Goal: Task Accomplishment & Management: Complete application form

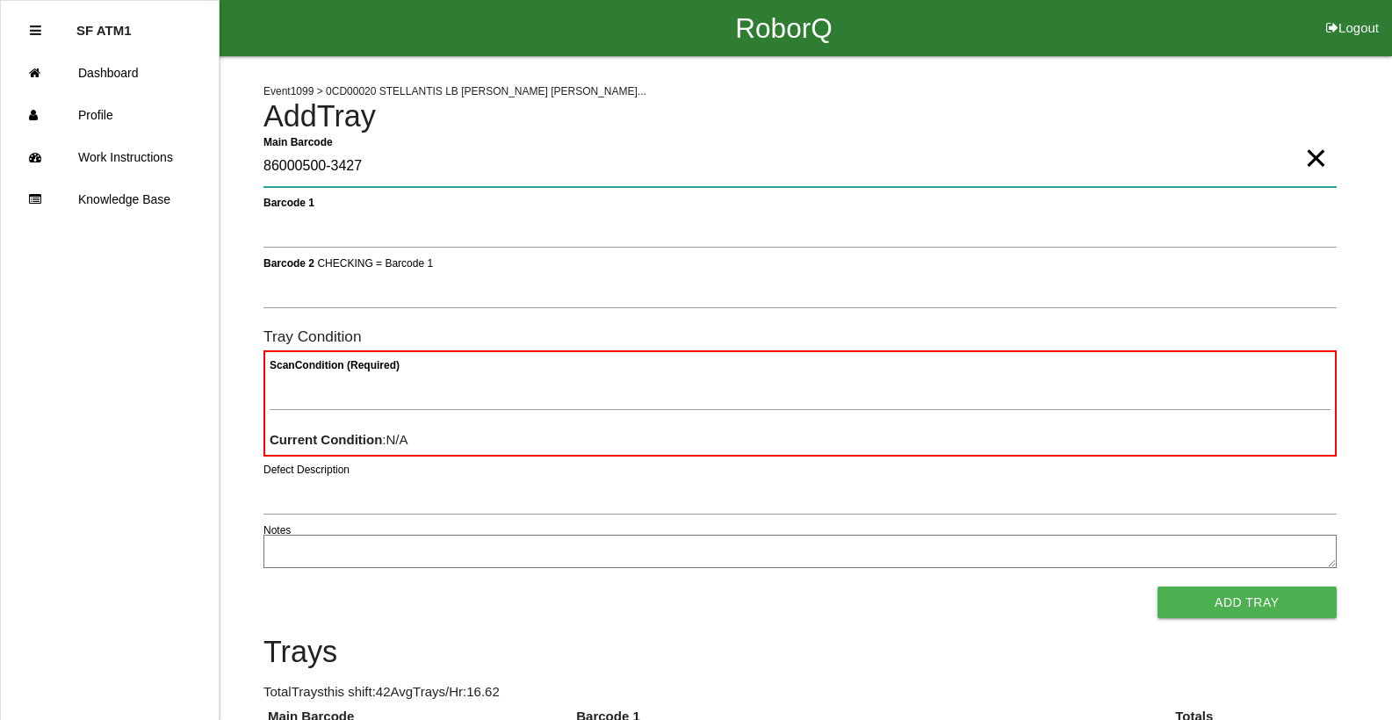
type Barcode "86000500-3427"
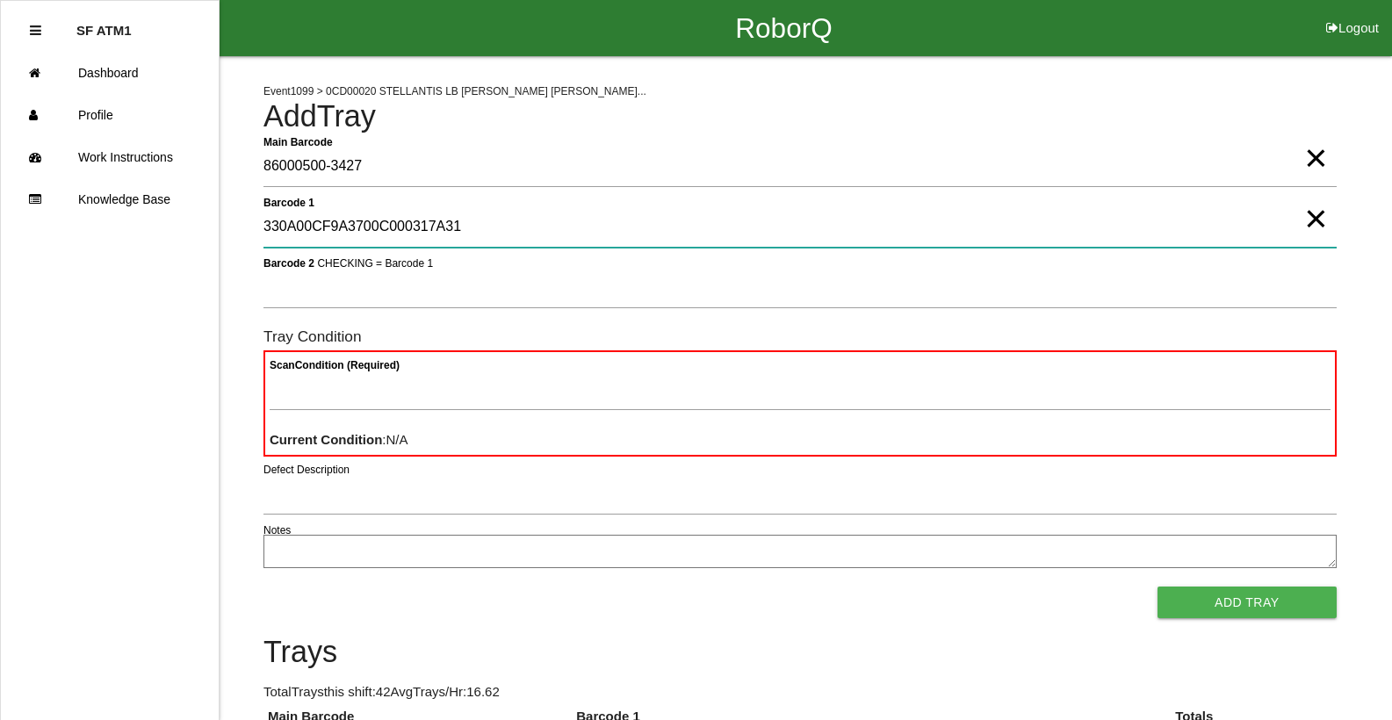
type 1 "330A00CF9A3700C000317A31"
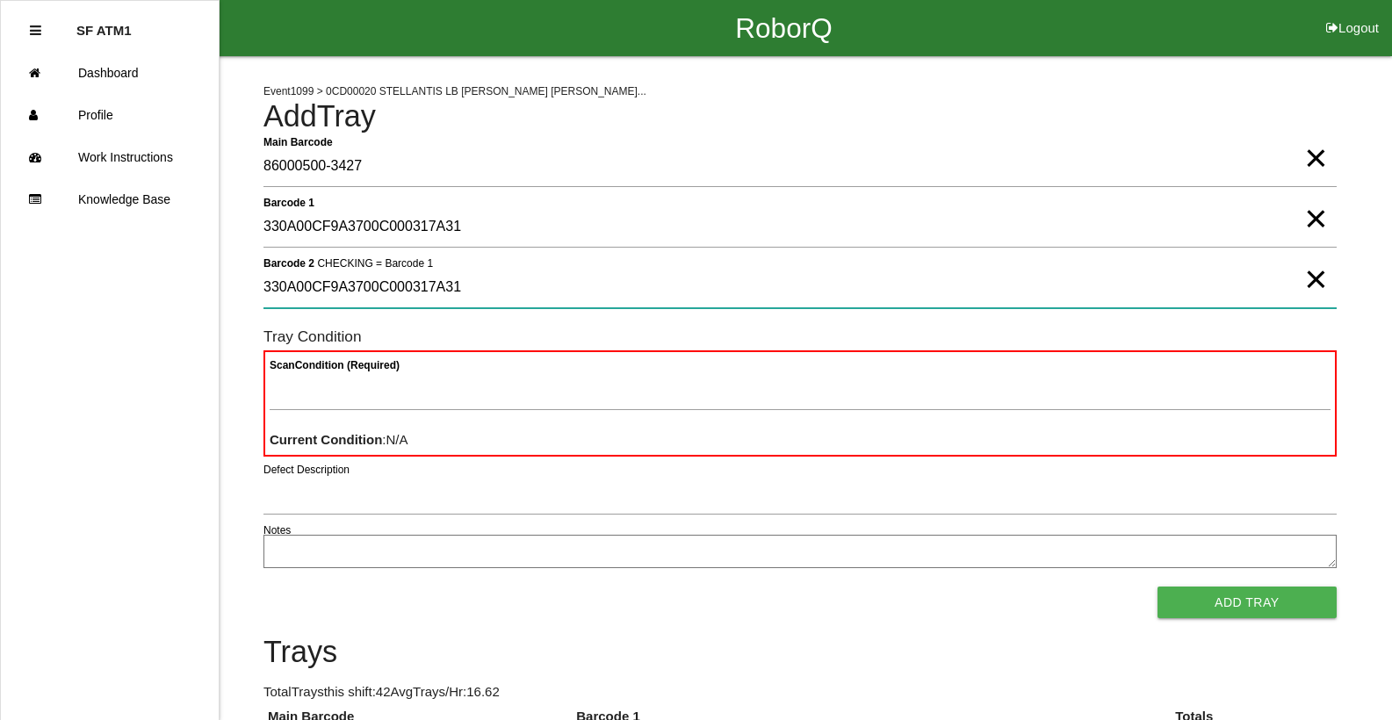
type 2 "330A00CF9A3700C000317A31"
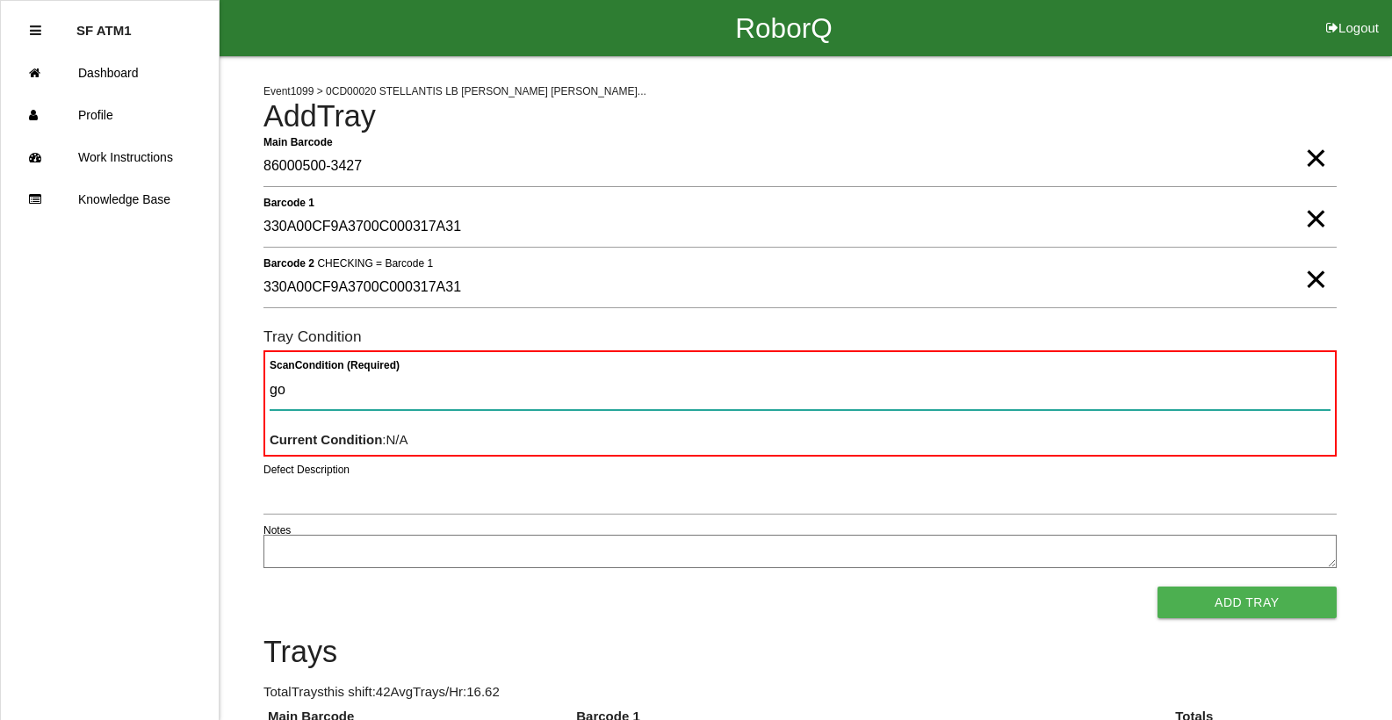
type Condition "goo"
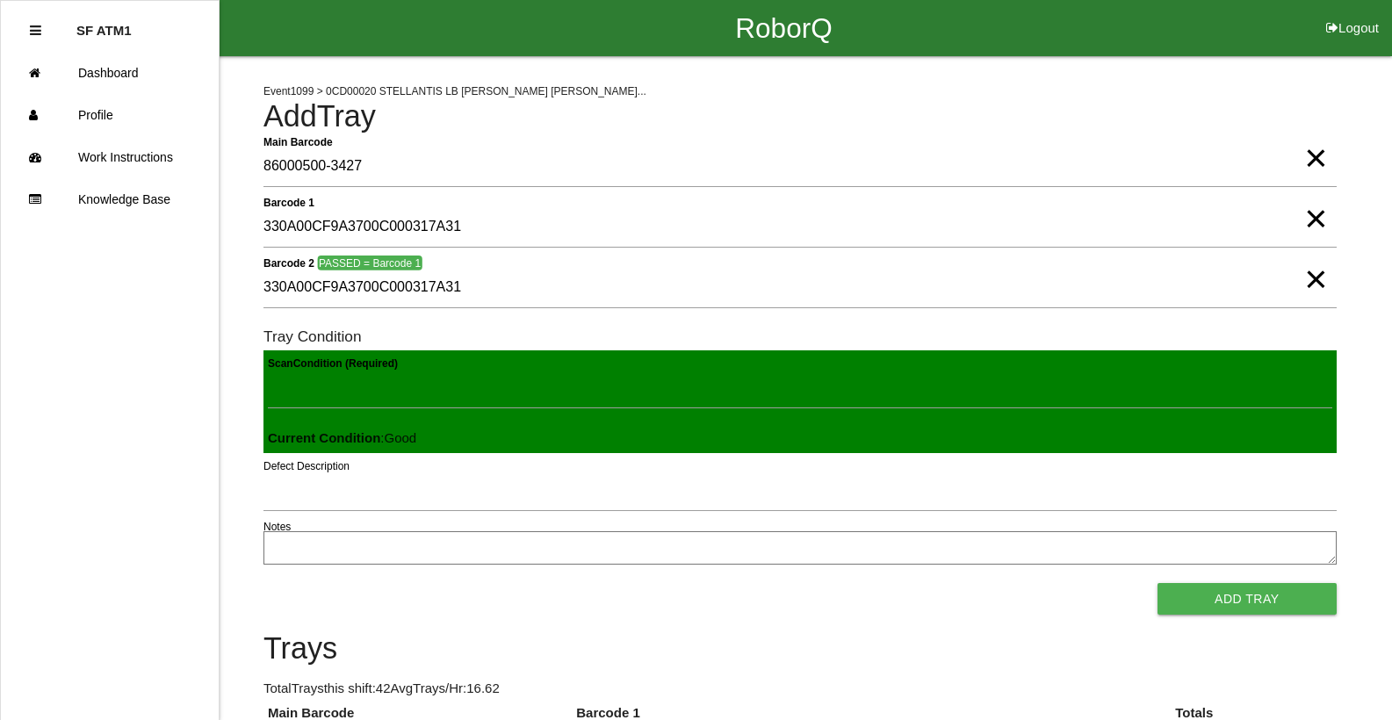
click at [1158, 583] on button "Add Tray" at bounding box center [1247, 599] width 179 height 32
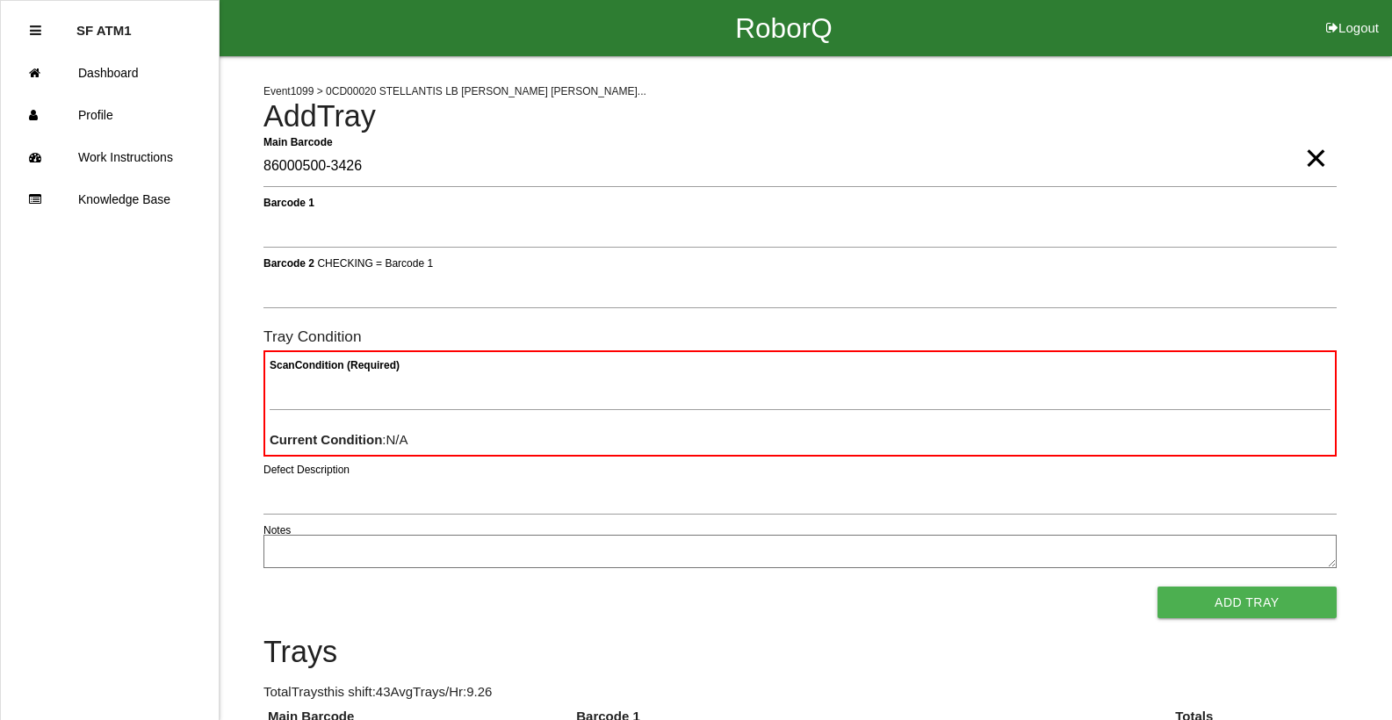
type Barcode "86000500-3426"
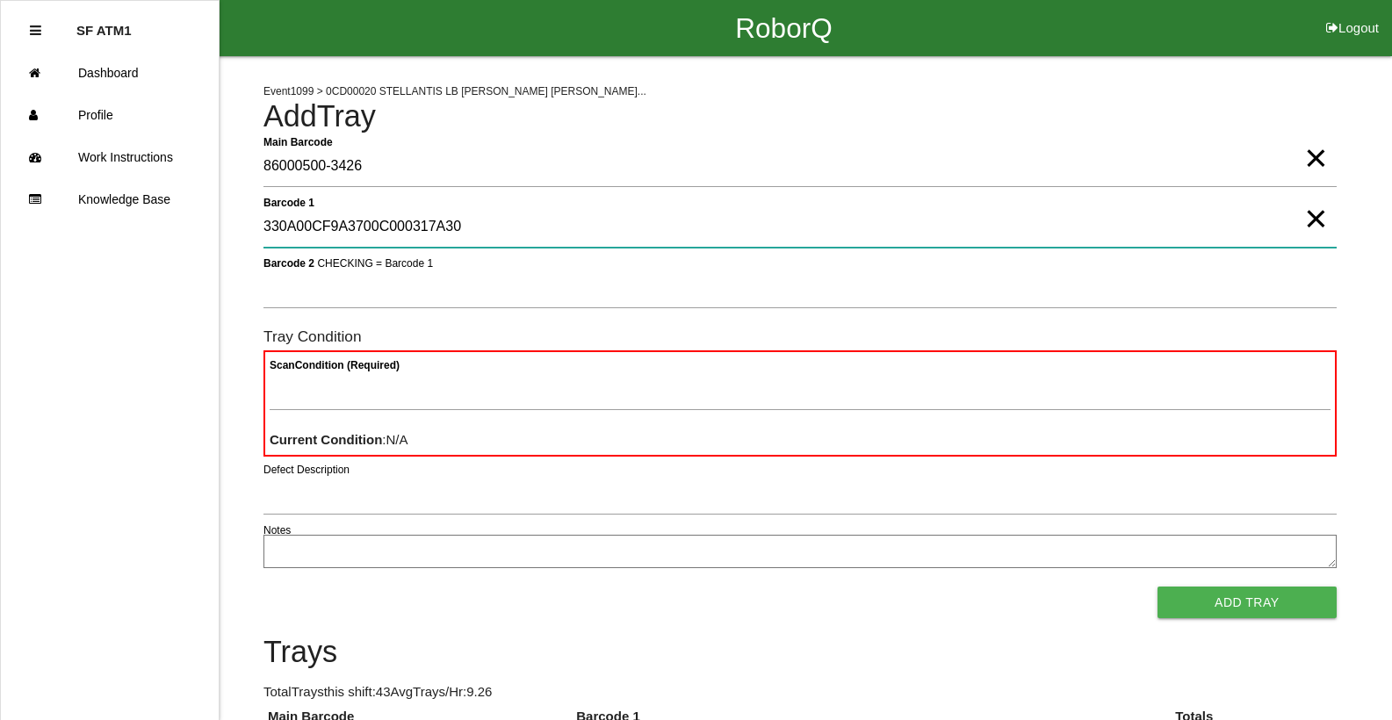
type 1 "330A00CF9A3700C000317A30"
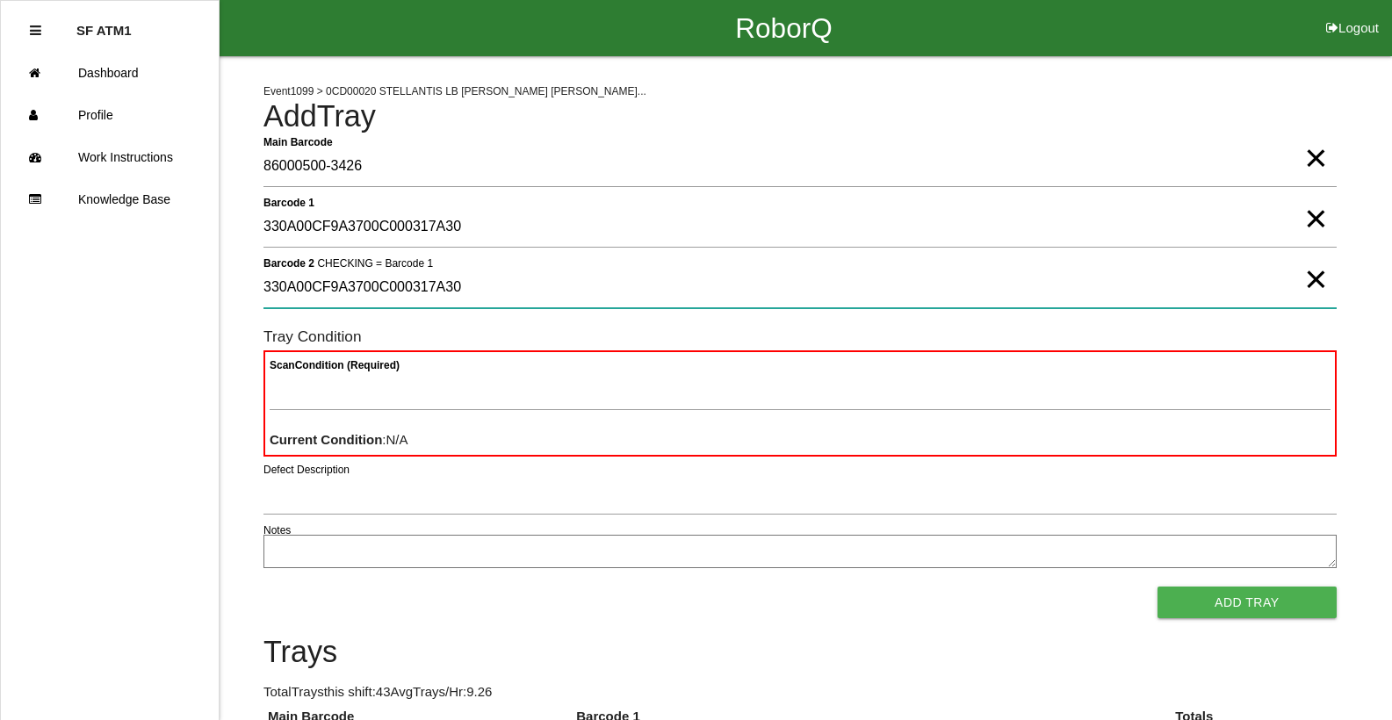
type 2 "330A00CF9A3700C000317A30"
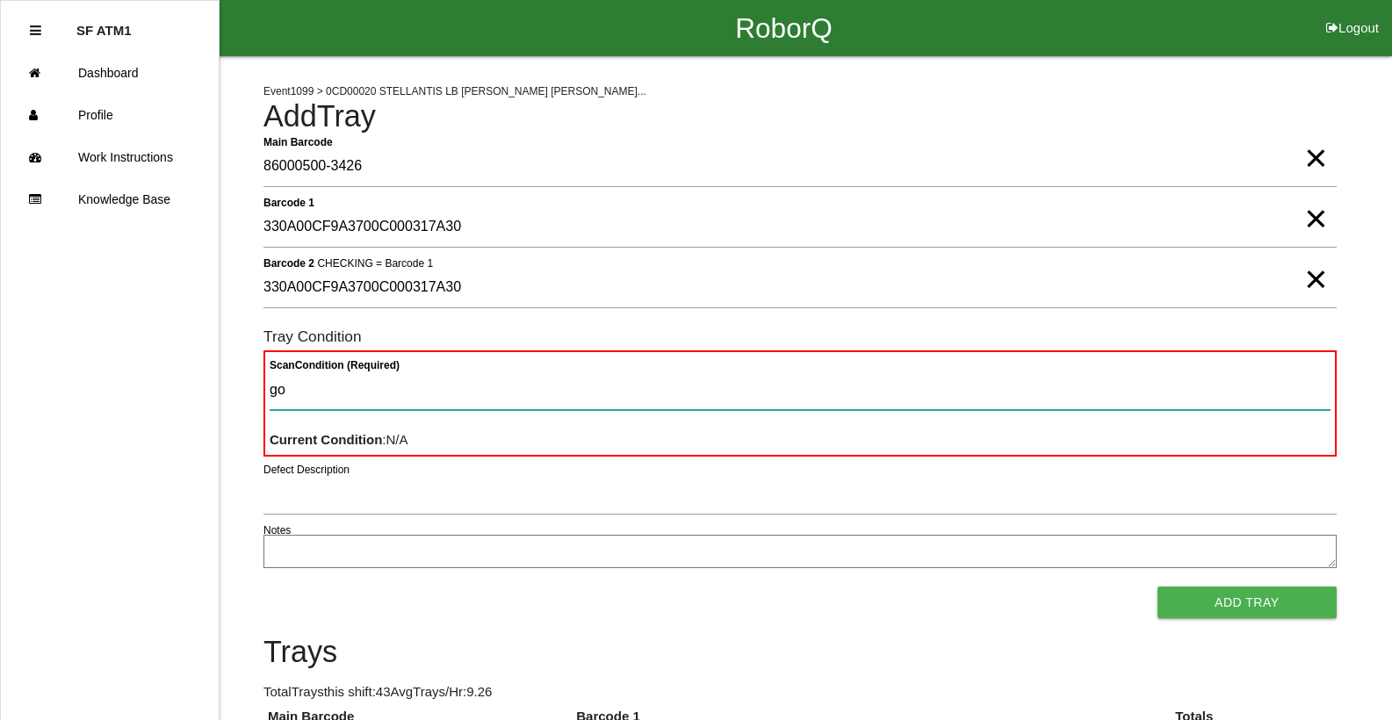
type Condition "goo"
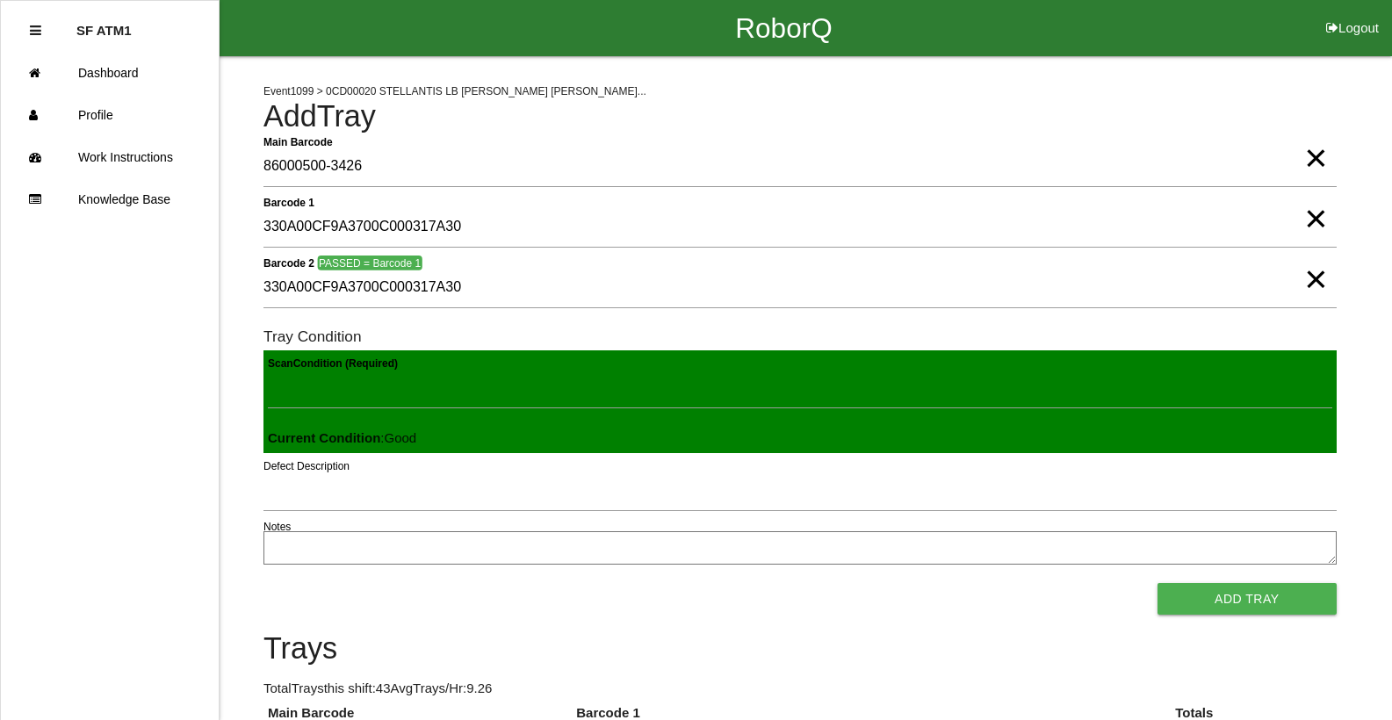
click at [1158, 583] on button "Add Tray" at bounding box center [1247, 599] width 179 height 32
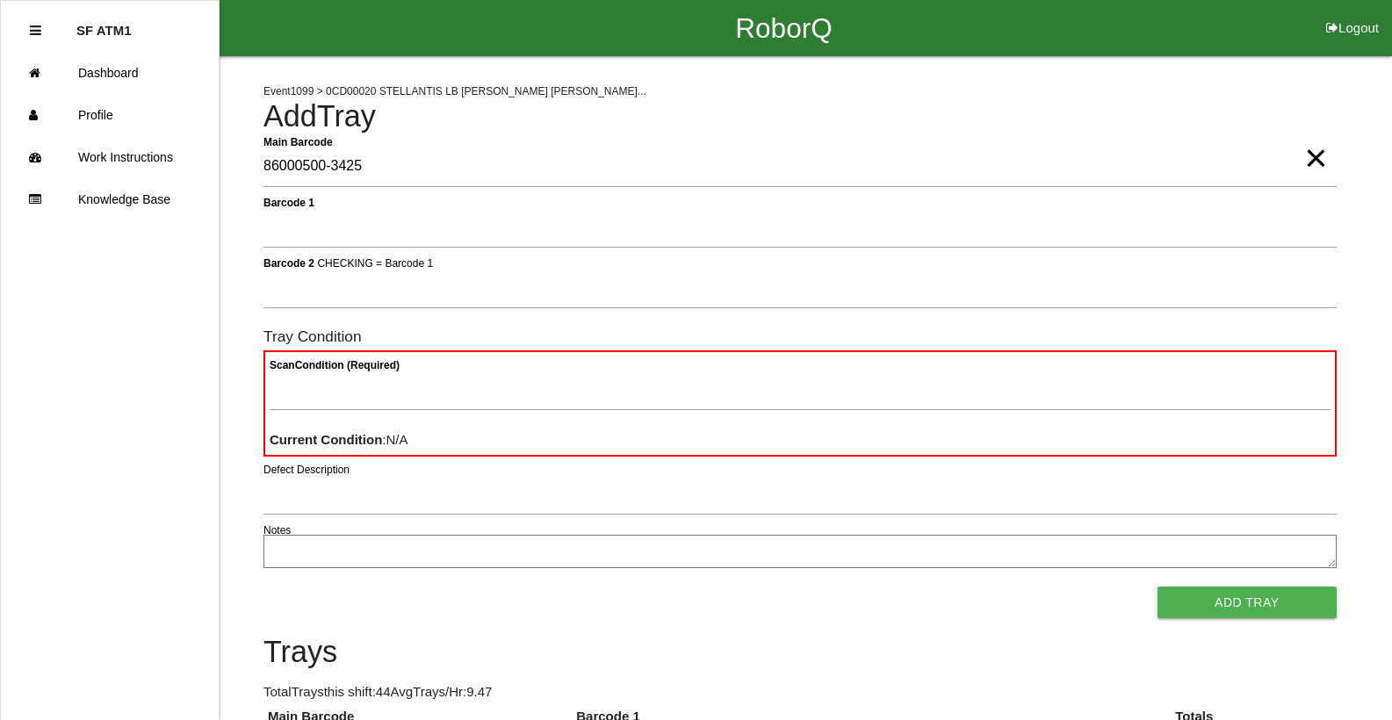
type Barcode "86000500-3425"
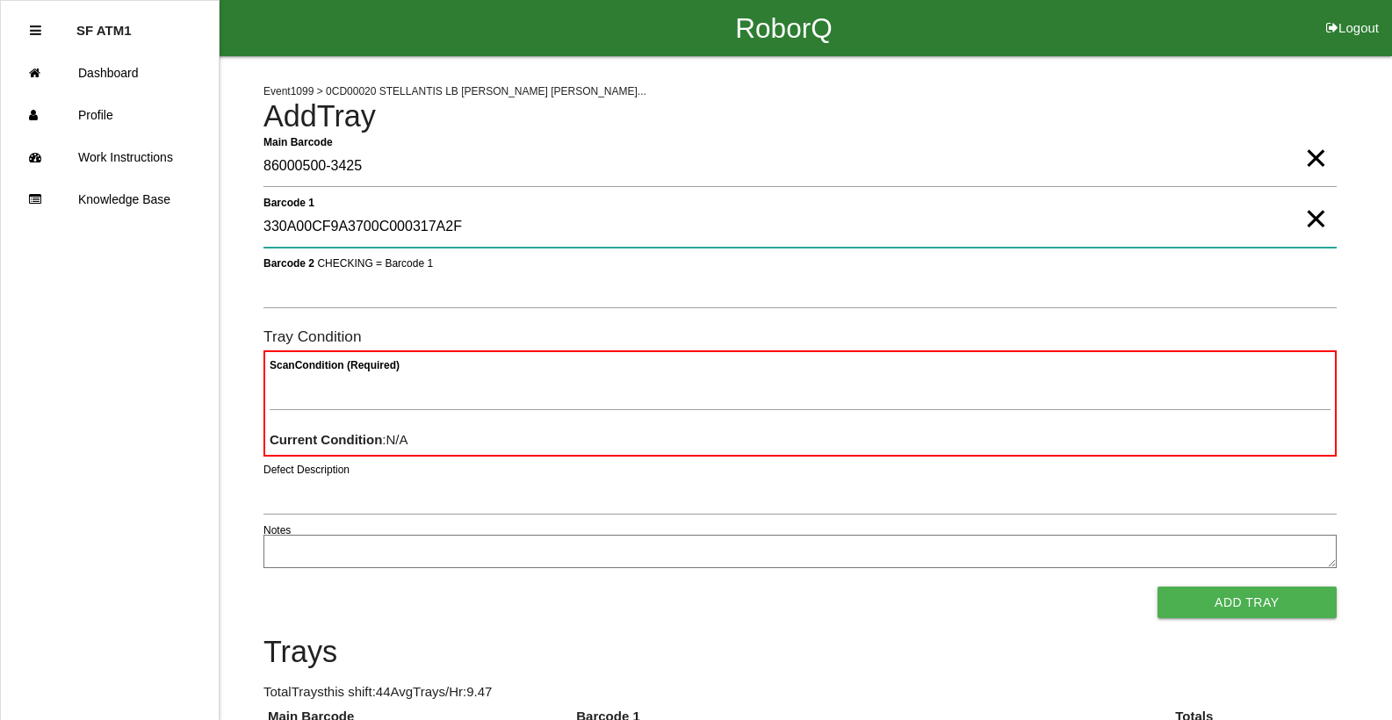
type 1 "330A00CF9A3700C000317A2F"
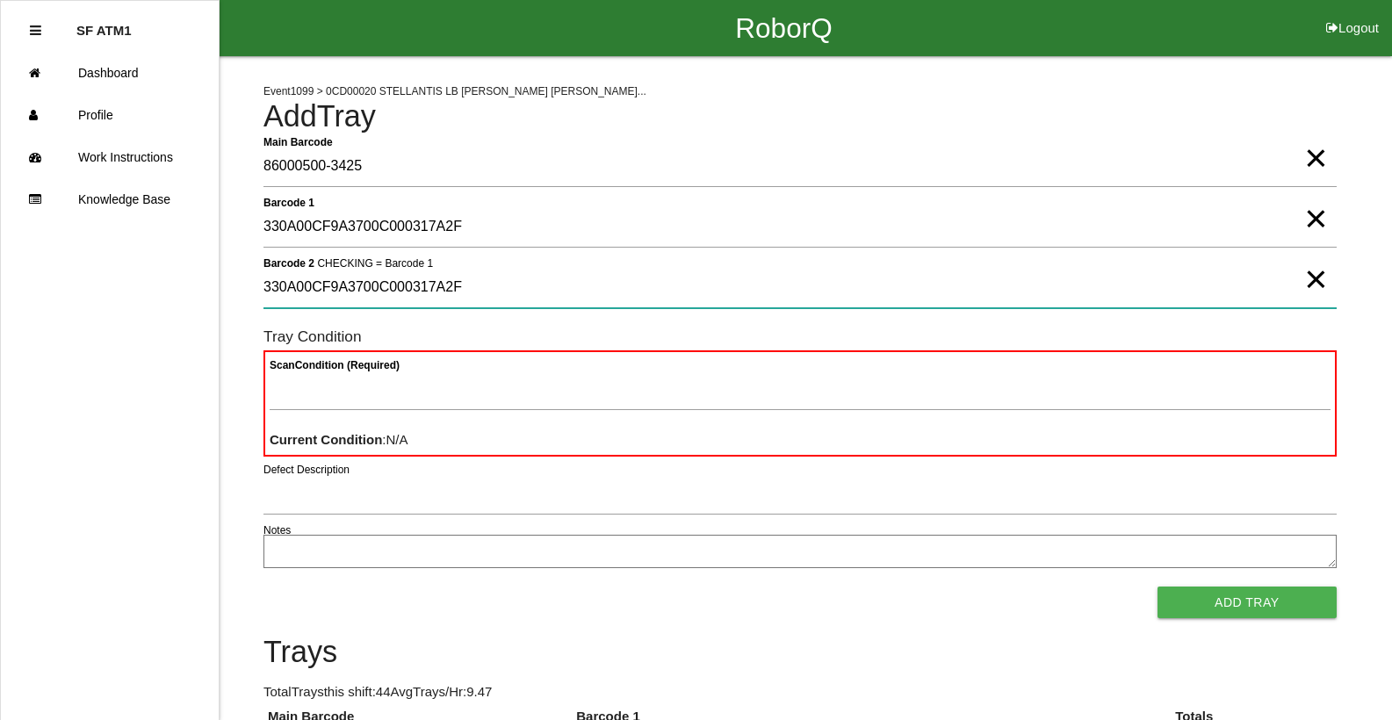
type 2 "330A00CF9A3700C000317A2F"
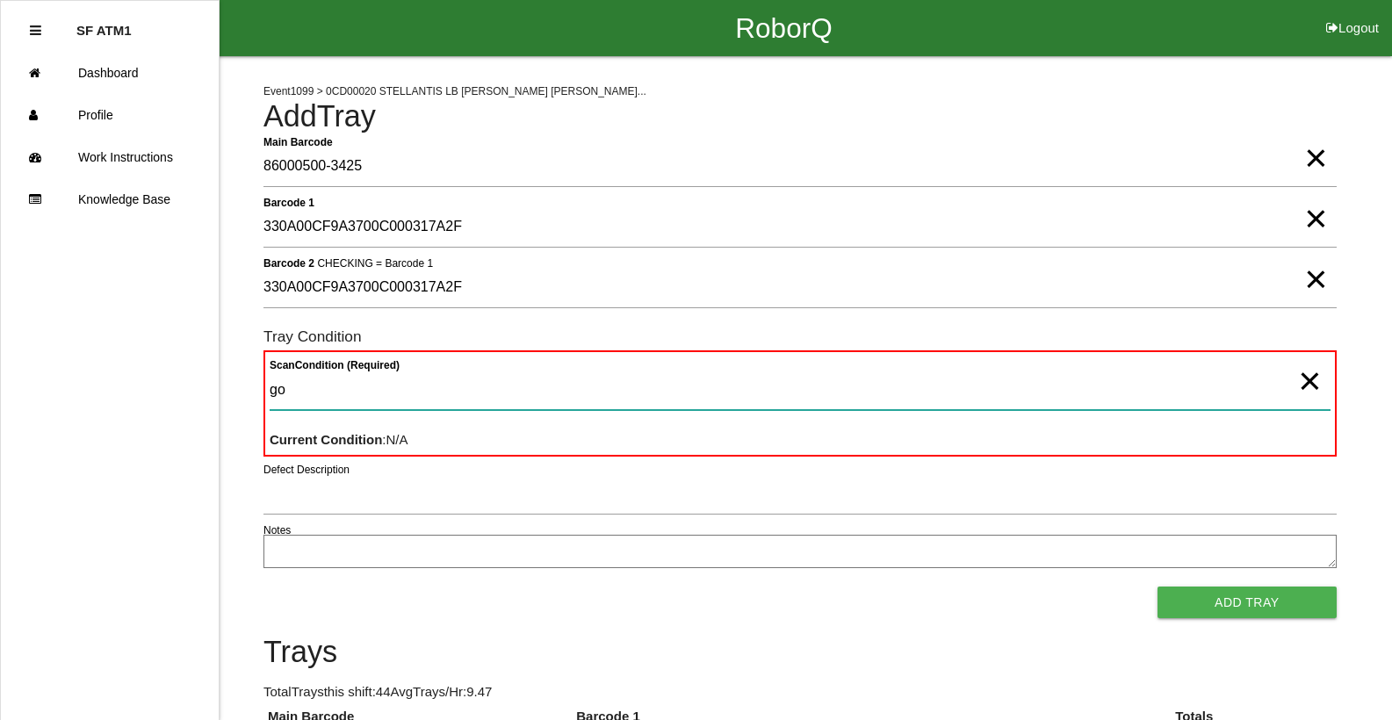
type Condition "goo"
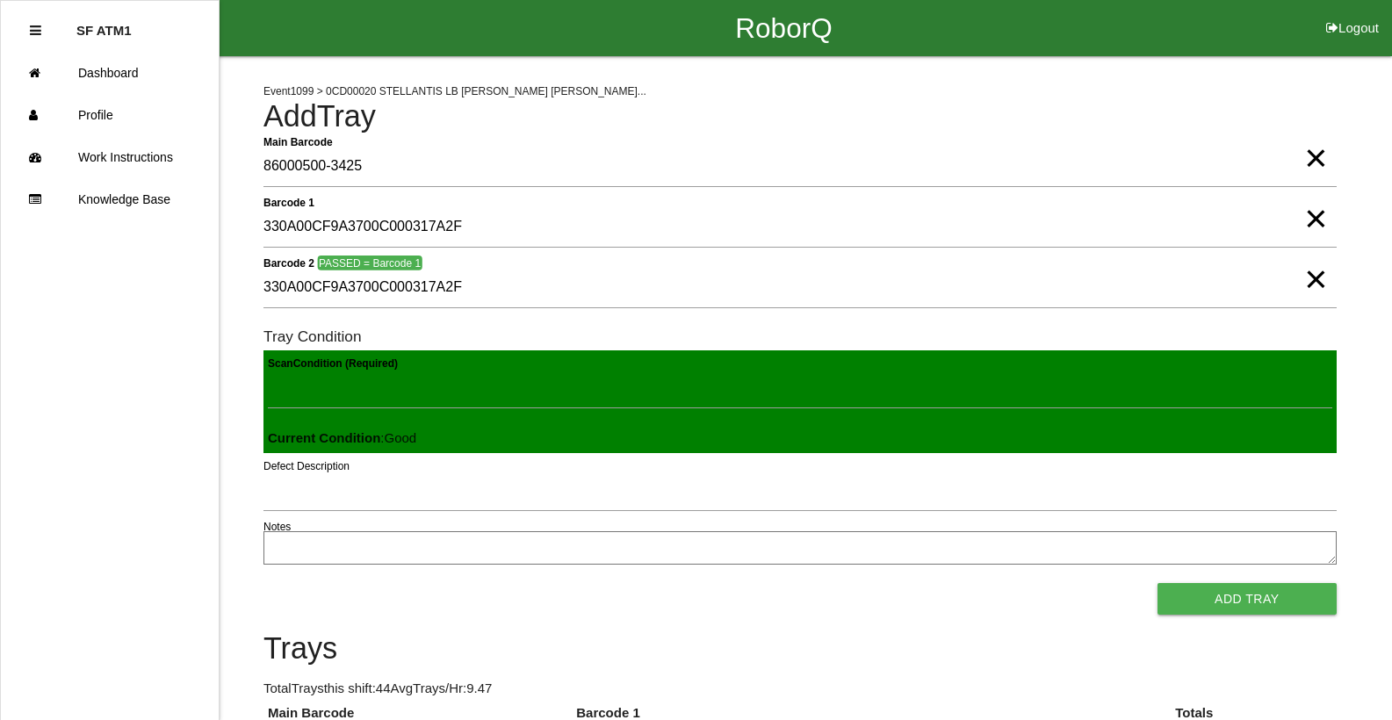
click at [1158, 583] on button "Add Tray" at bounding box center [1247, 599] width 179 height 32
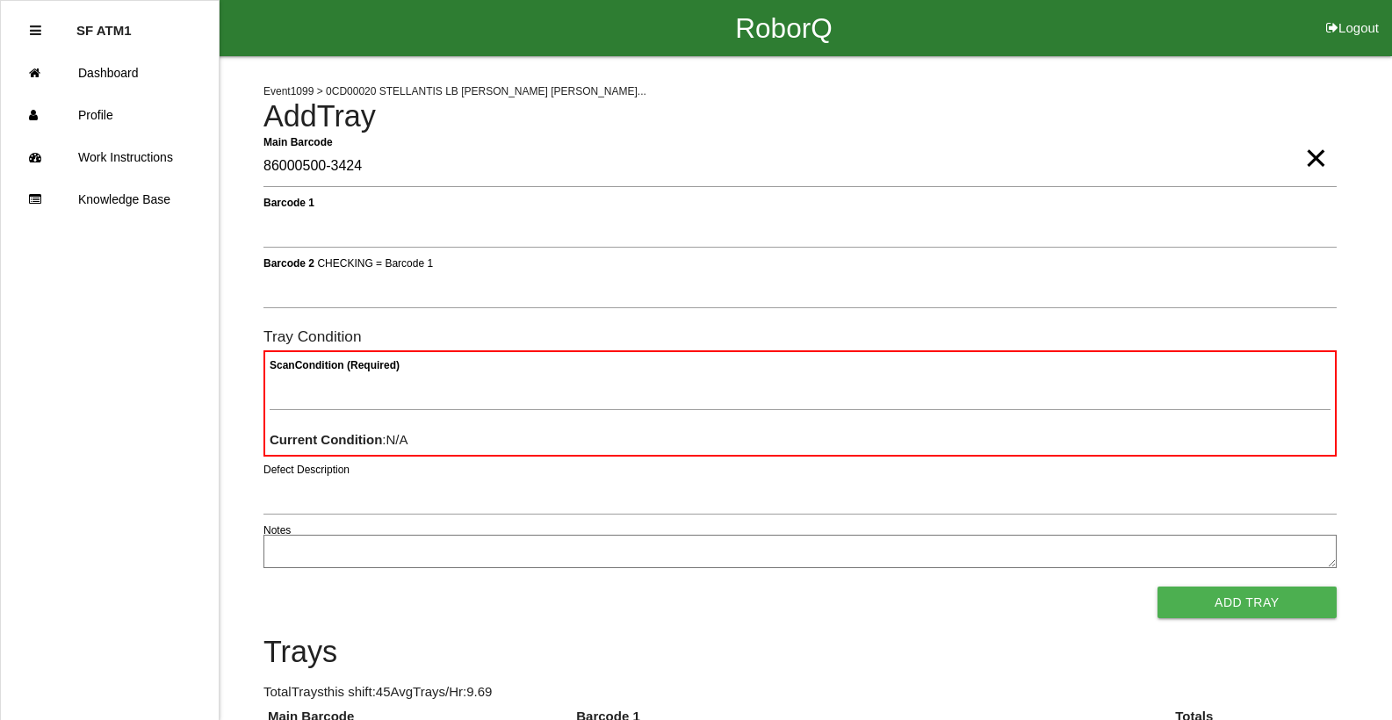
type Barcode "86000500-3424"
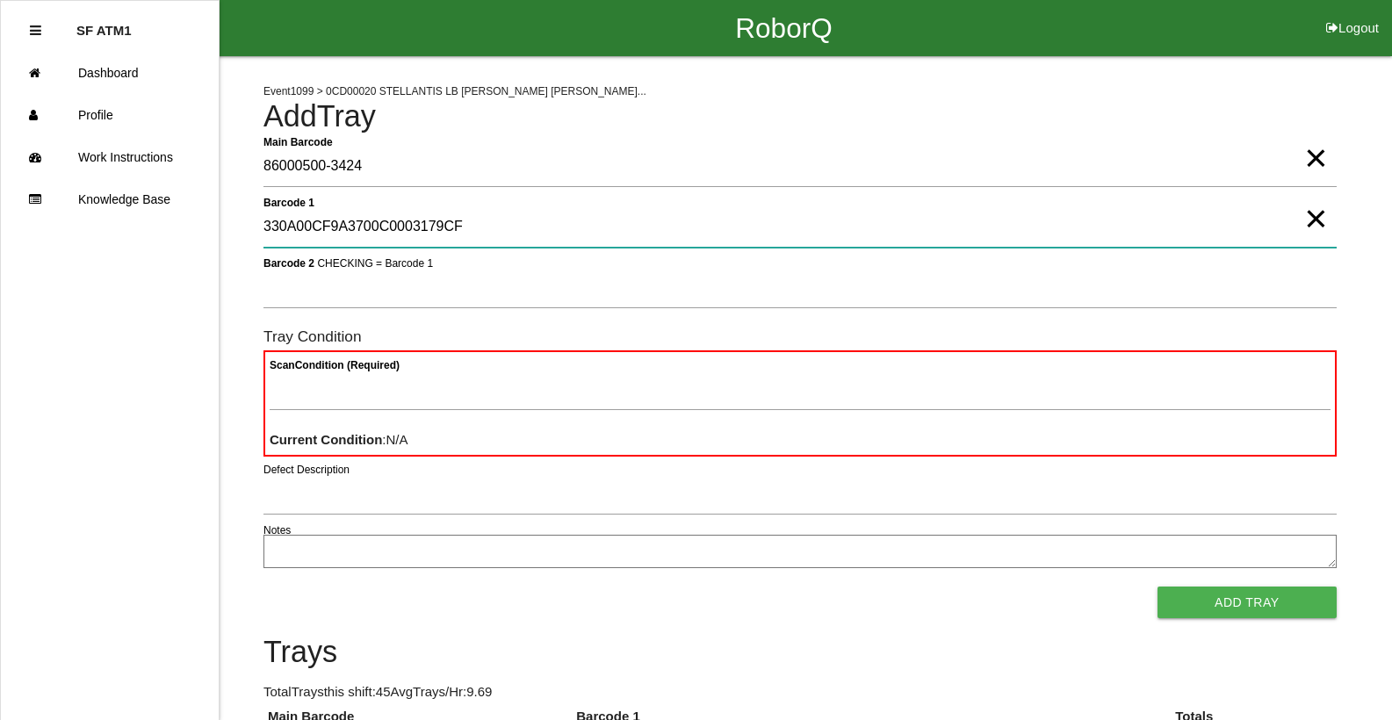
type 1 "330A00CF9A3700C0003179CF"
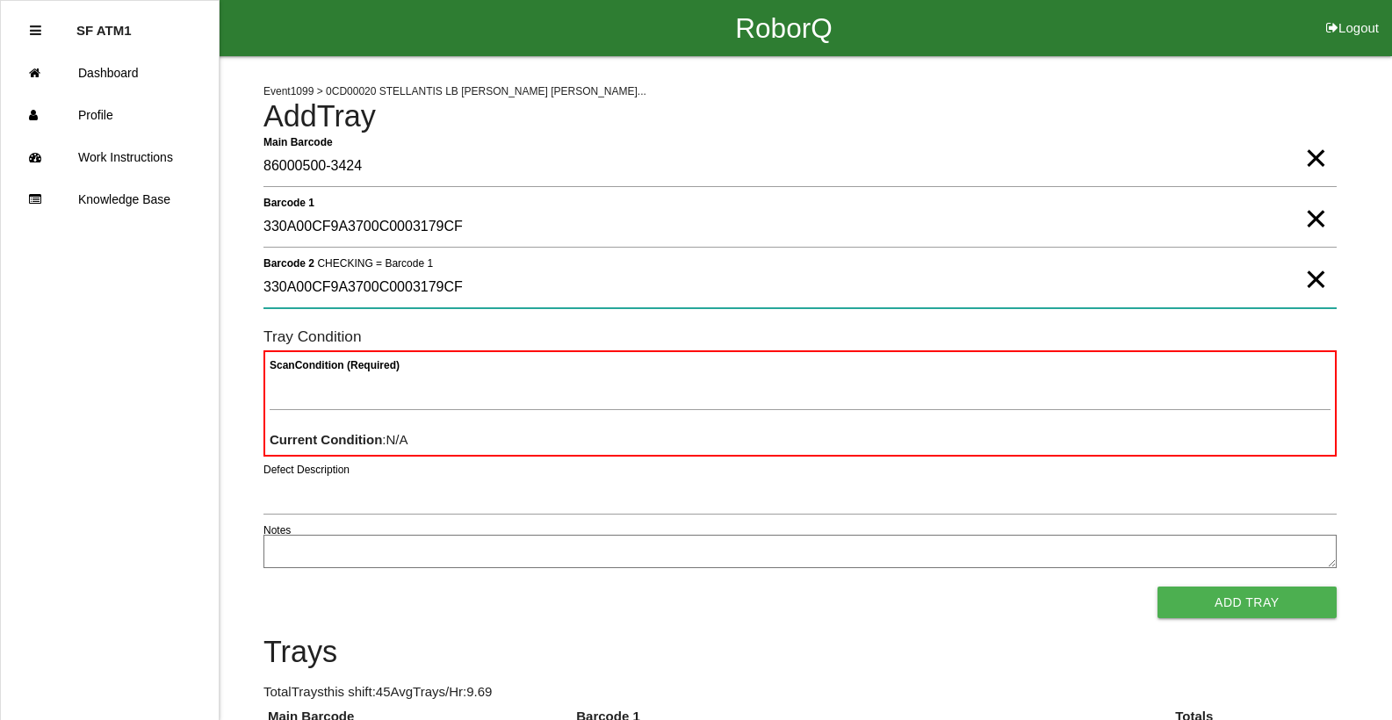
type 2 "330A00CF9A3700C0003179CF"
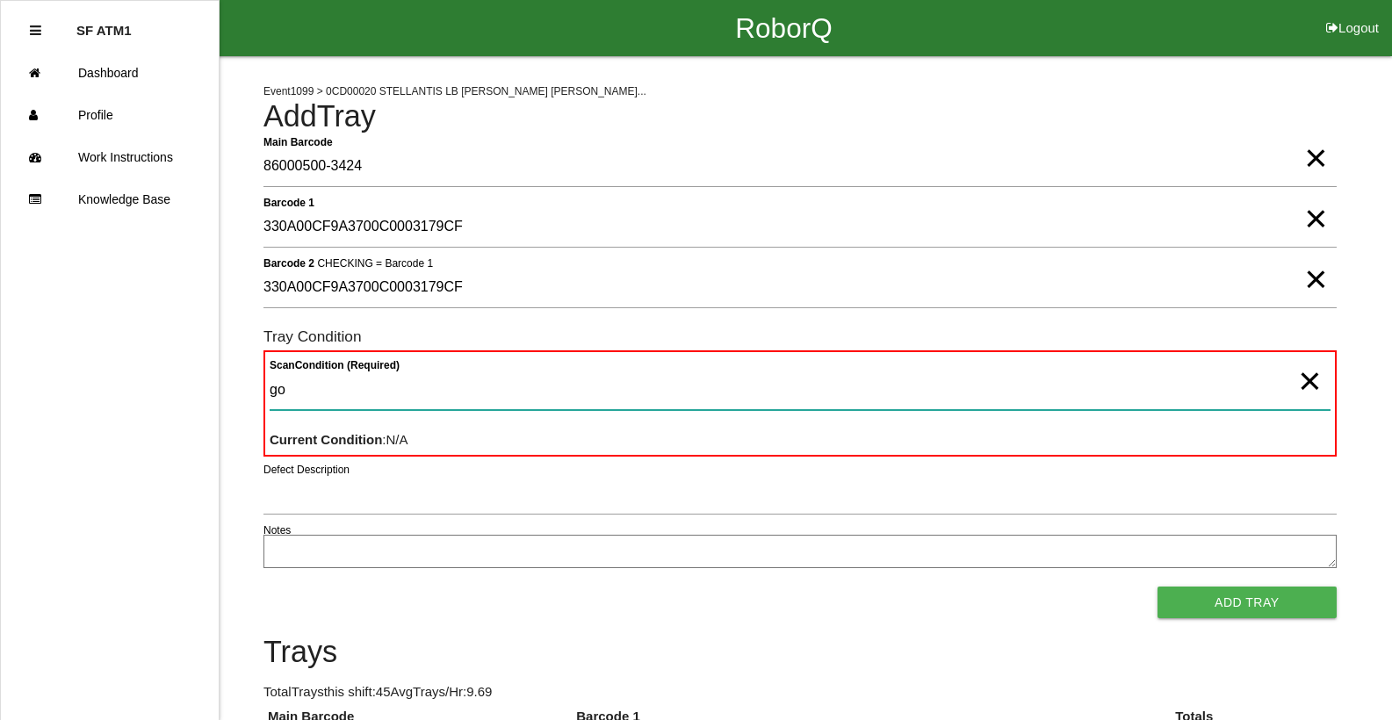
type Condition "goo"
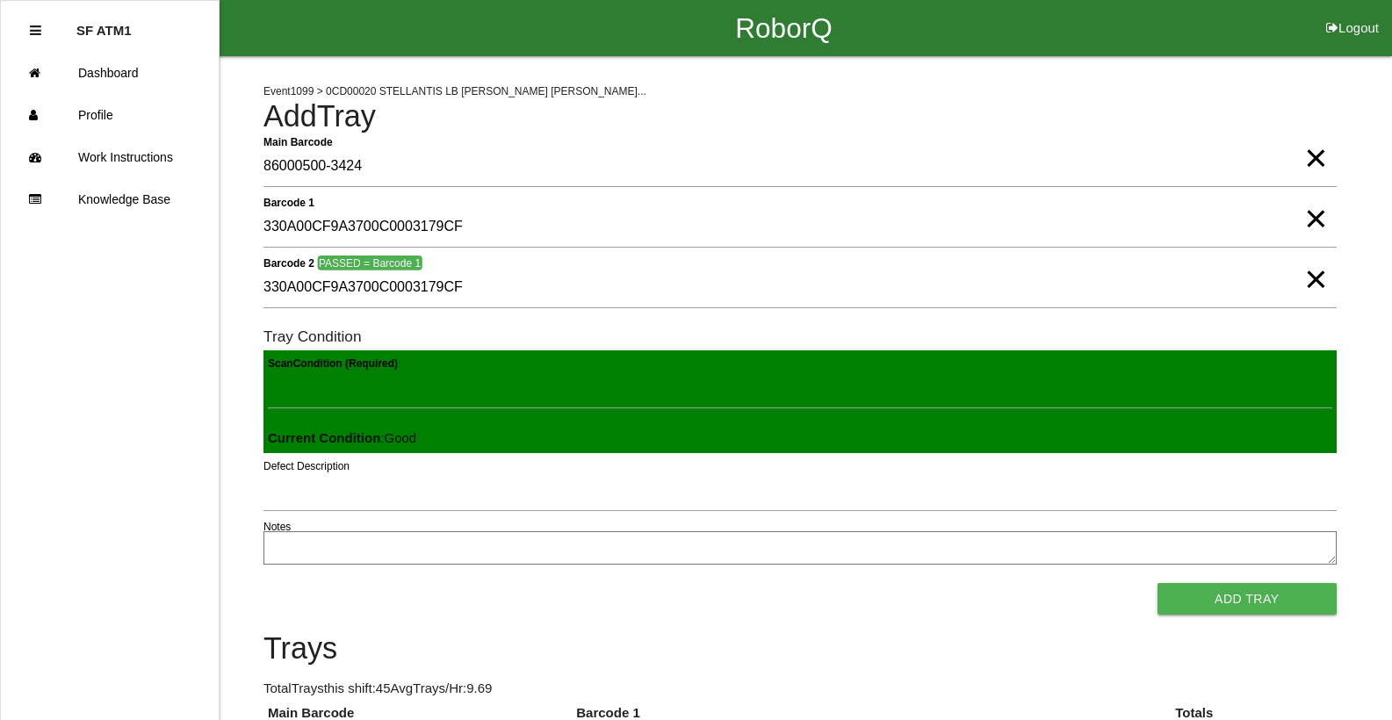
click at [1158, 583] on button "Add Tray" at bounding box center [1247, 599] width 179 height 32
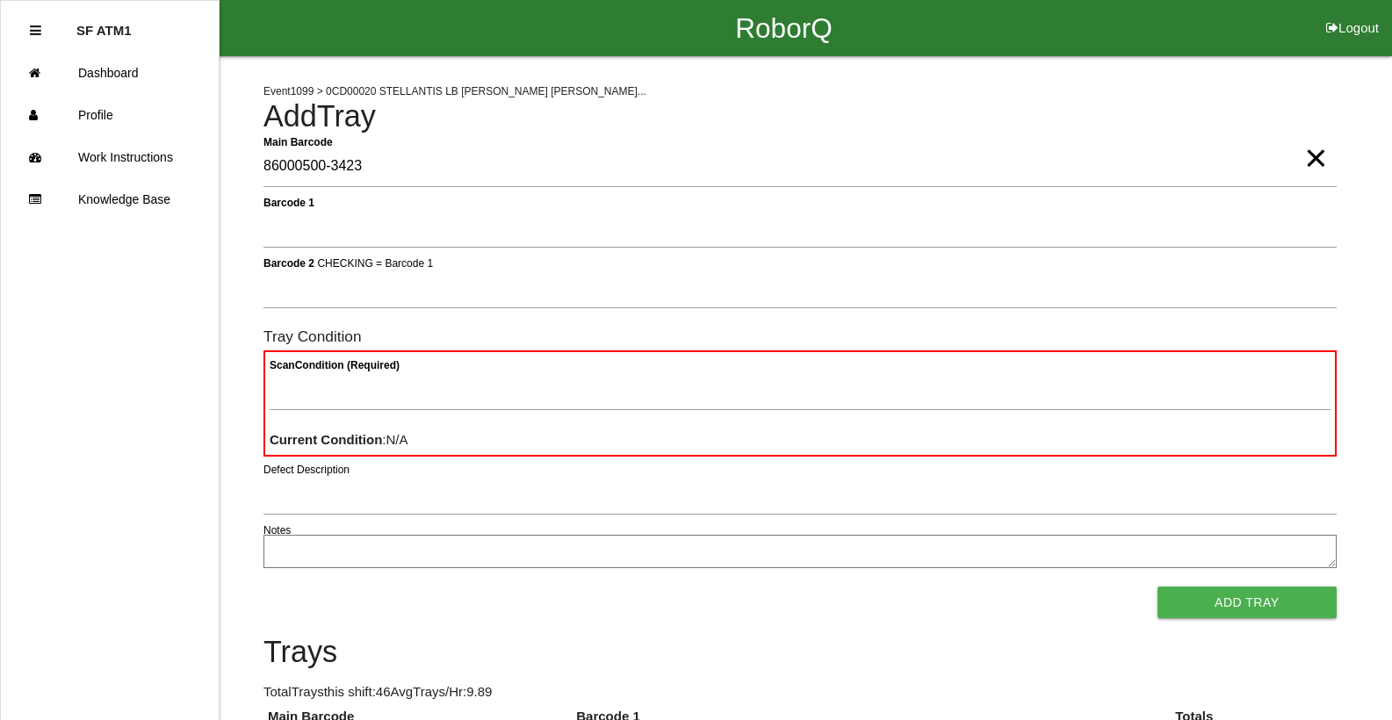
type Barcode "86000500-3423"
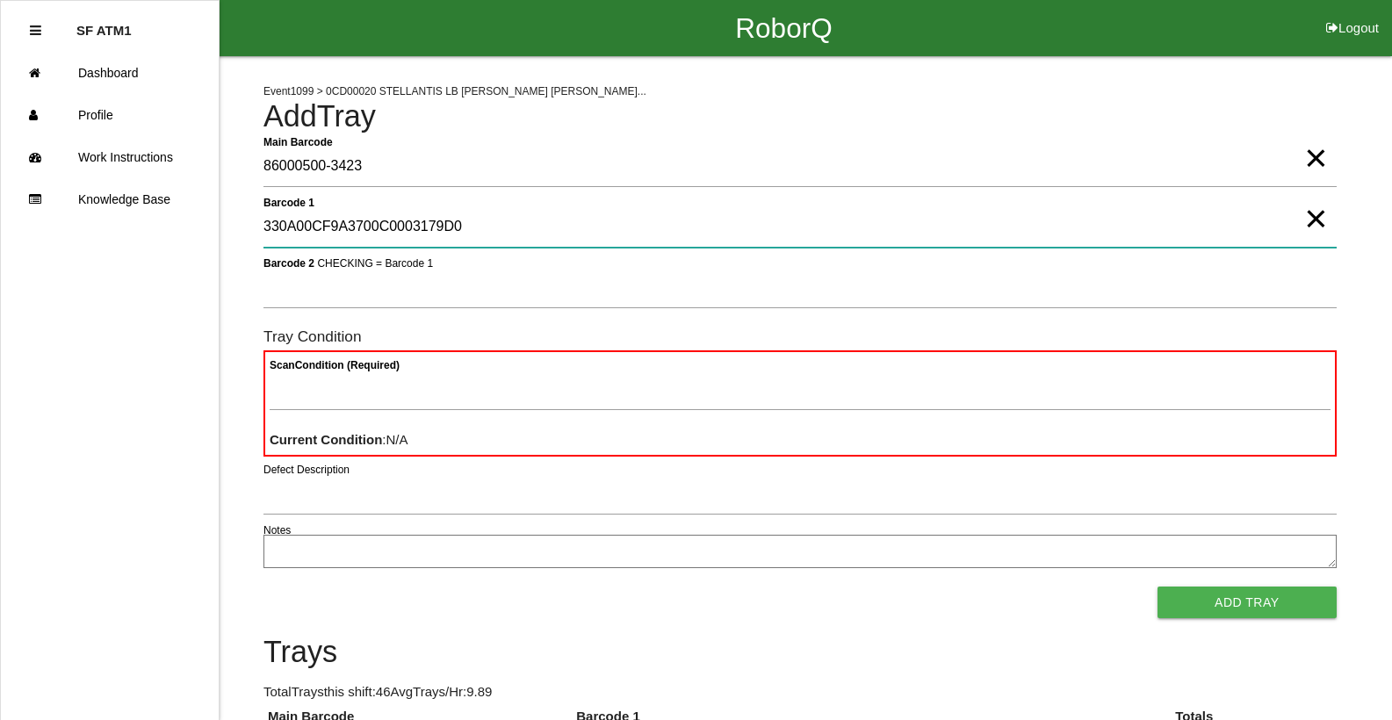
type 1 "330A00CF9A3700C0003179D0"
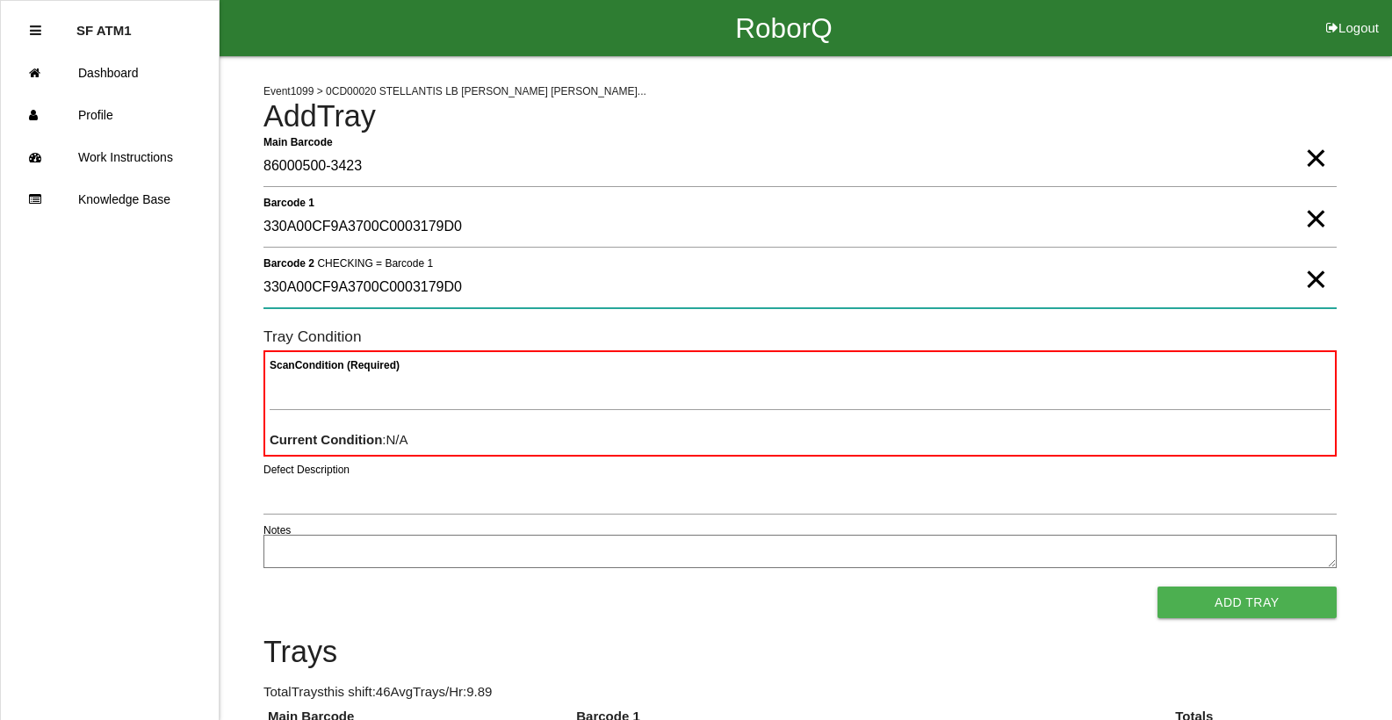
type 2 "330A00CF9A3700C0003179D0"
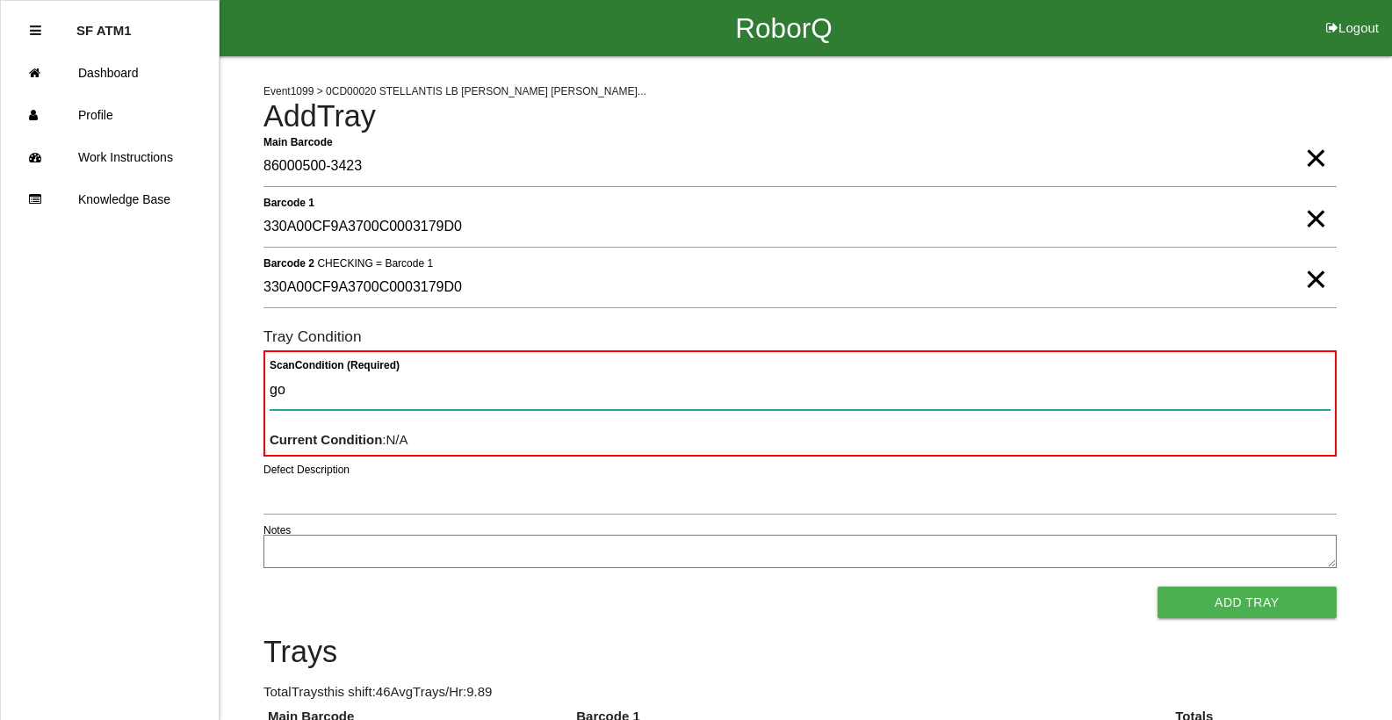
type Condition "goo"
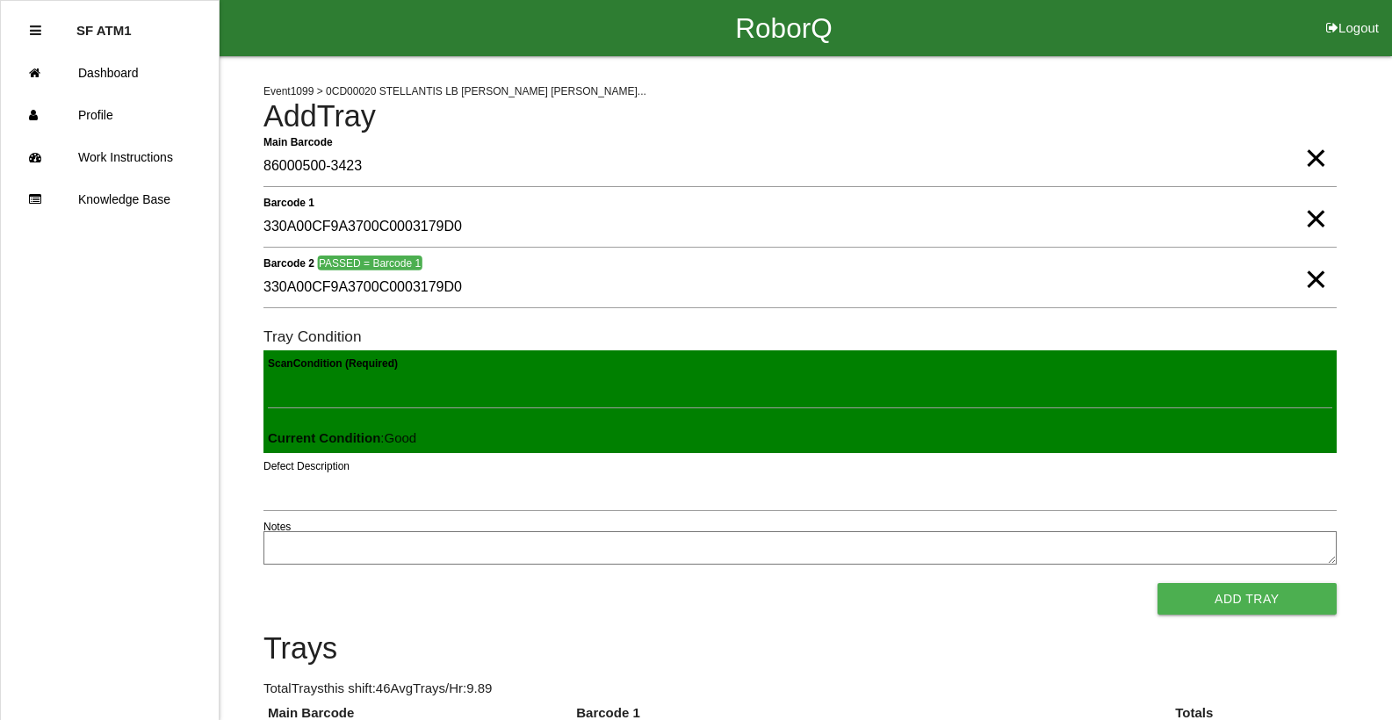
click at [1158, 583] on button "Add Tray" at bounding box center [1247, 599] width 179 height 32
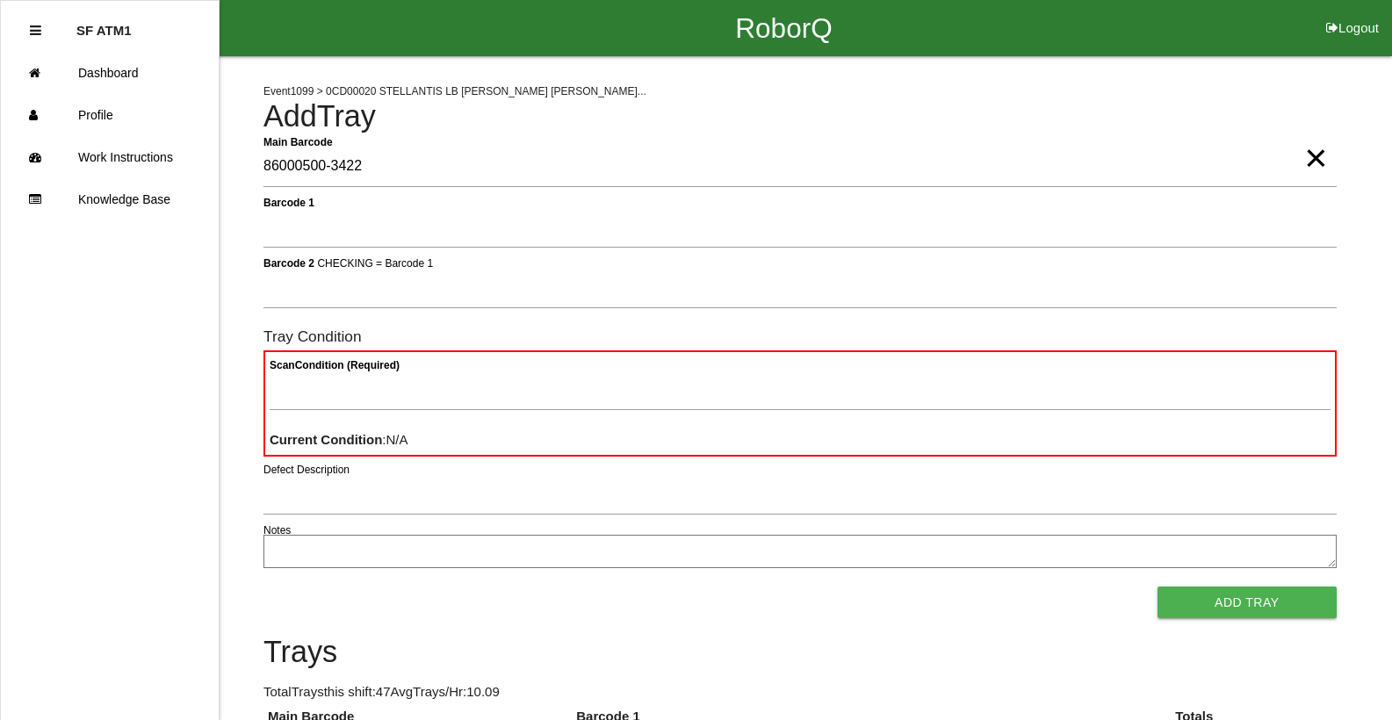
type Barcode "86000500-3422"
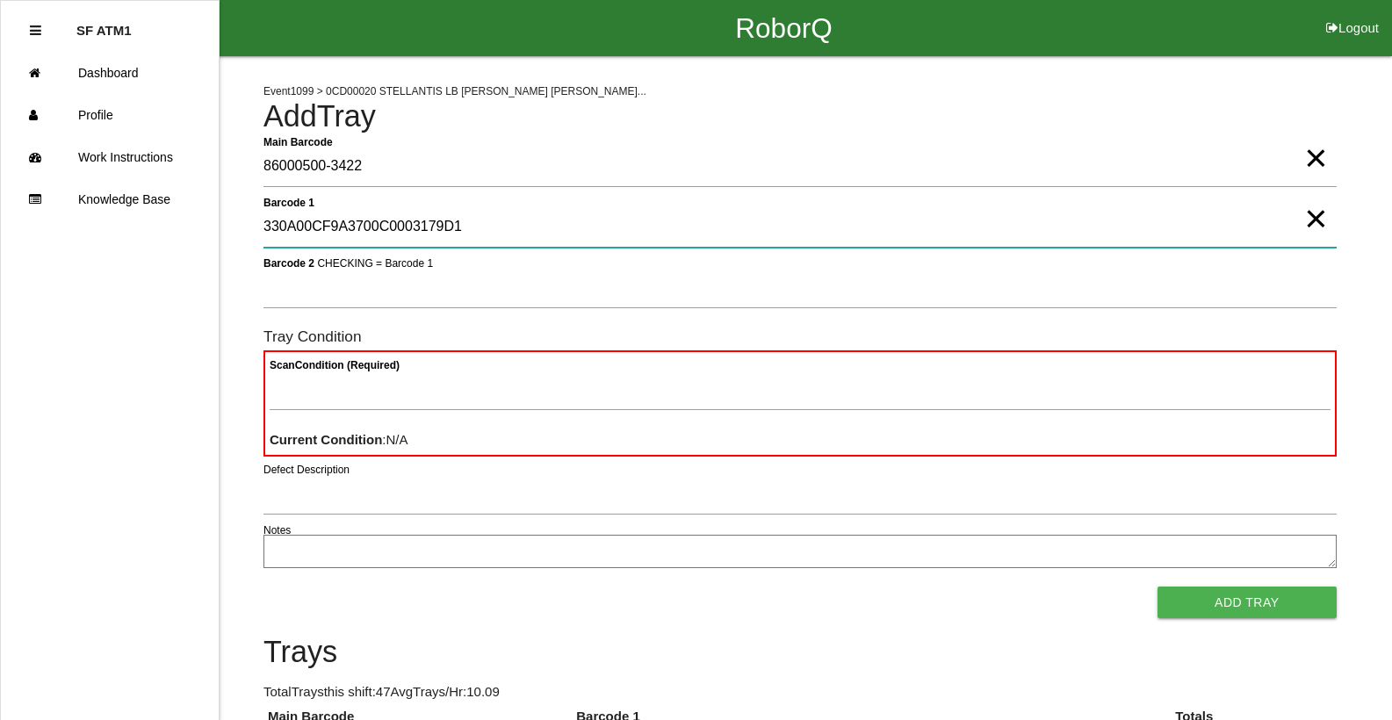
type 1 "330A00CF9A3700C0003179D1"
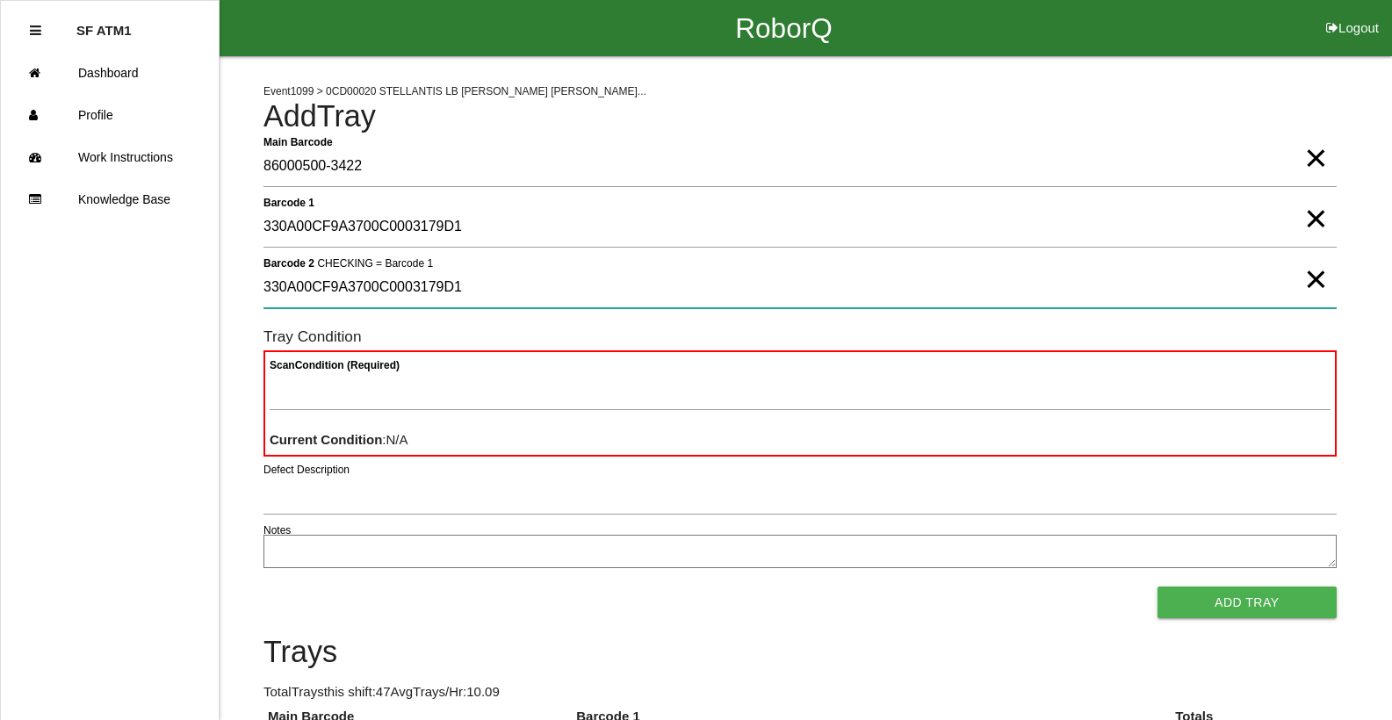
type 2 "330A00CF9A3700C0003179D1"
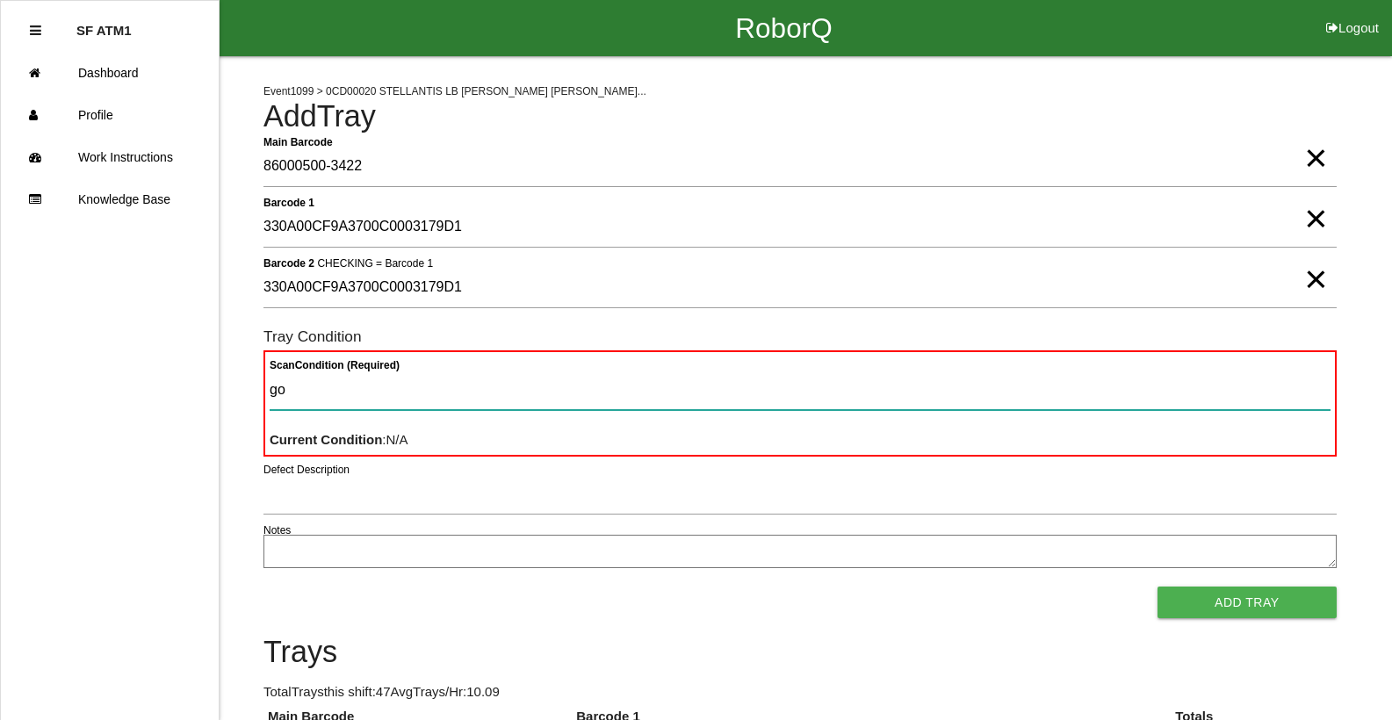
type Condition "goo"
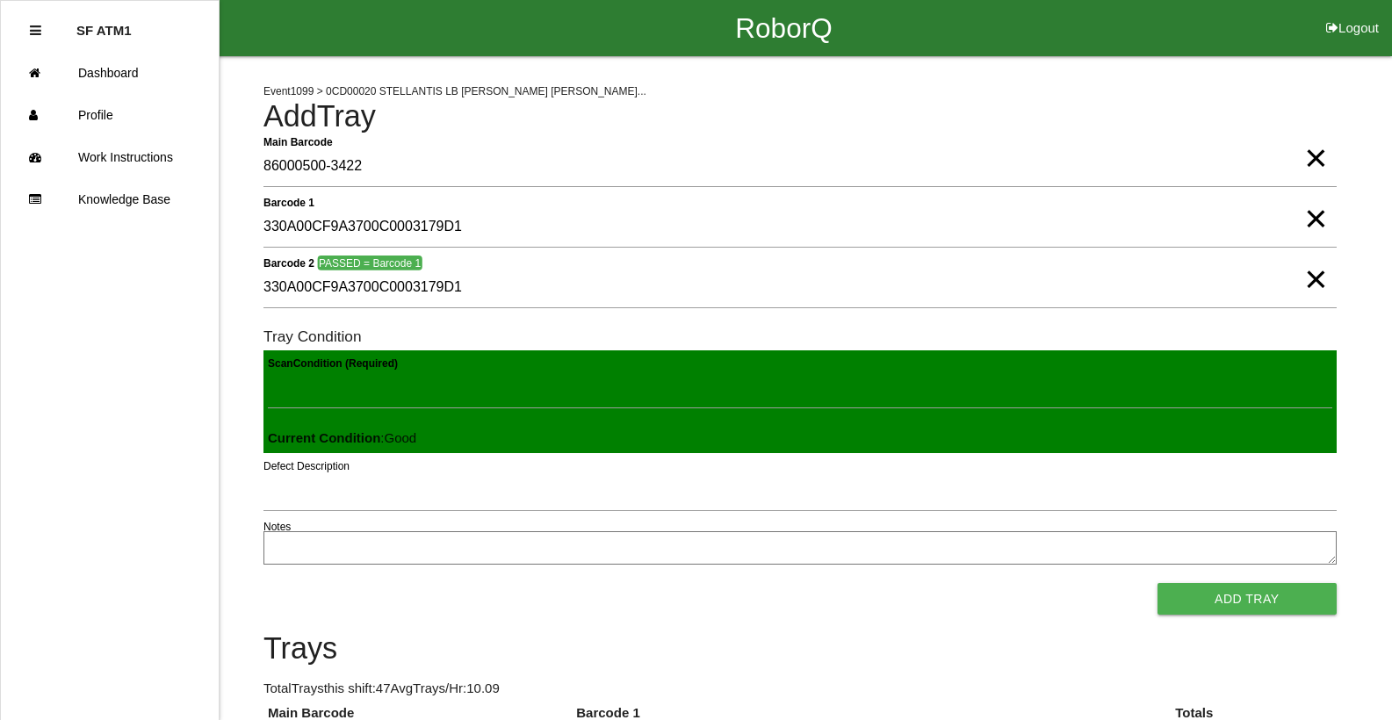
click at [1158, 583] on button "Add Tray" at bounding box center [1247, 599] width 179 height 32
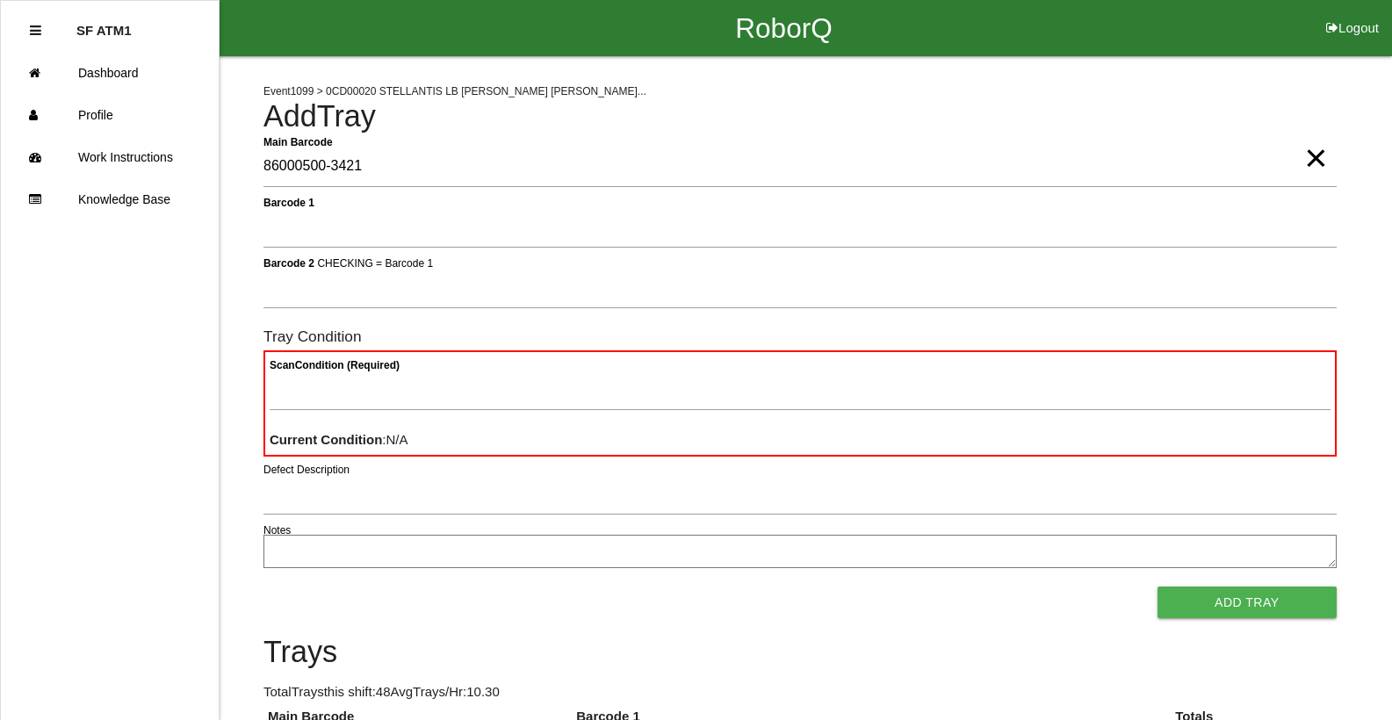
type Barcode "86000500-3421"
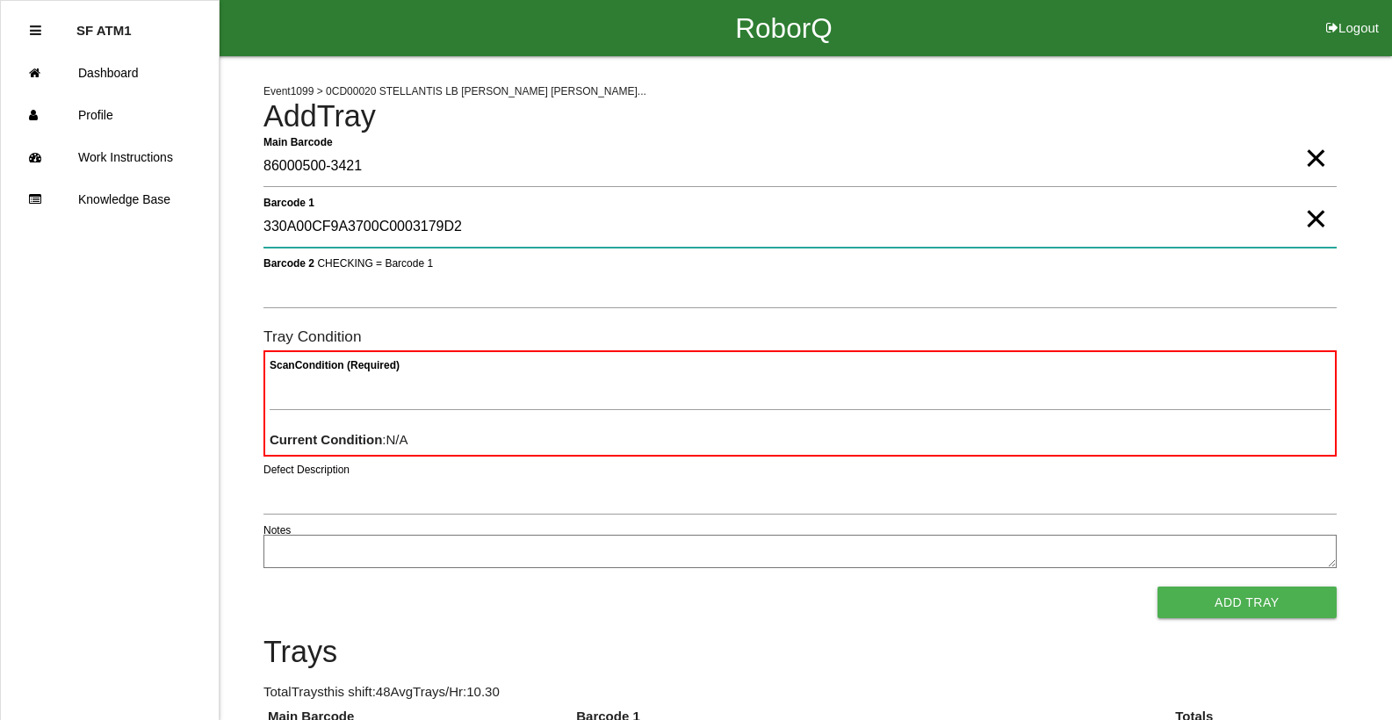
type 1 "330A00CF9A3700C0003179D2"
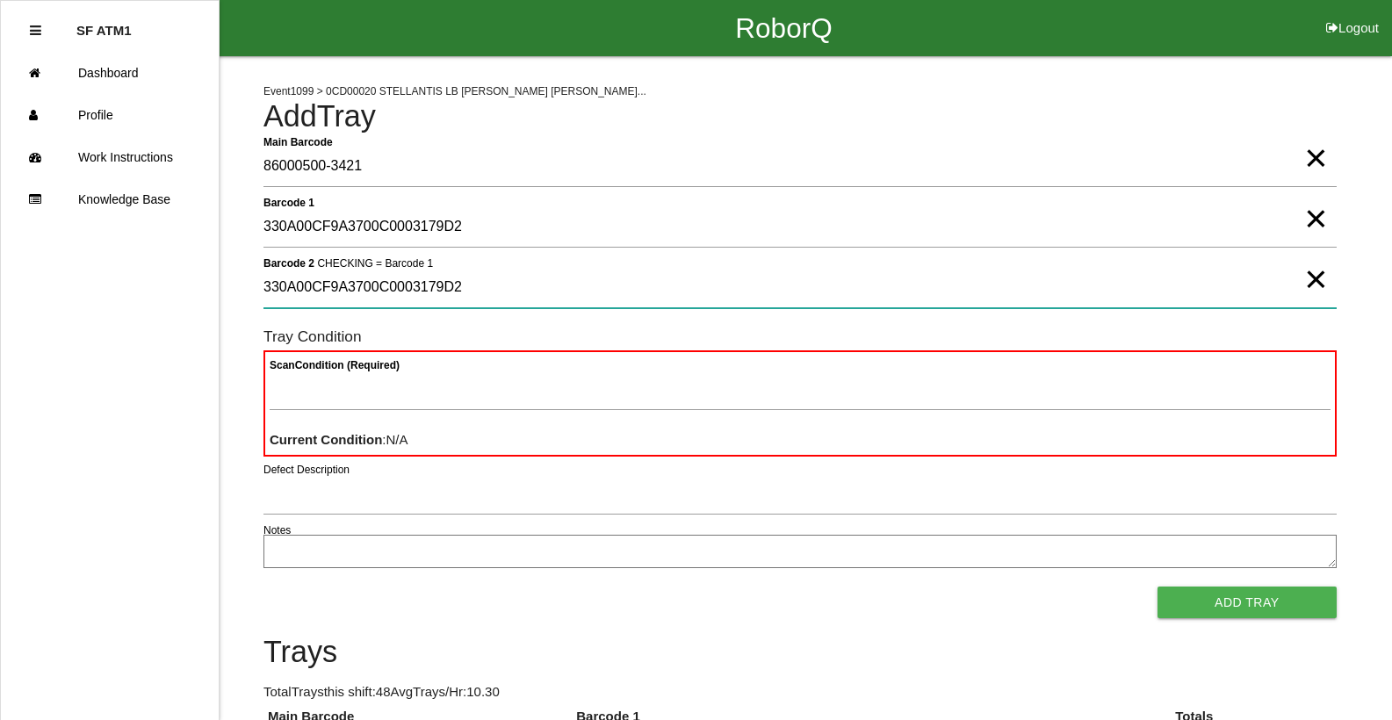
type 2 "330A00CF9A3700C0003179D2"
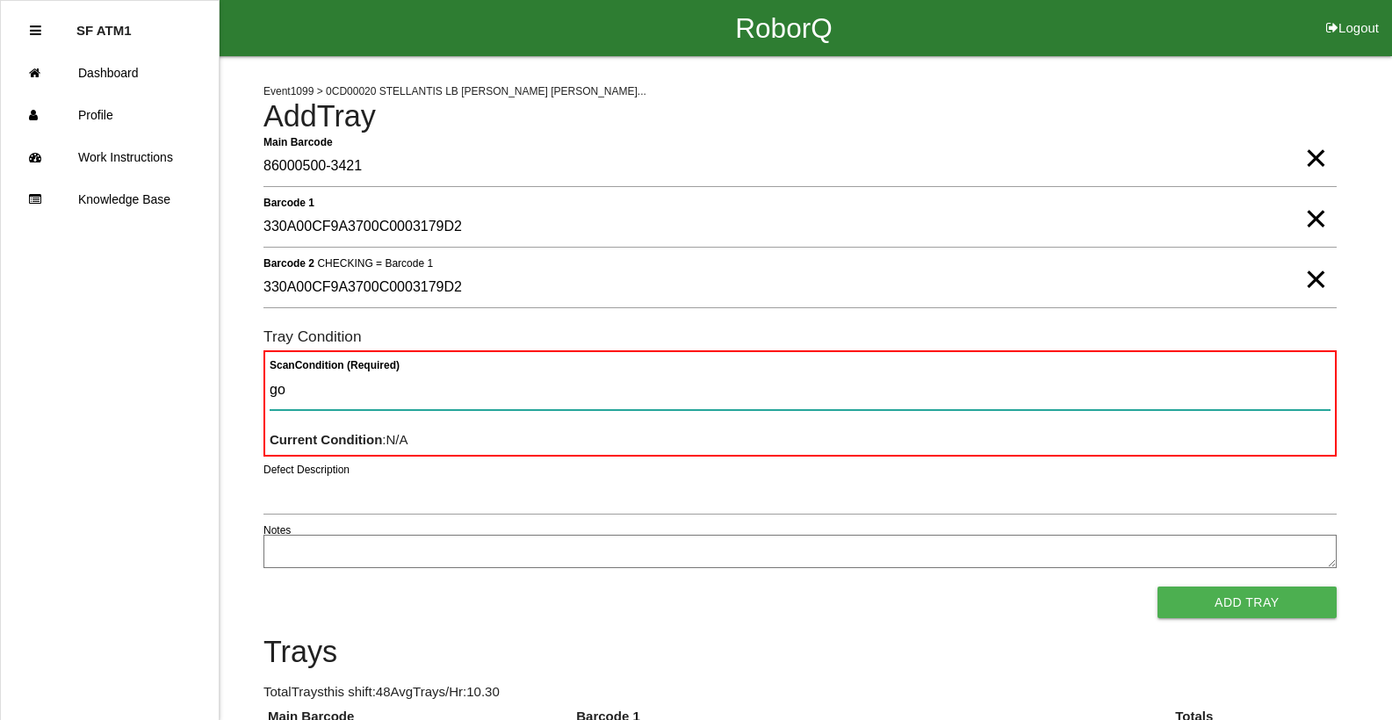
type Condition "goo"
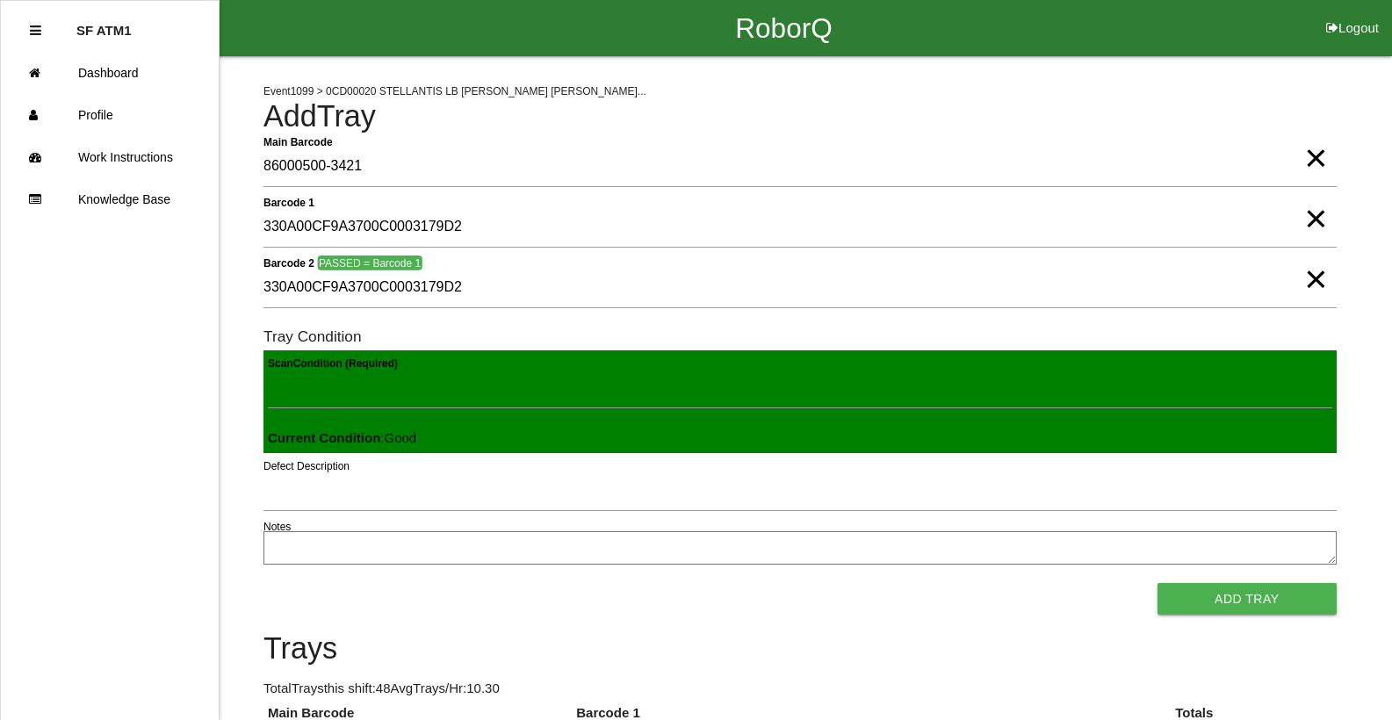
click at [1158, 583] on button "Add Tray" at bounding box center [1247, 599] width 179 height 32
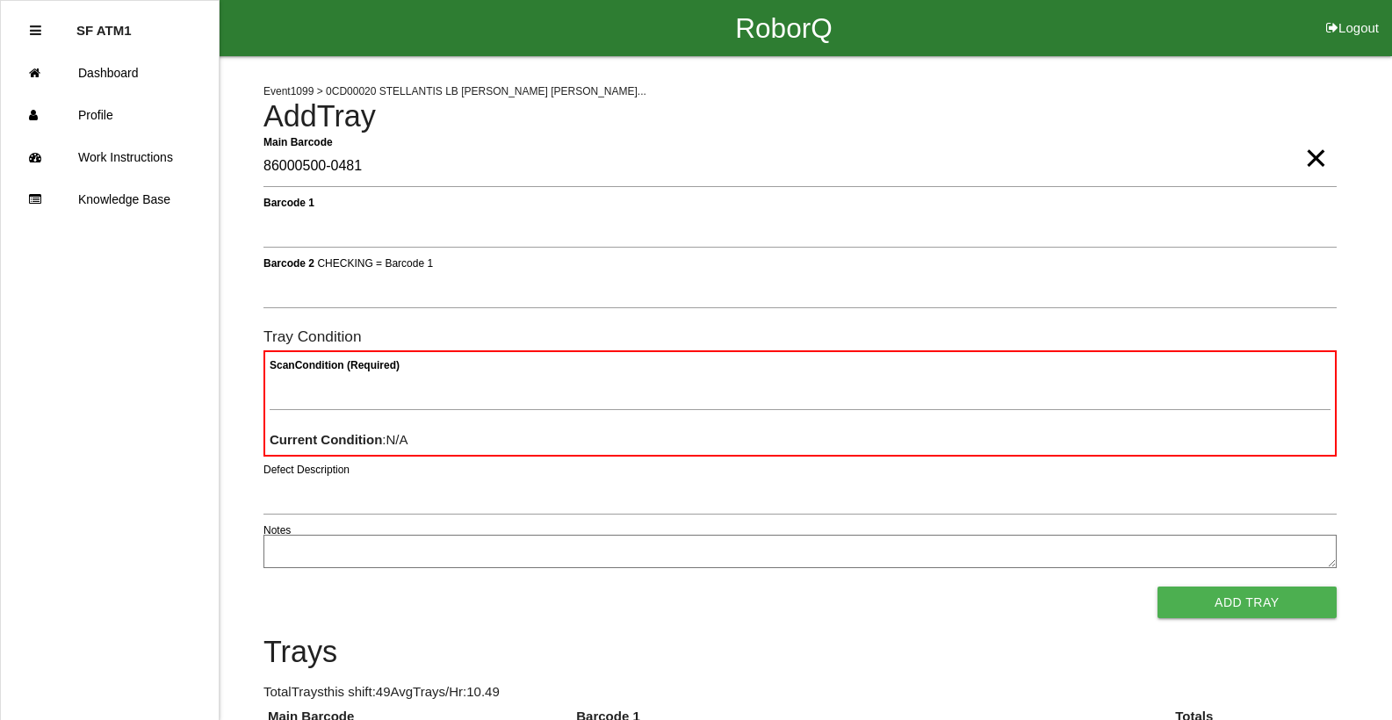
type Barcode "86000500-0481"
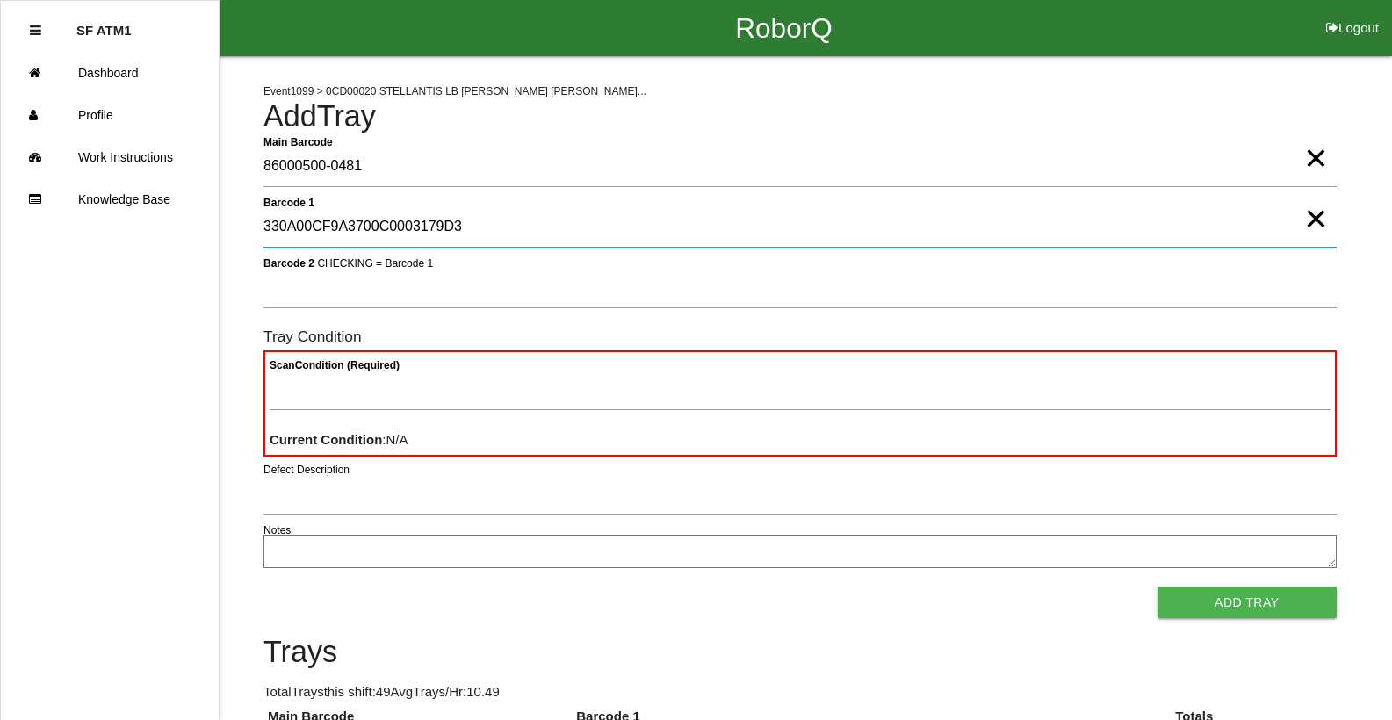
type 1 "330A00CF9A3700C0003179D3"
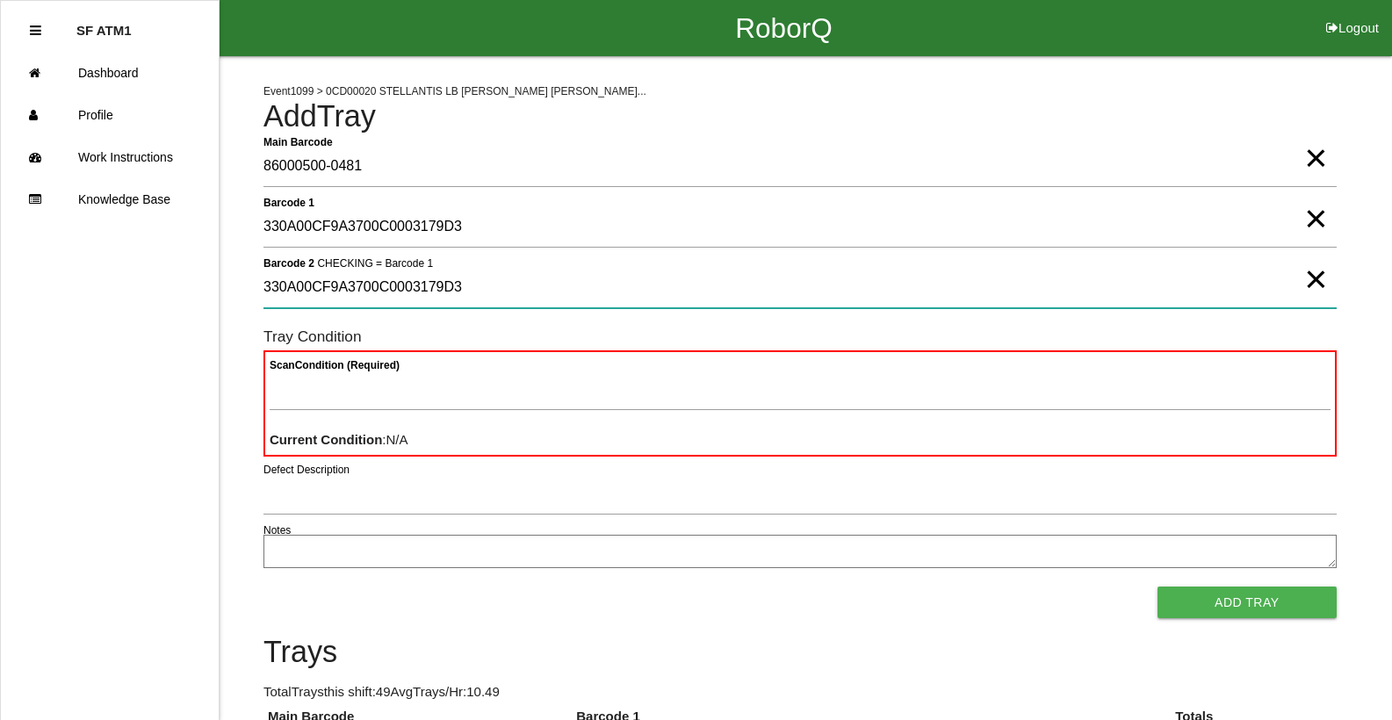
type 2 "330A00CF9A3700C0003179D3"
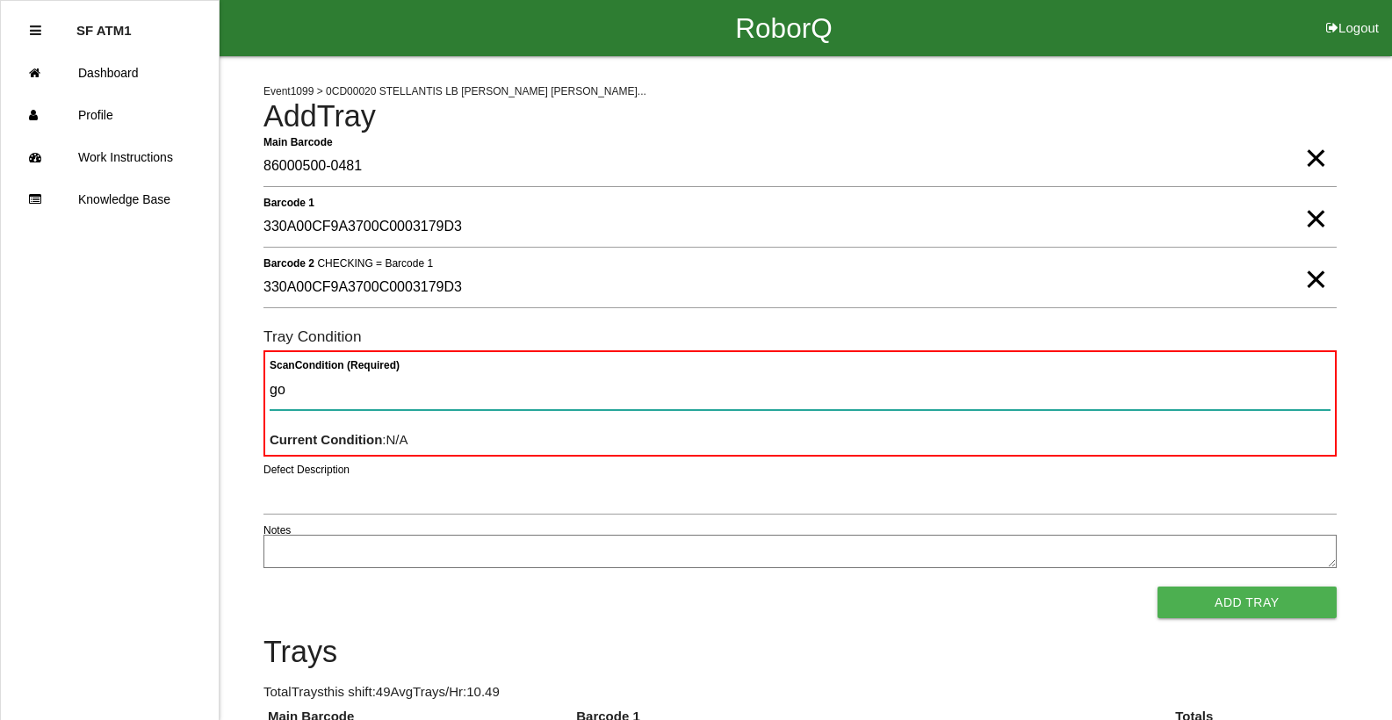
type Condition "goo"
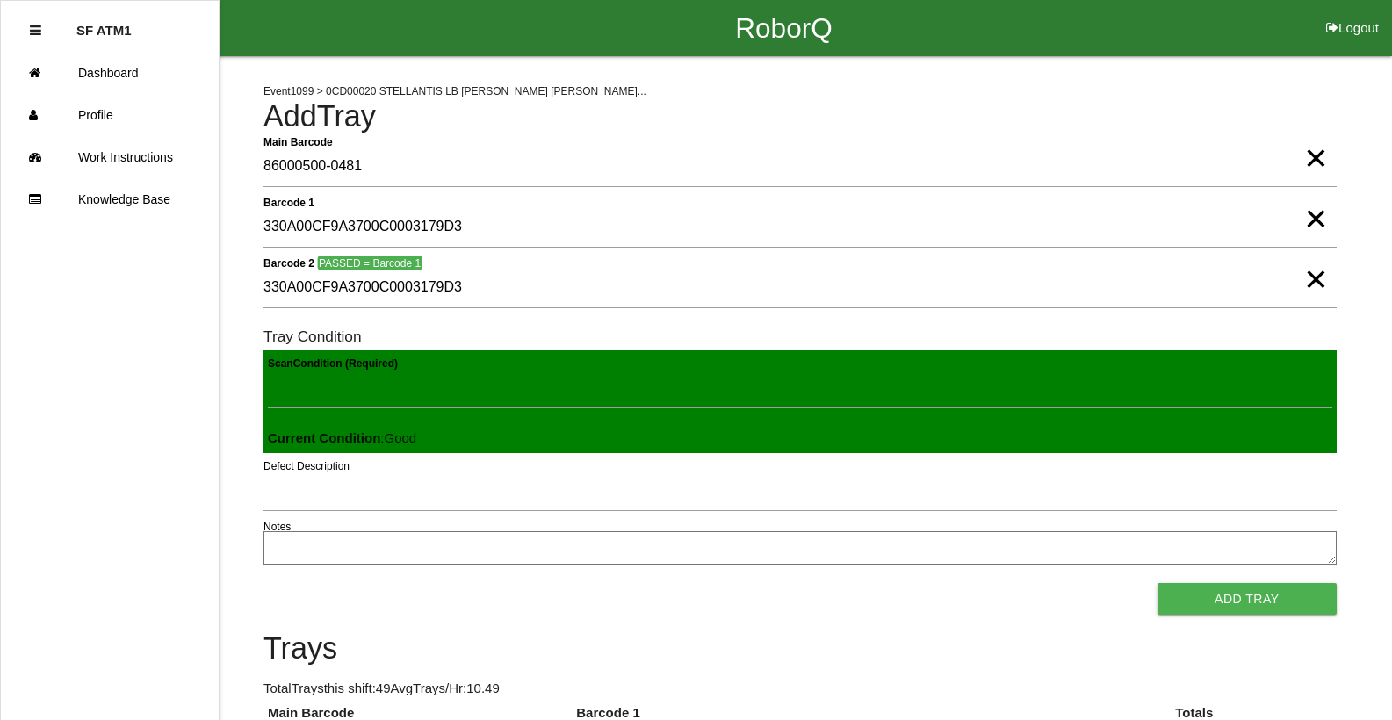
click at [1158, 583] on button "Add Tray" at bounding box center [1247, 599] width 179 height 32
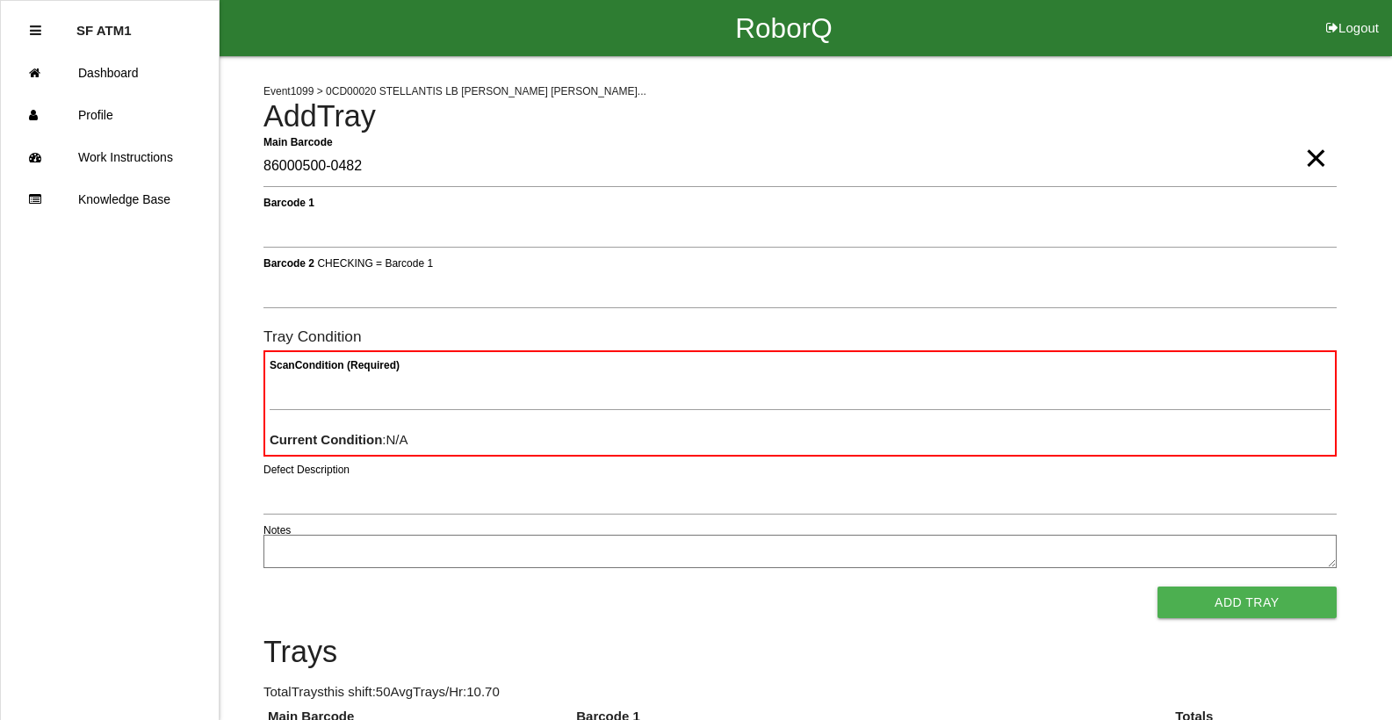
type Barcode "86000500-0482"
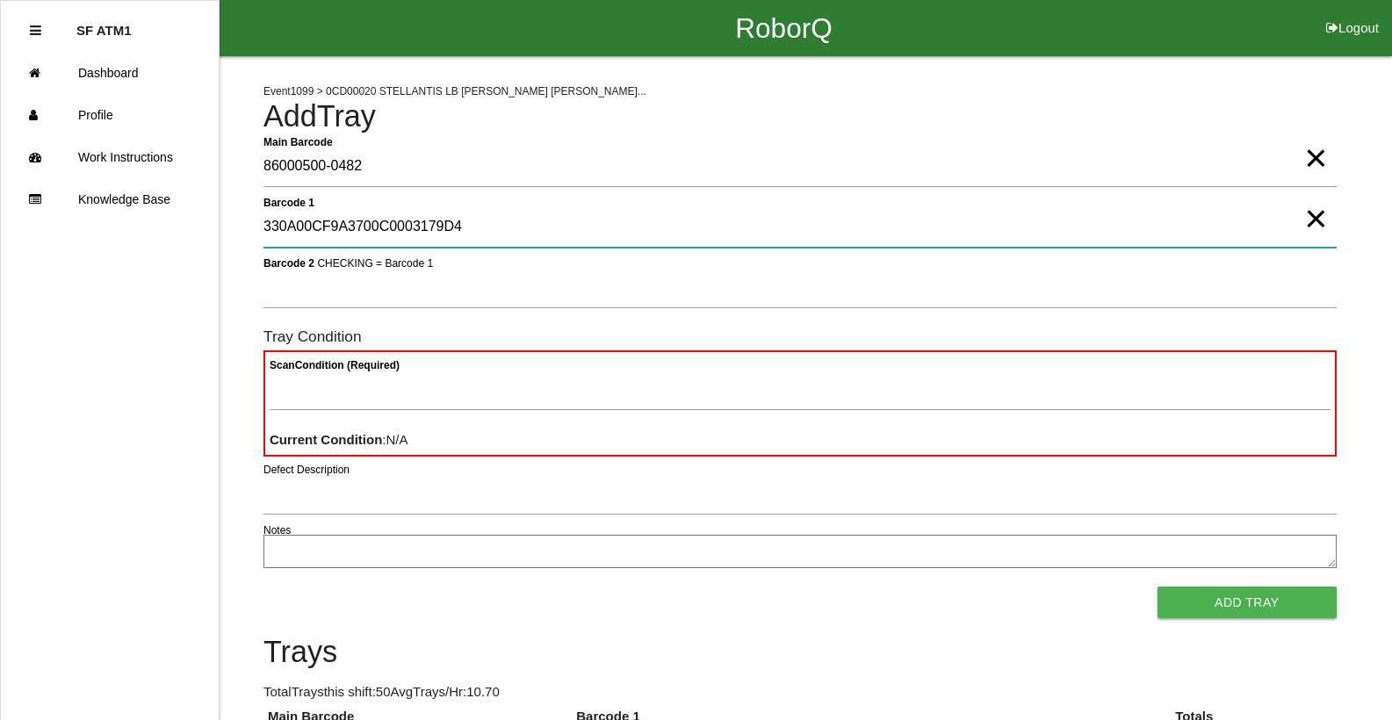
type 1 "330A00CF9A3700C0003179D4"
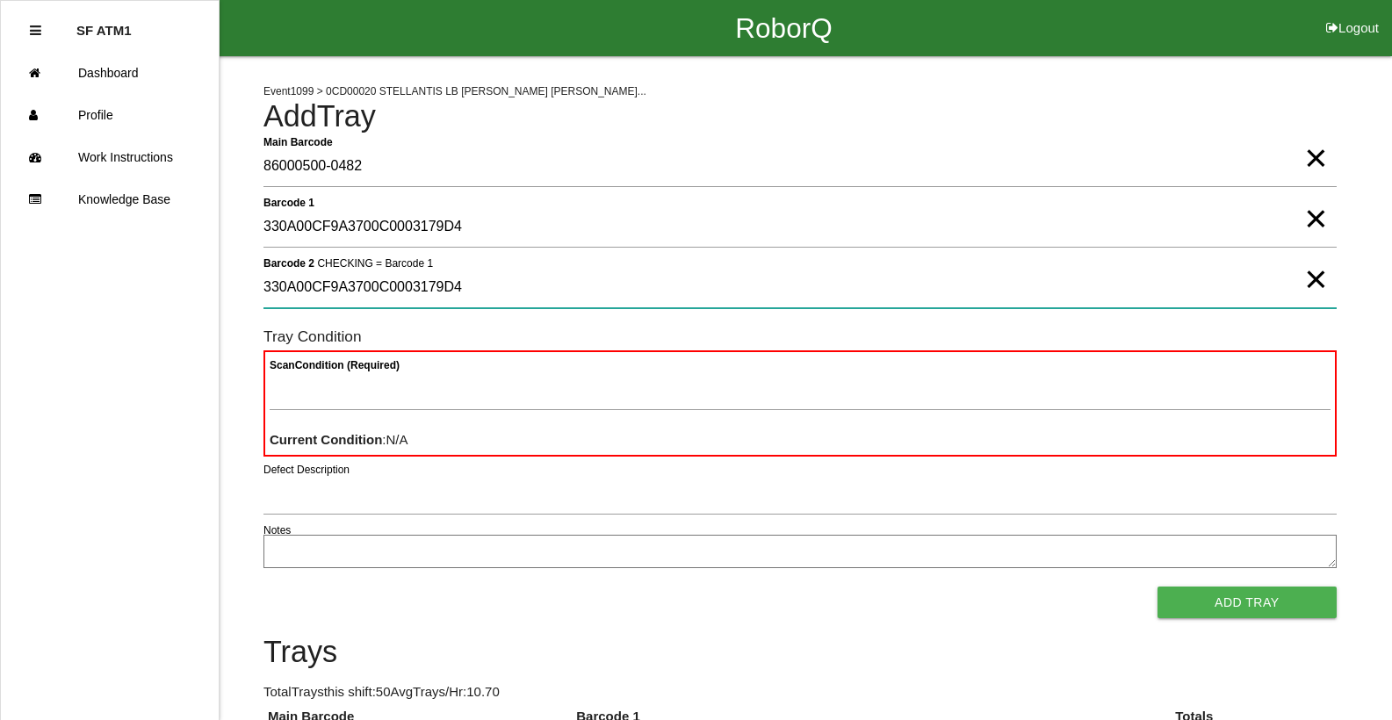
type 2 "330A00CF9A3700C0003179D4"
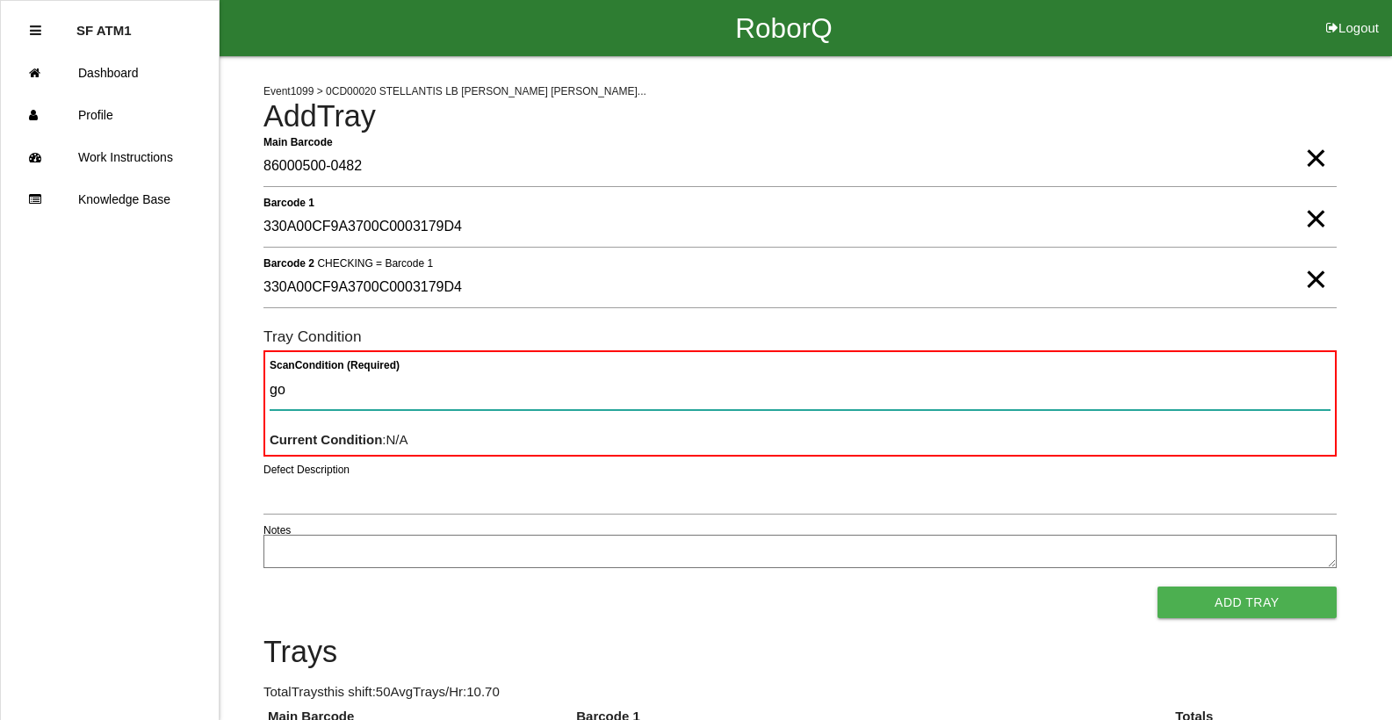
type Condition "goo"
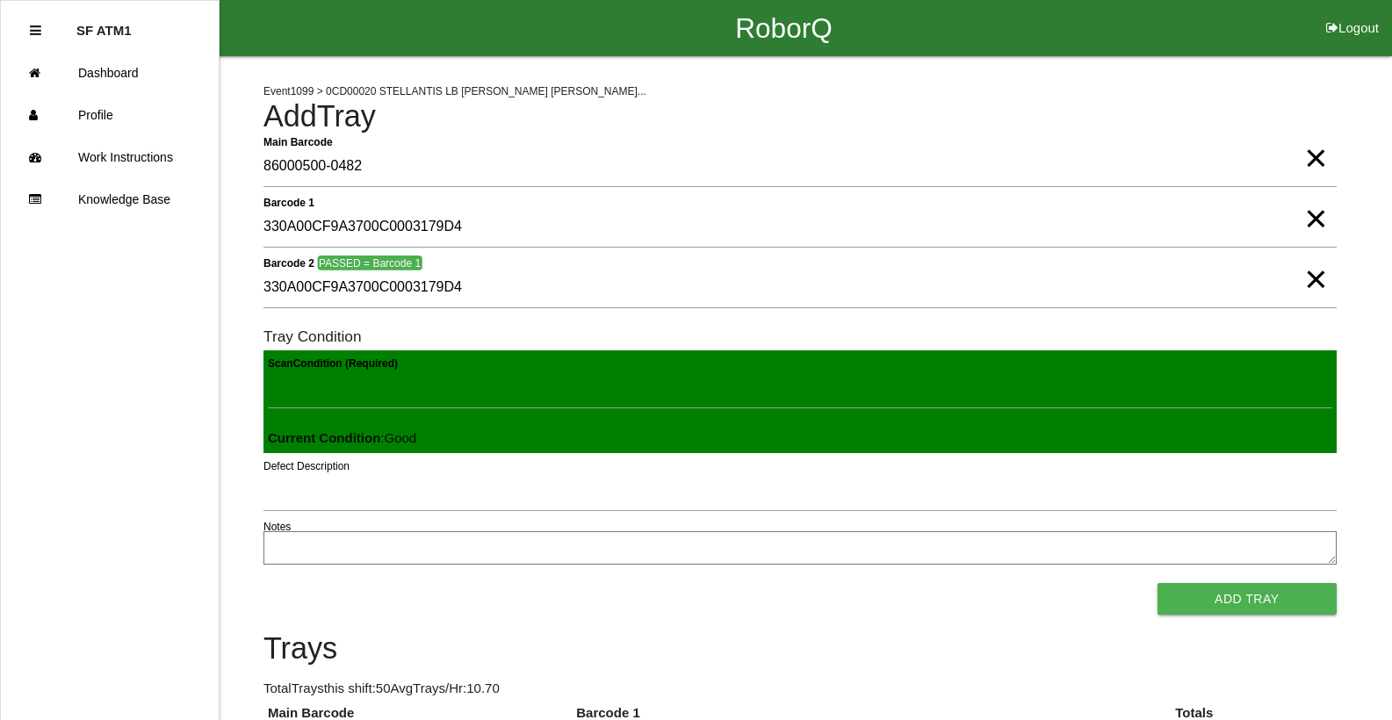
click at [1158, 583] on button "Add Tray" at bounding box center [1247, 599] width 179 height 32
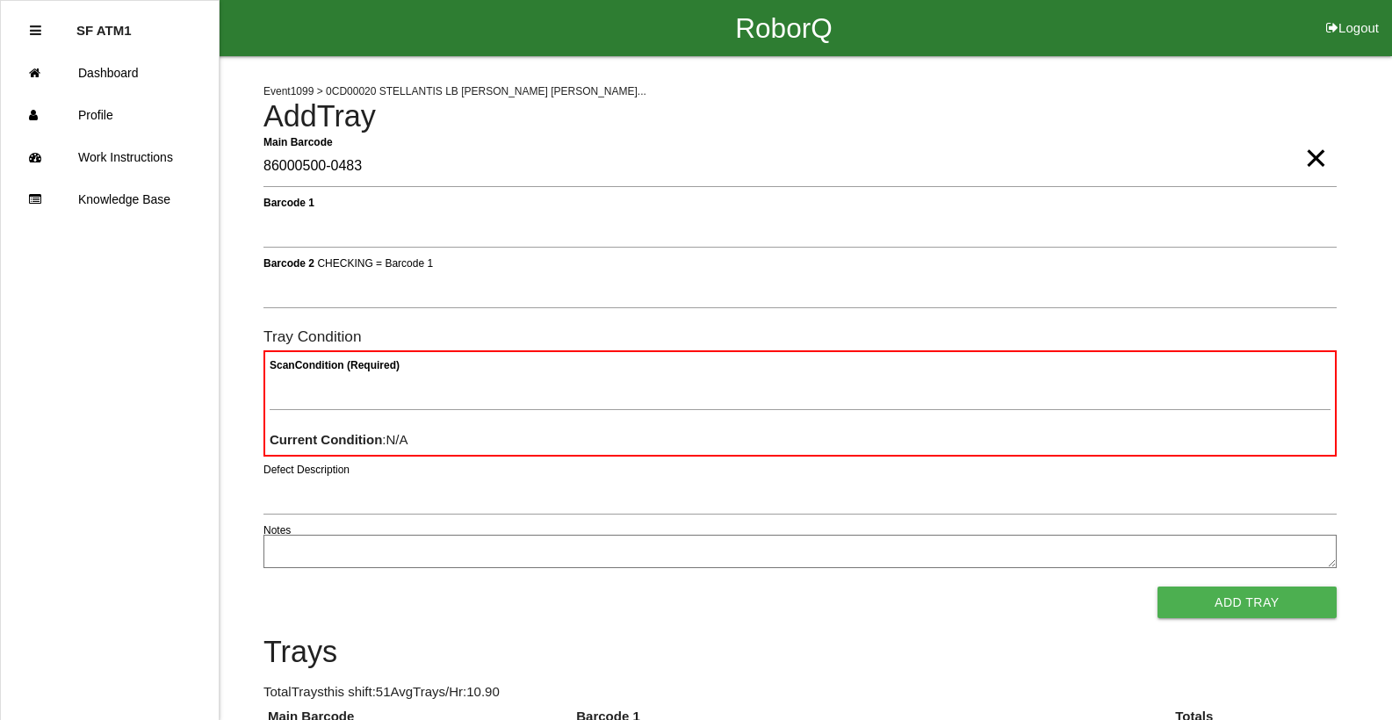
type Barcode "86000500-0483"
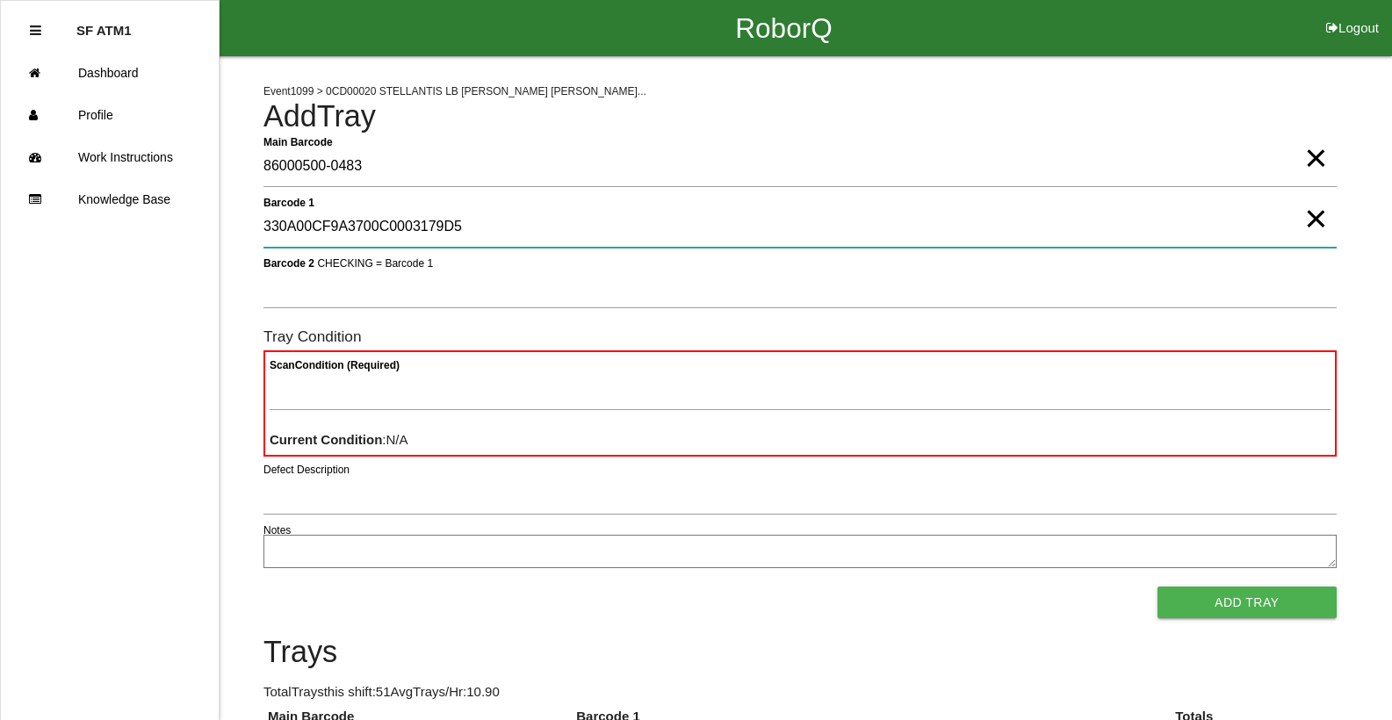
type 1 "330A00CF9A3700C0003179D5"
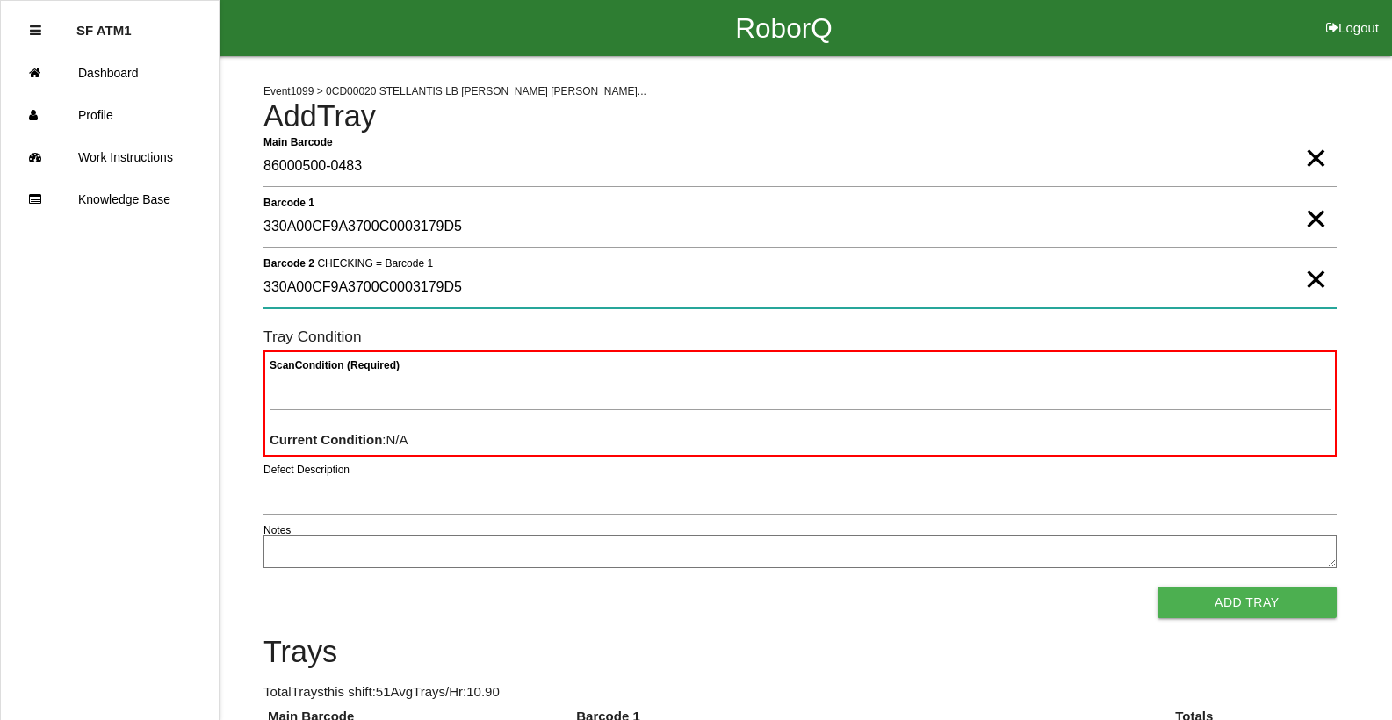
type 2 "330A00CF9A3700C0003179D5"
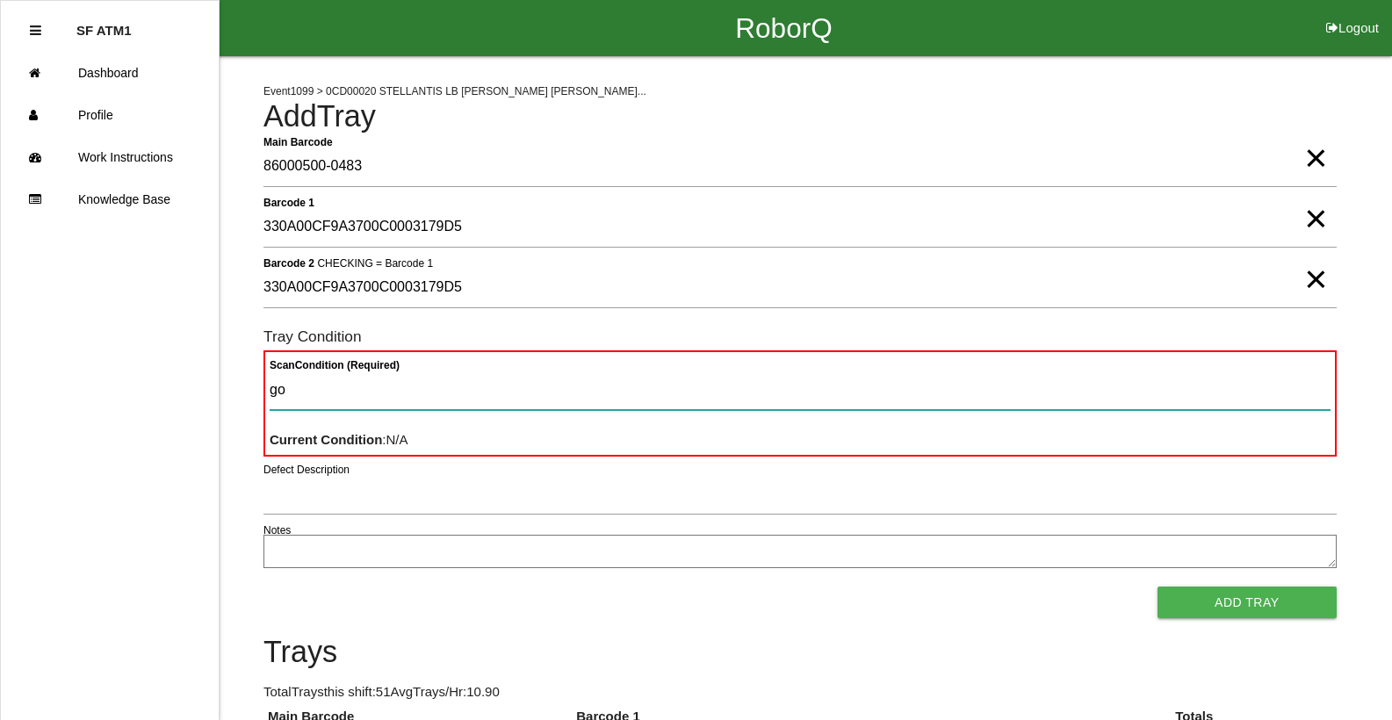
type Condition "goo"
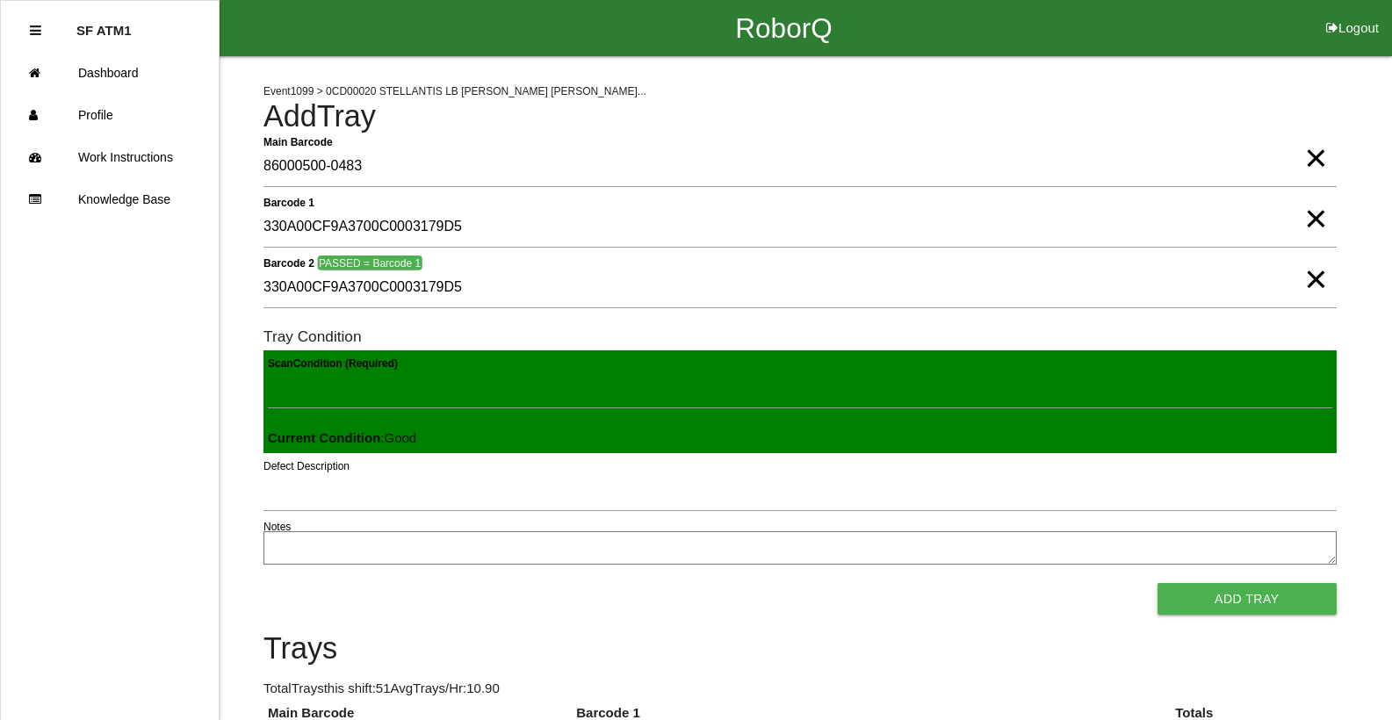
click at [1158, 583] on button "Add Tray" at bounding box center [1247, 599] width 179 height 32
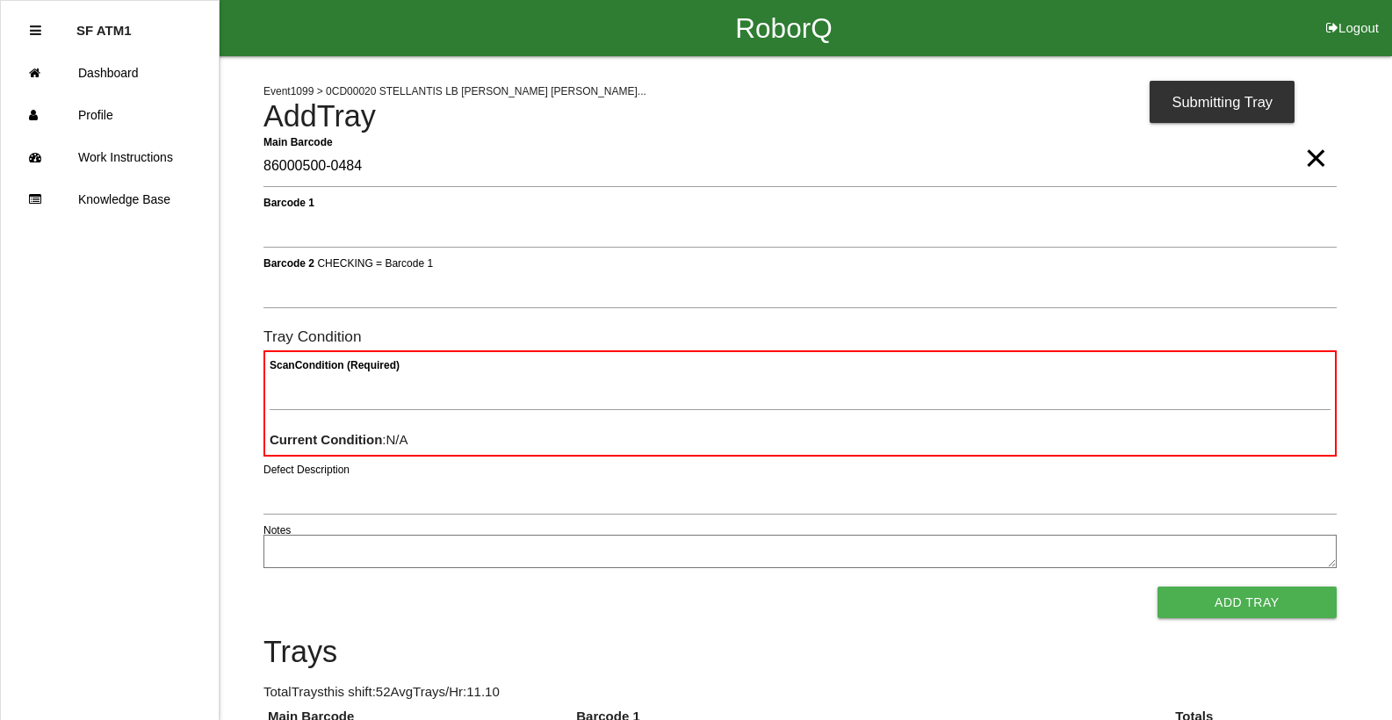
type Barcode "86000500-0484"
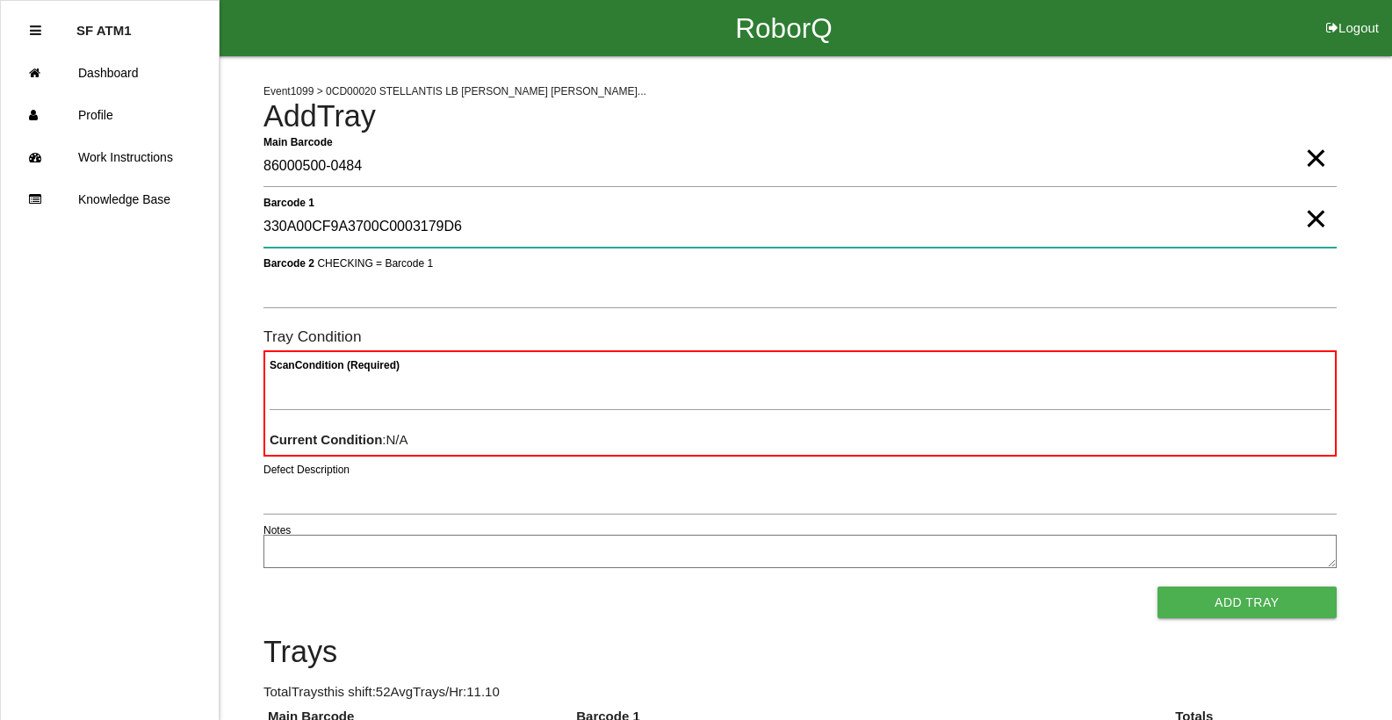
type 1 "330A00CF9A3700C0003179D6"
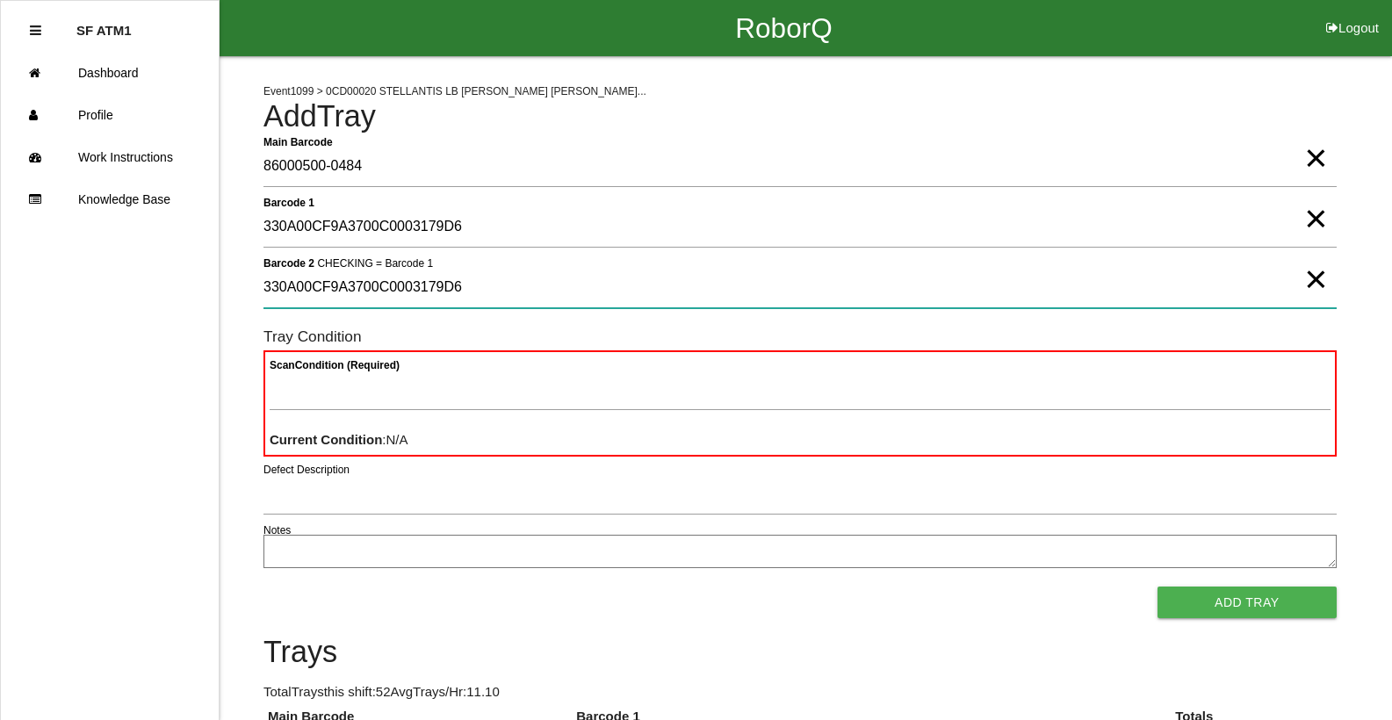
type 2 "330A00CF9A3700C0003179D6"
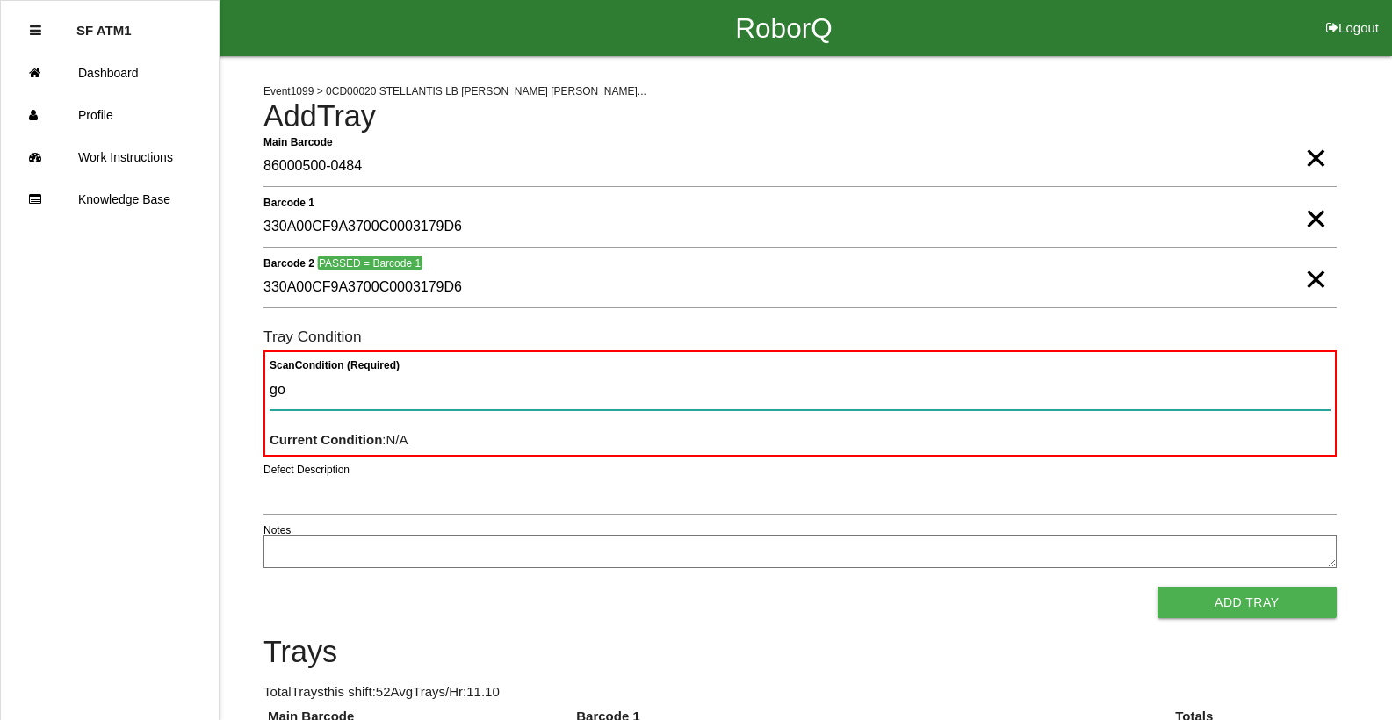
type Condition "goo"
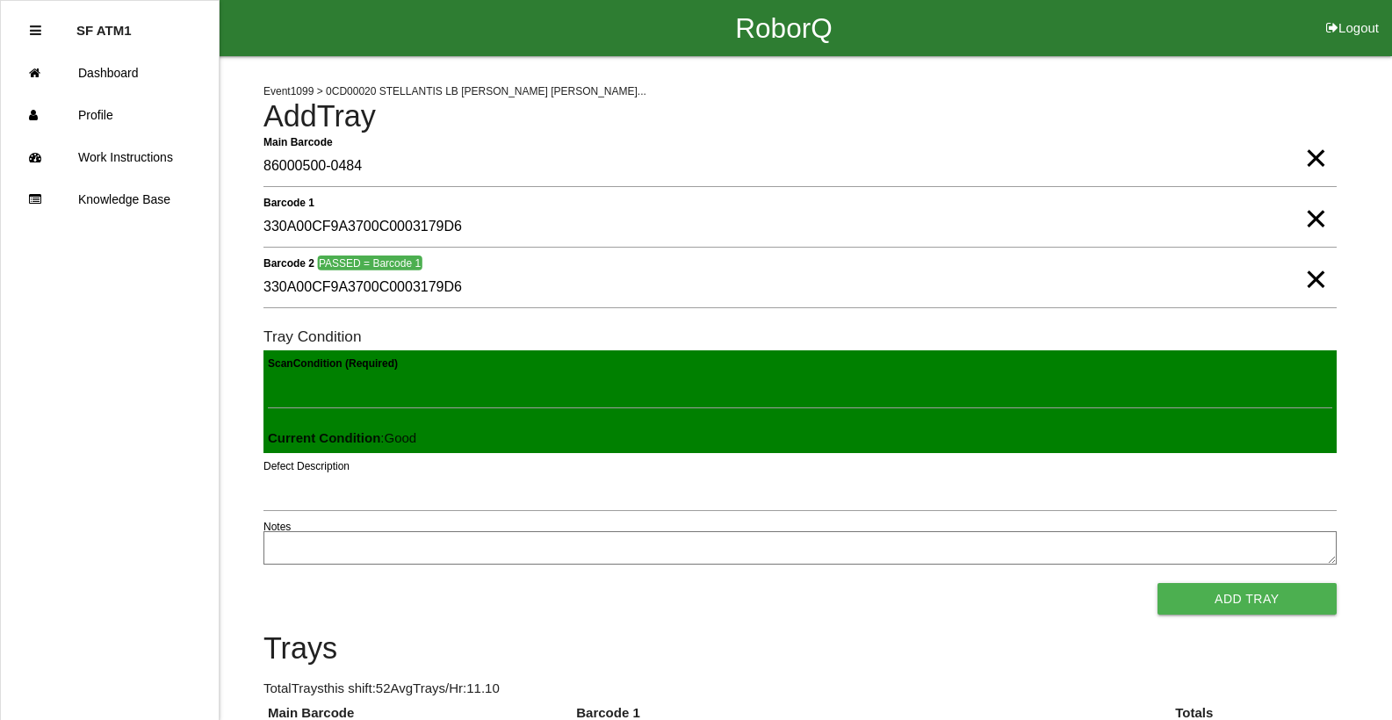
click at [1158, 583] on button "Add Tray" at bounding box center [1247, 599] width 179 height 32
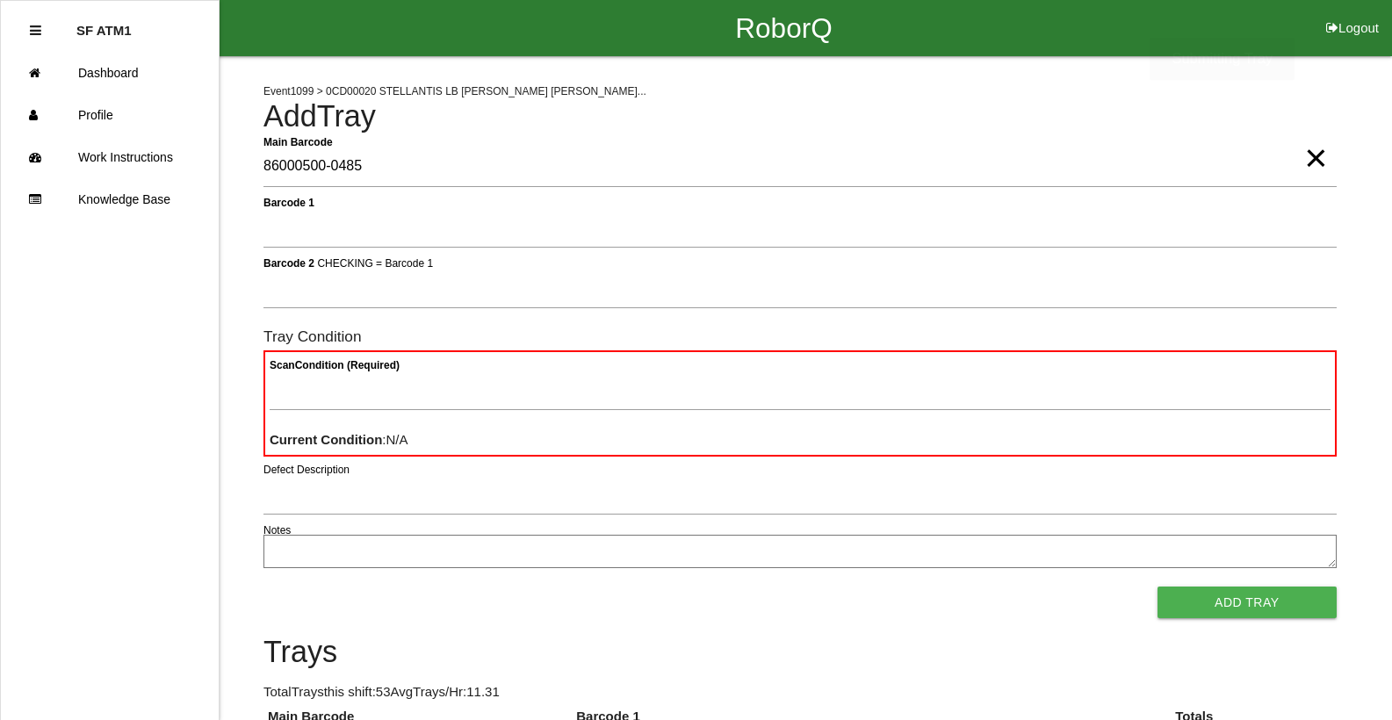
type Barcode "86000500-0485"
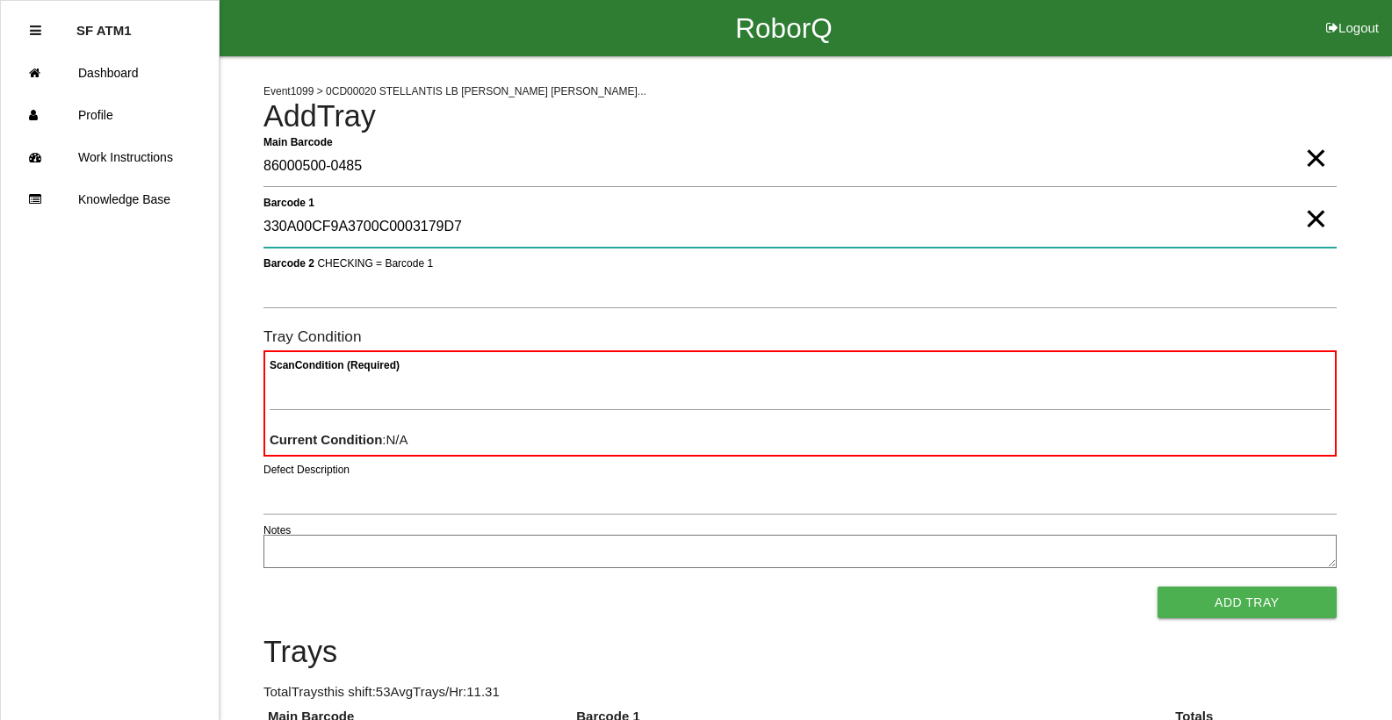
type 1 "330A00CF9A3700C0003179D7"
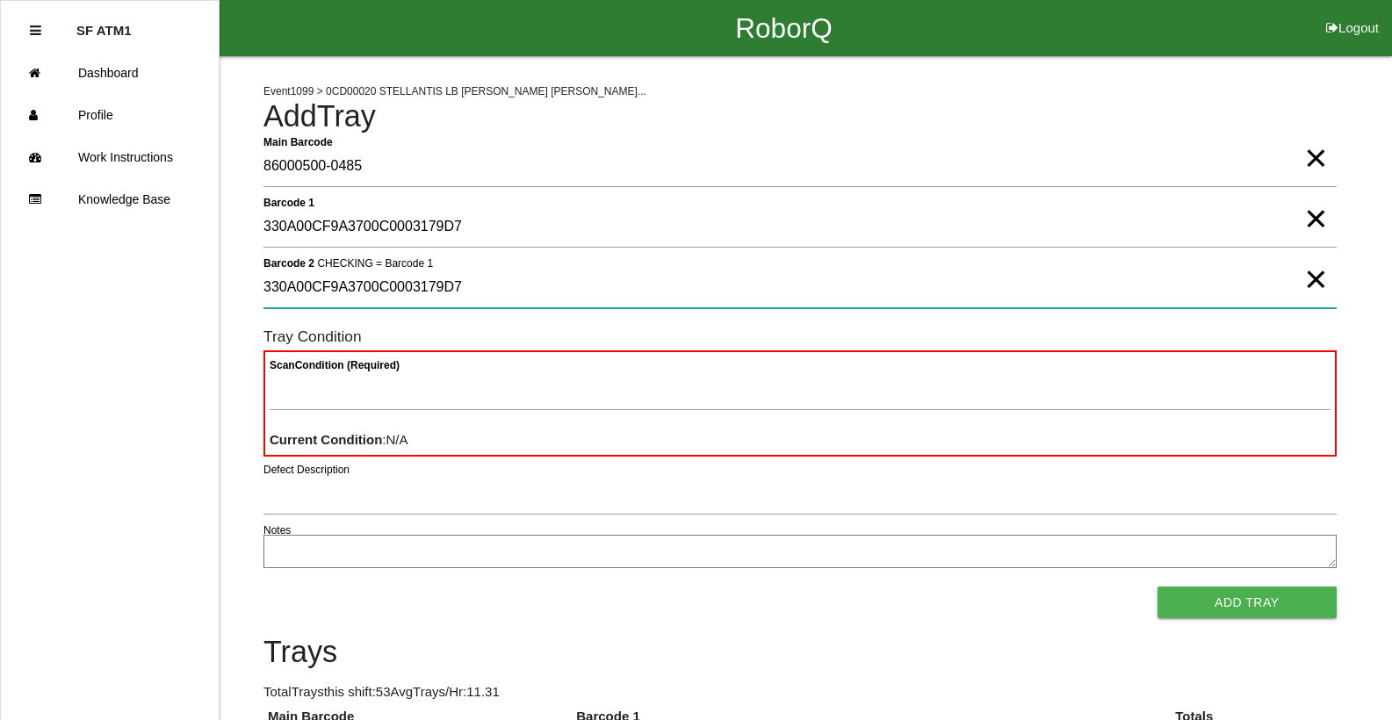
type 2 "330A00CF9A3700C0003179D7"
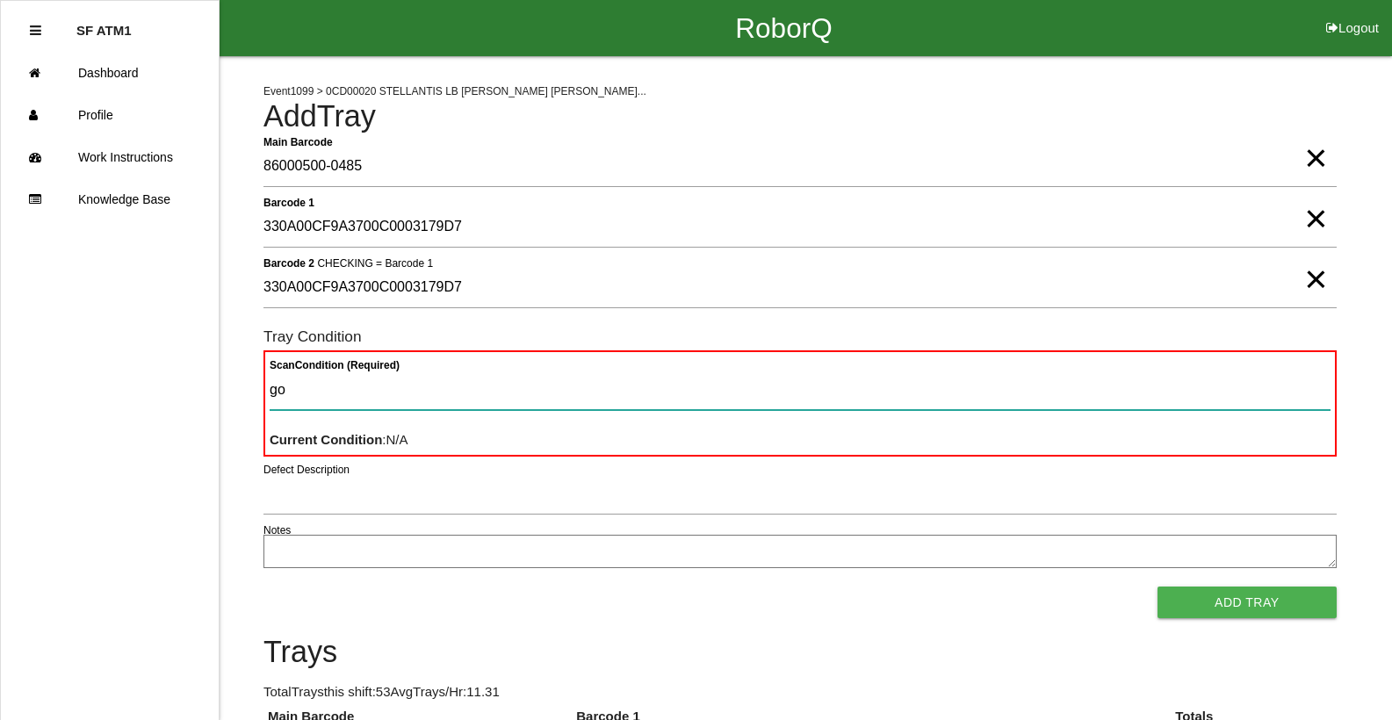
type Condition "goo"
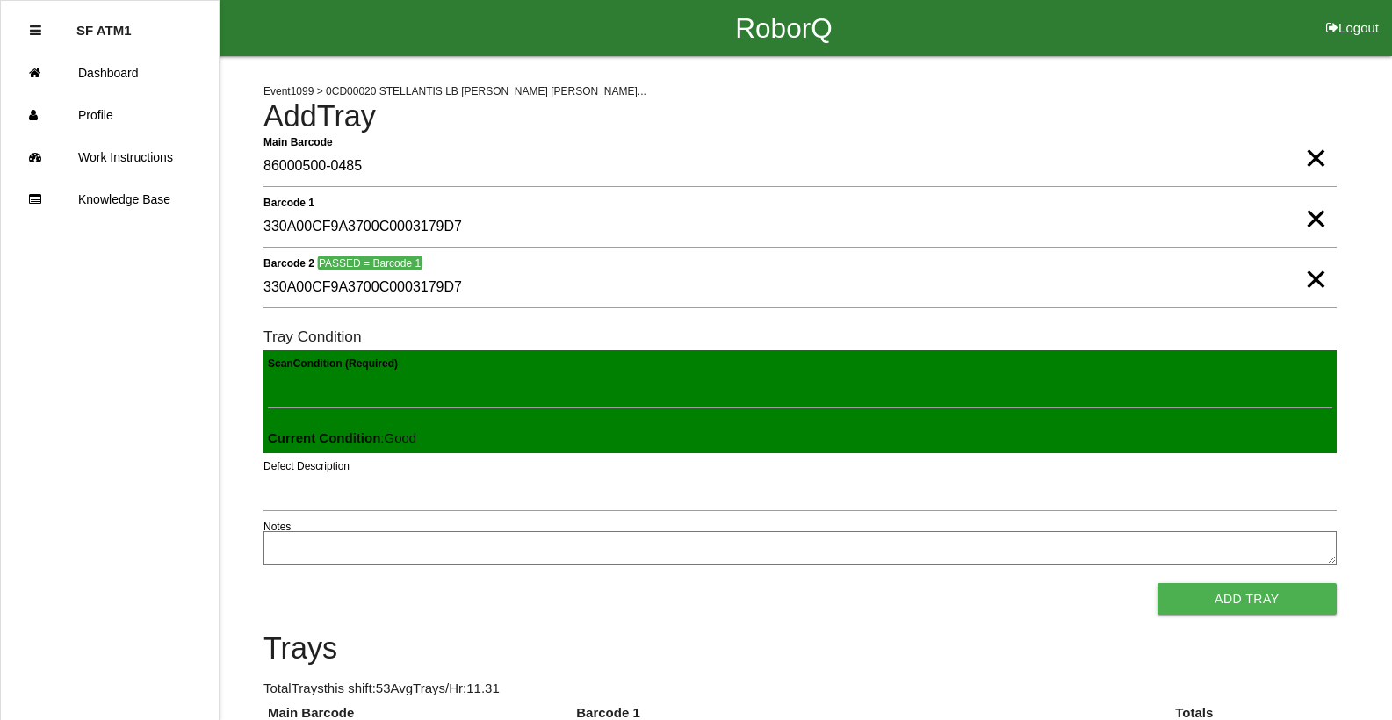
click at [1158, 583] on button "Add Tray" at bounding box center [1247, 599] width 179 height 32
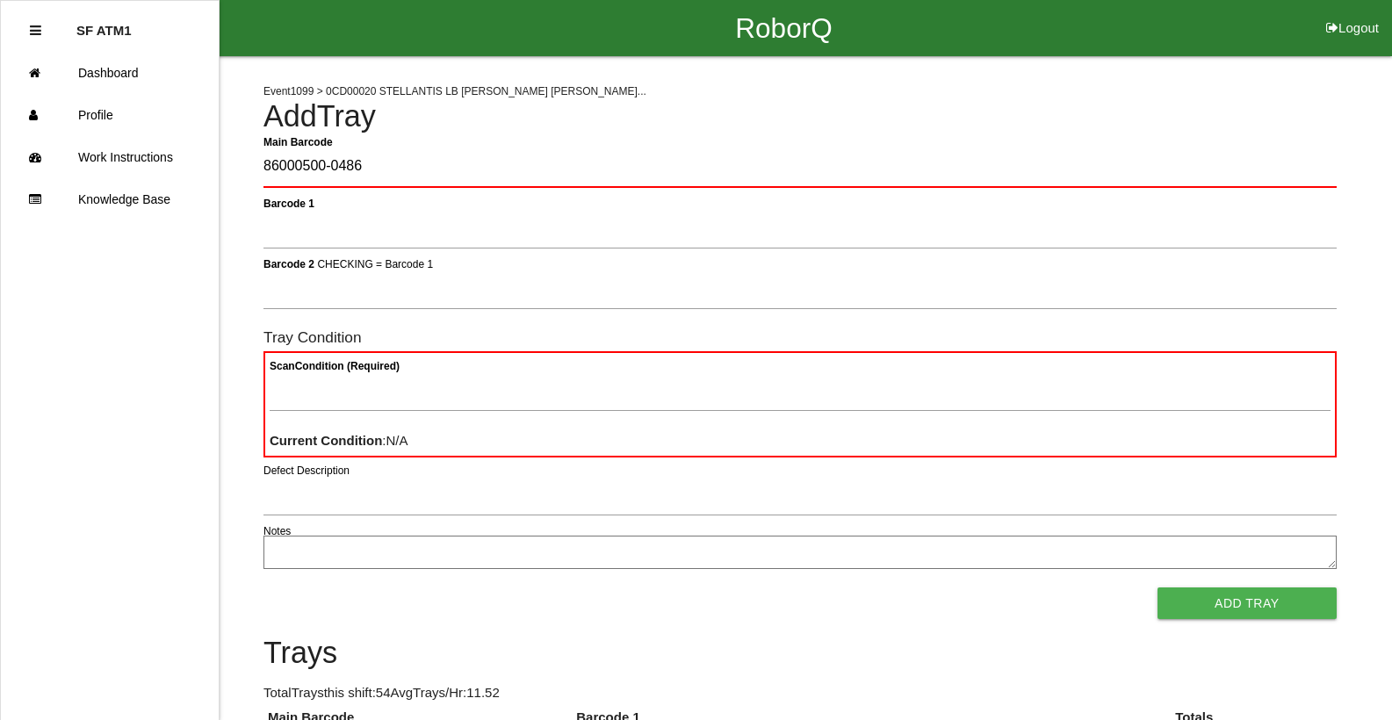
type Barcode "86000500-0486"
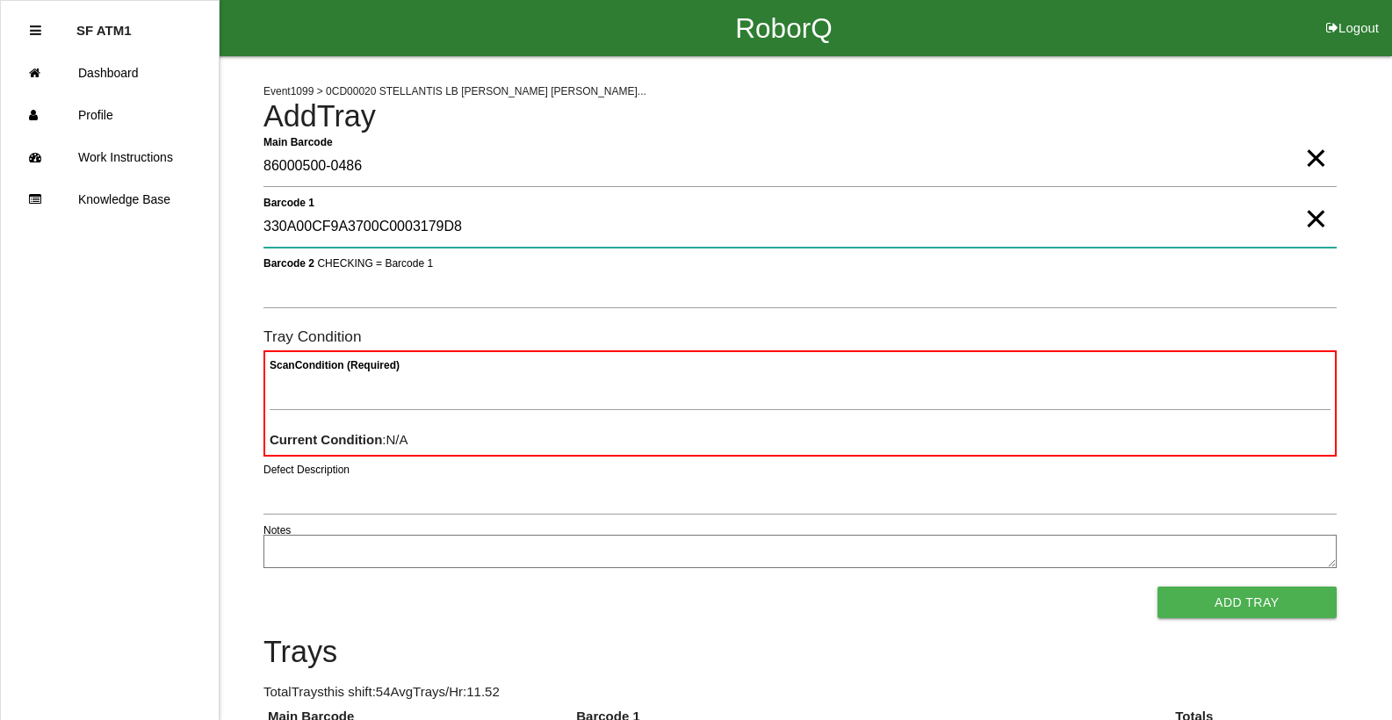
type 1 "330A00CF9A3700C0003179D8"
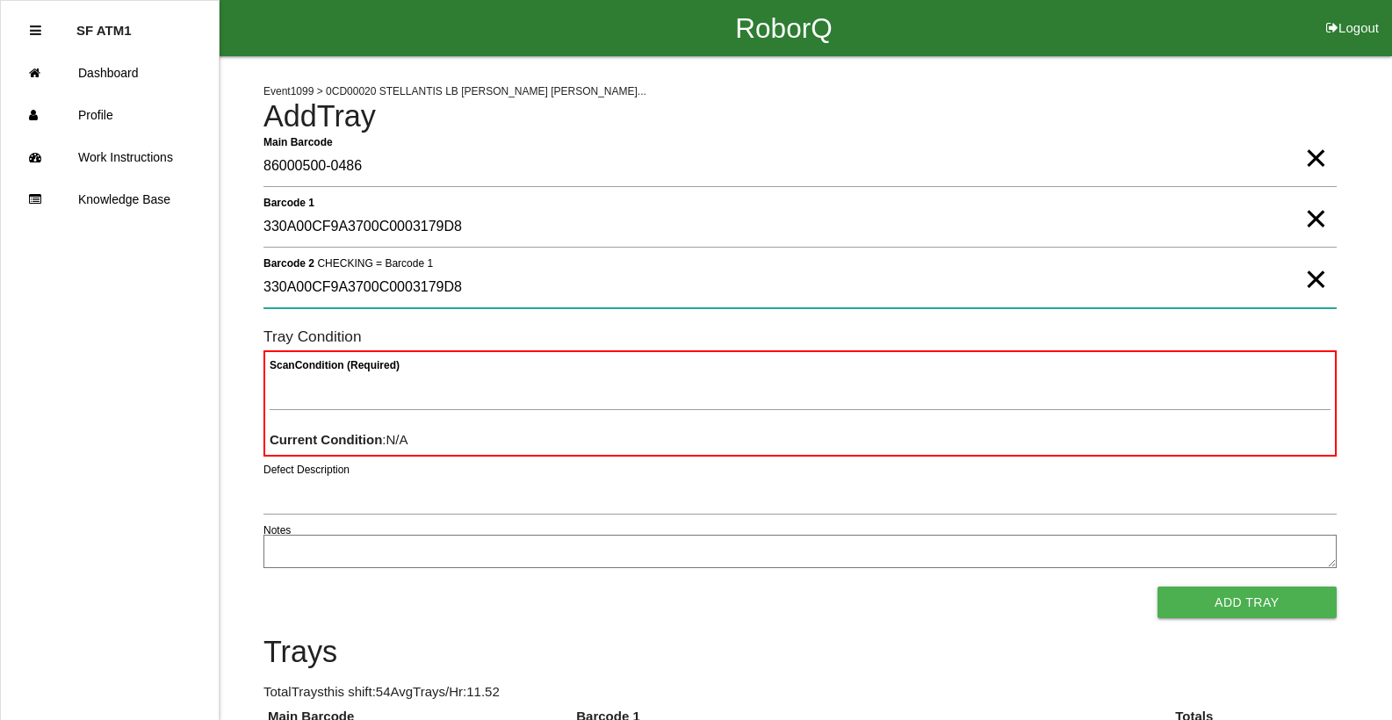
type 2 "330A00CF9A3700C0003179D8"
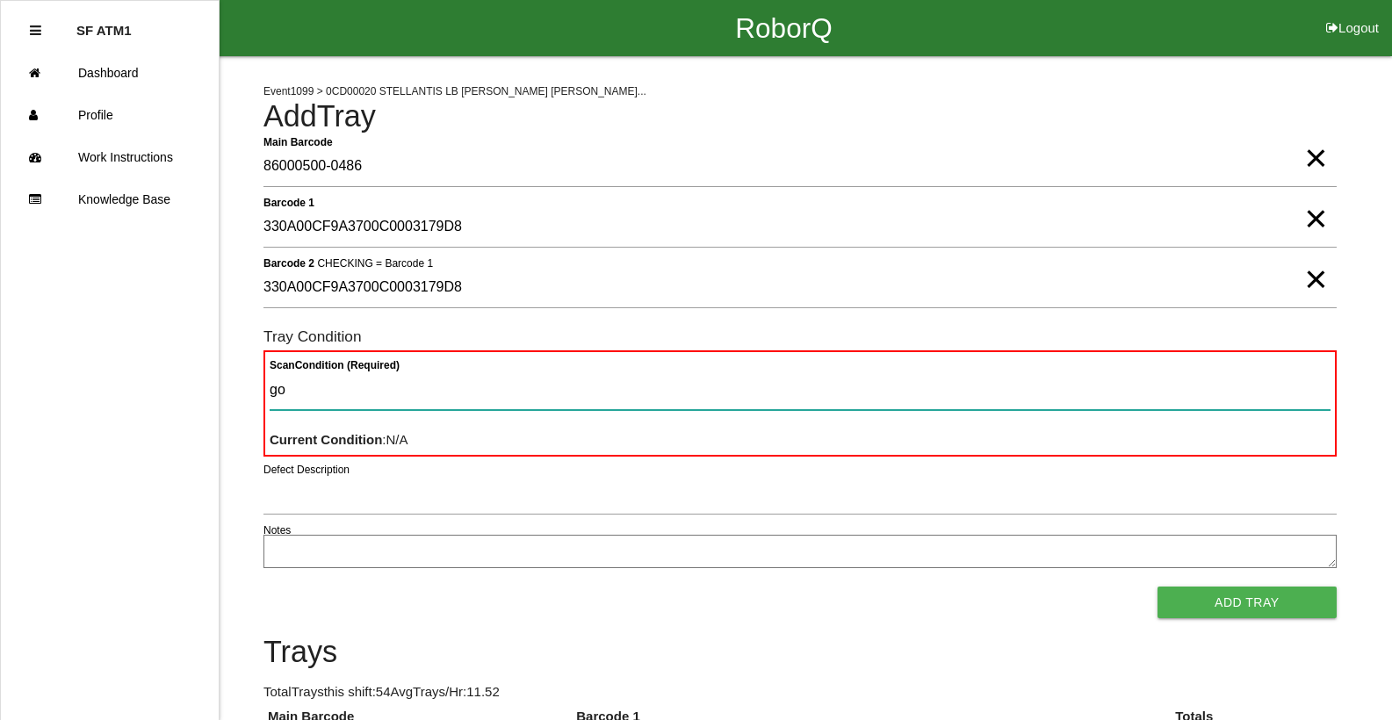
type Condition "goo"
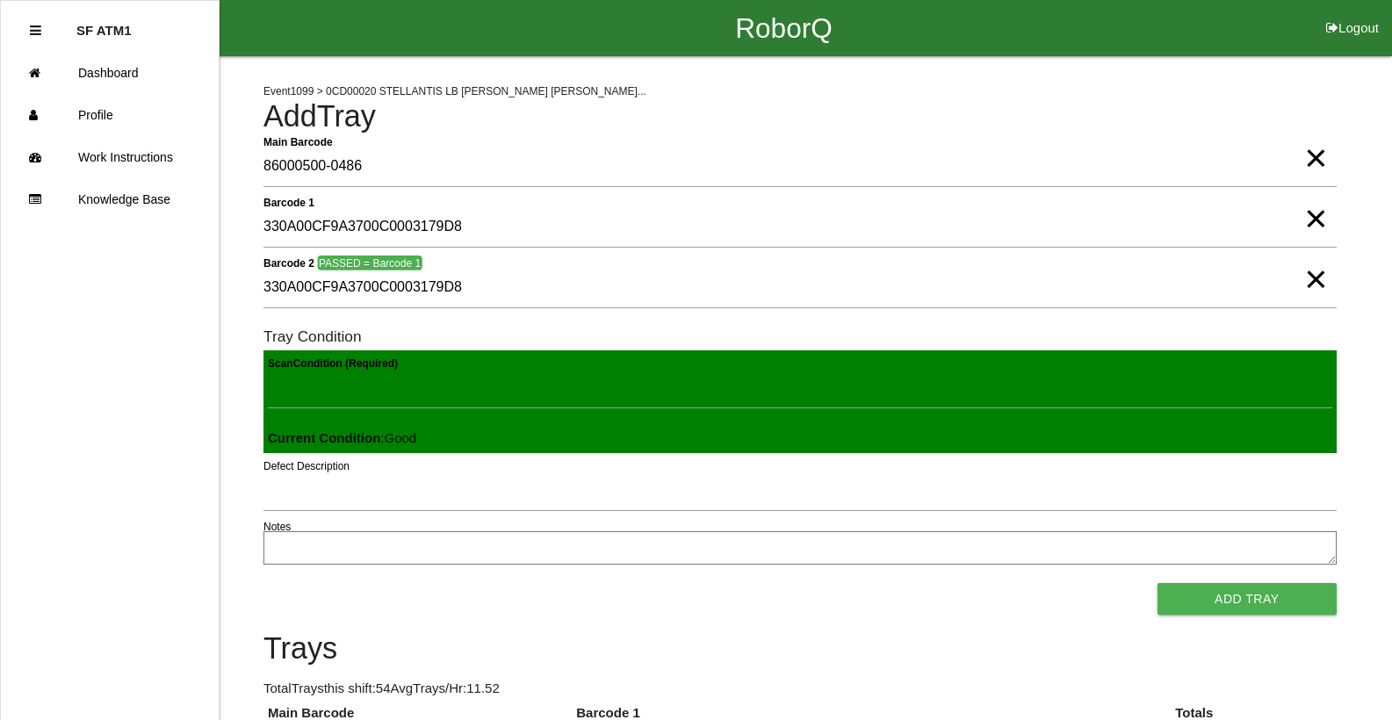
click at [1158, 583] on button "Add Tray" at bounding box center [1247, 599] width 179 height 32
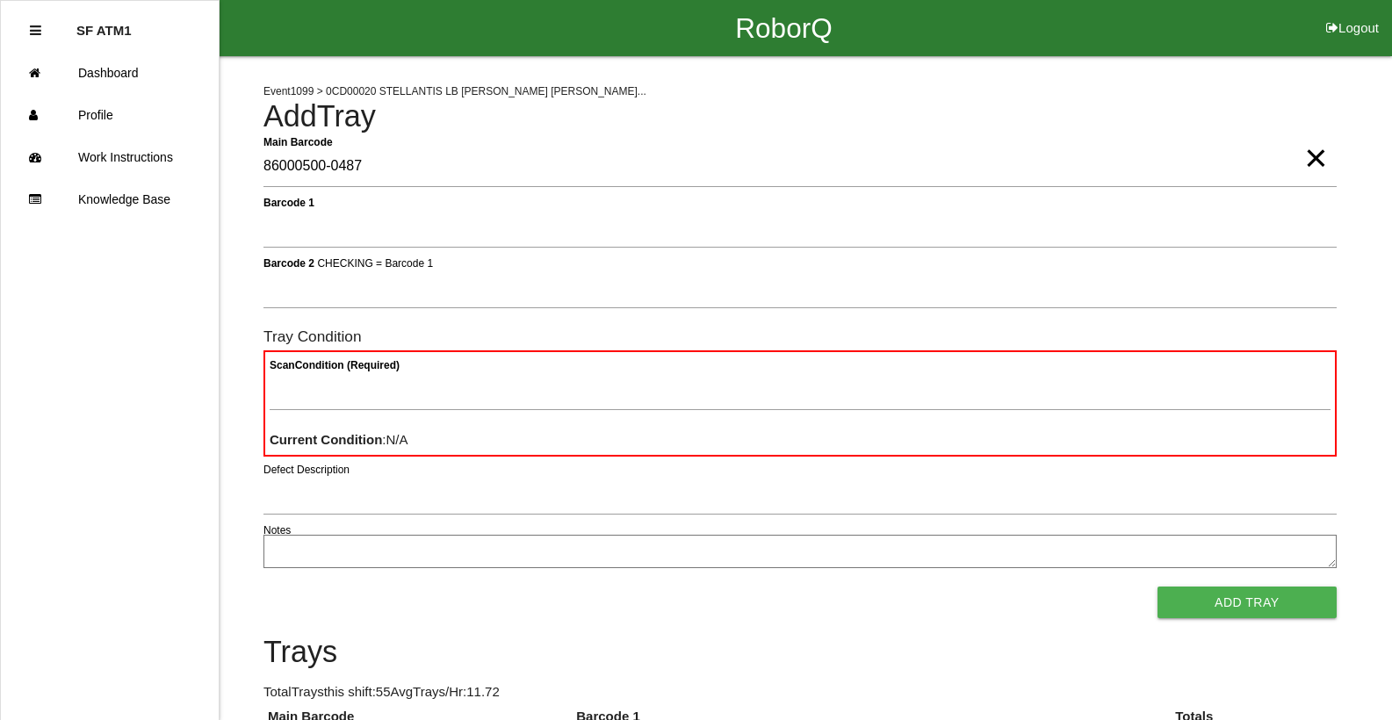
type Barcode "86000500-0487"
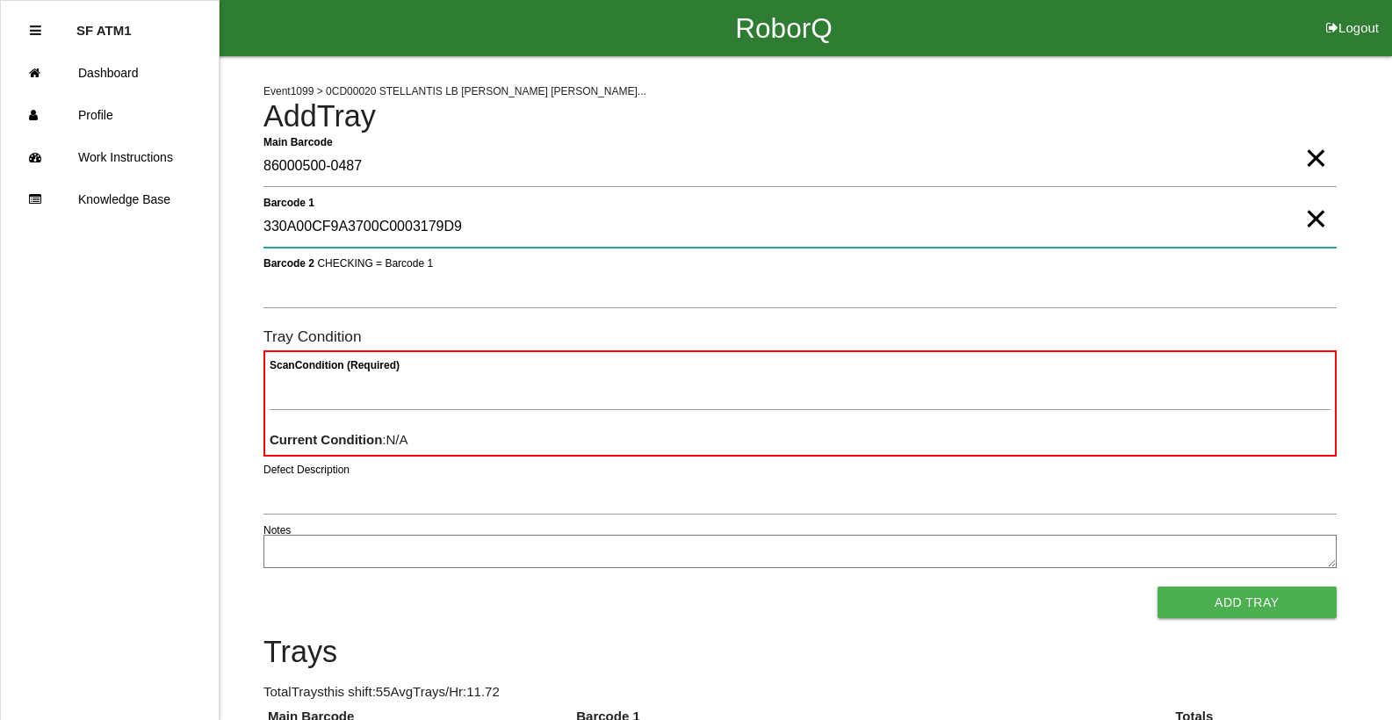
type 1 "330A00CF9A3700C0003179D9"
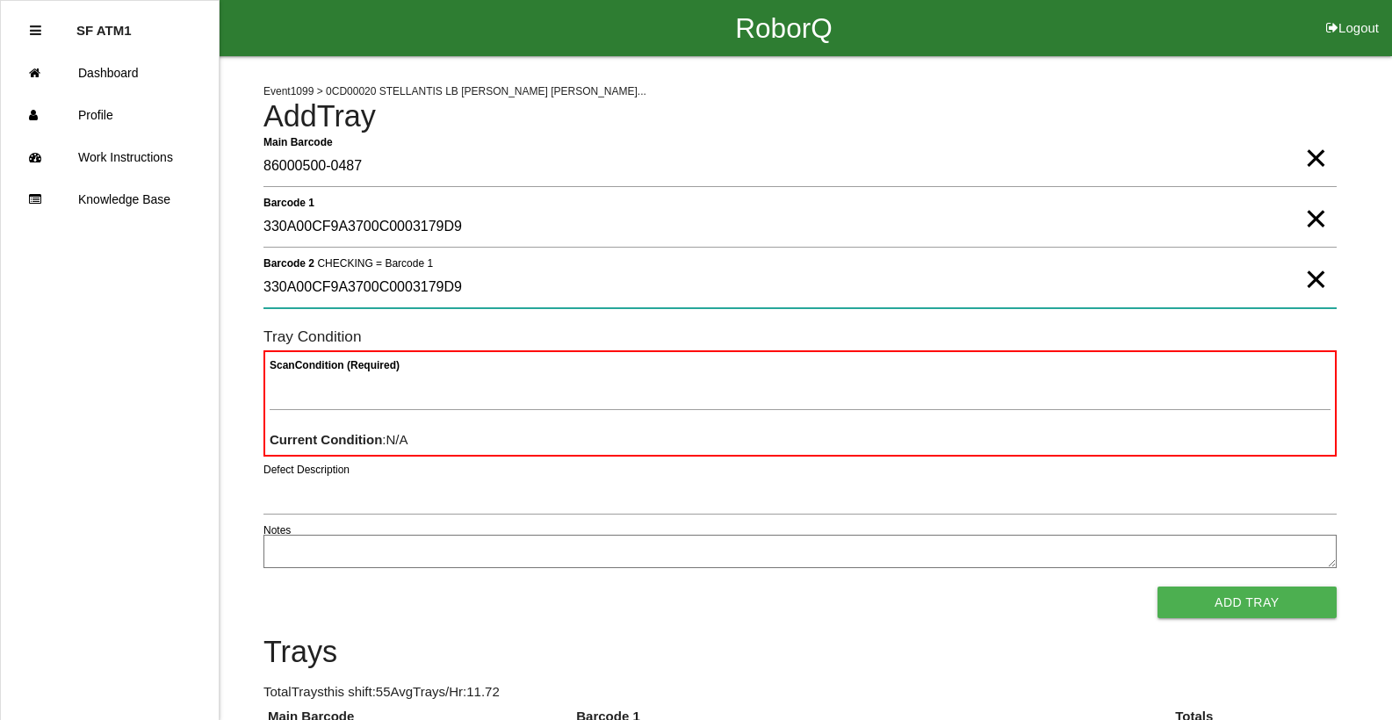
type 2 "330A00CF9A3700C0003179D9"
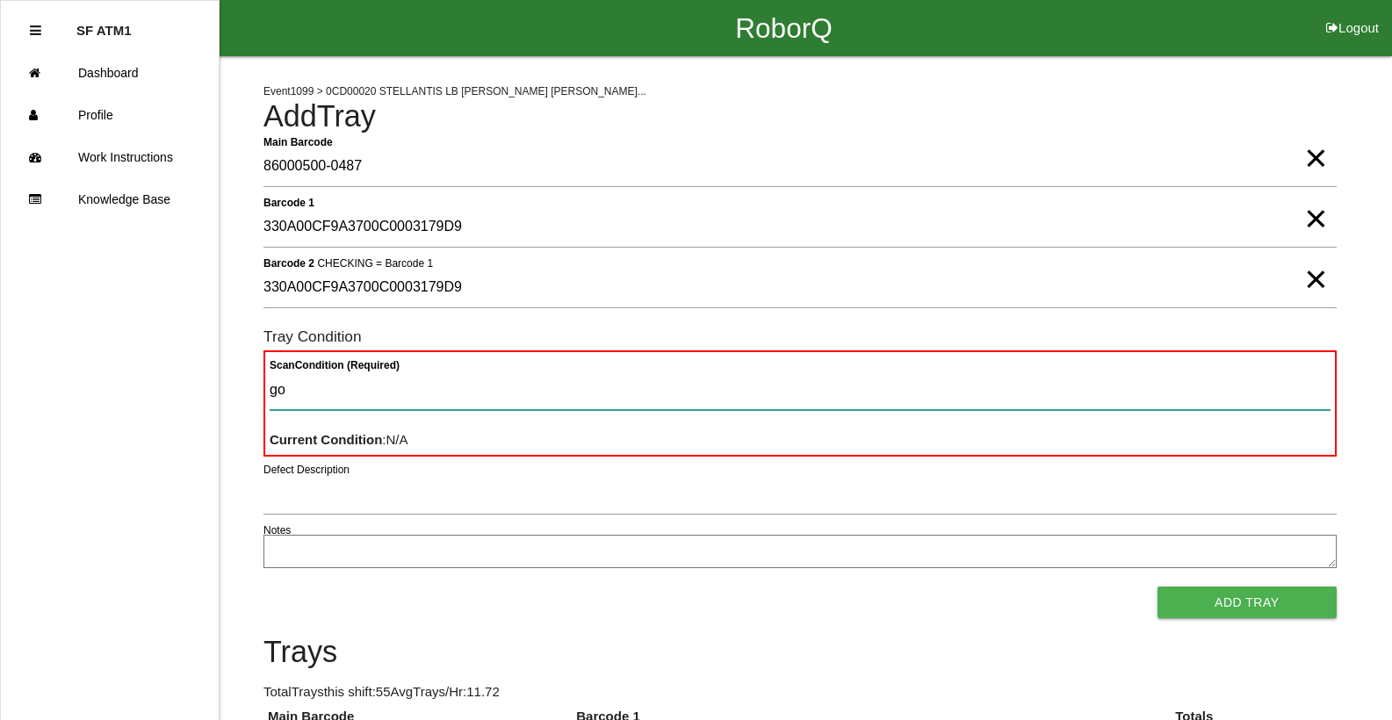
type Condition "goo"
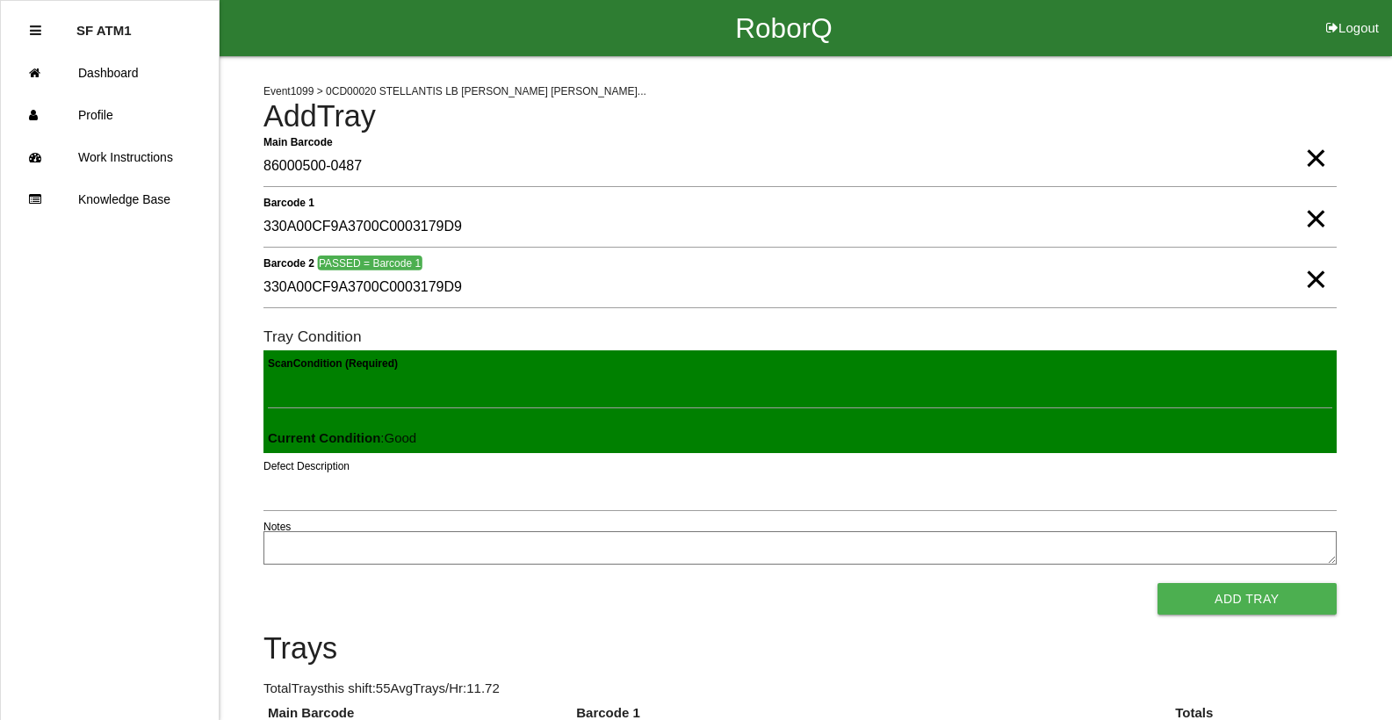
click at [1158, 583] on button "Add Tray" at bounding box center [1247, 599] width 179 height 32
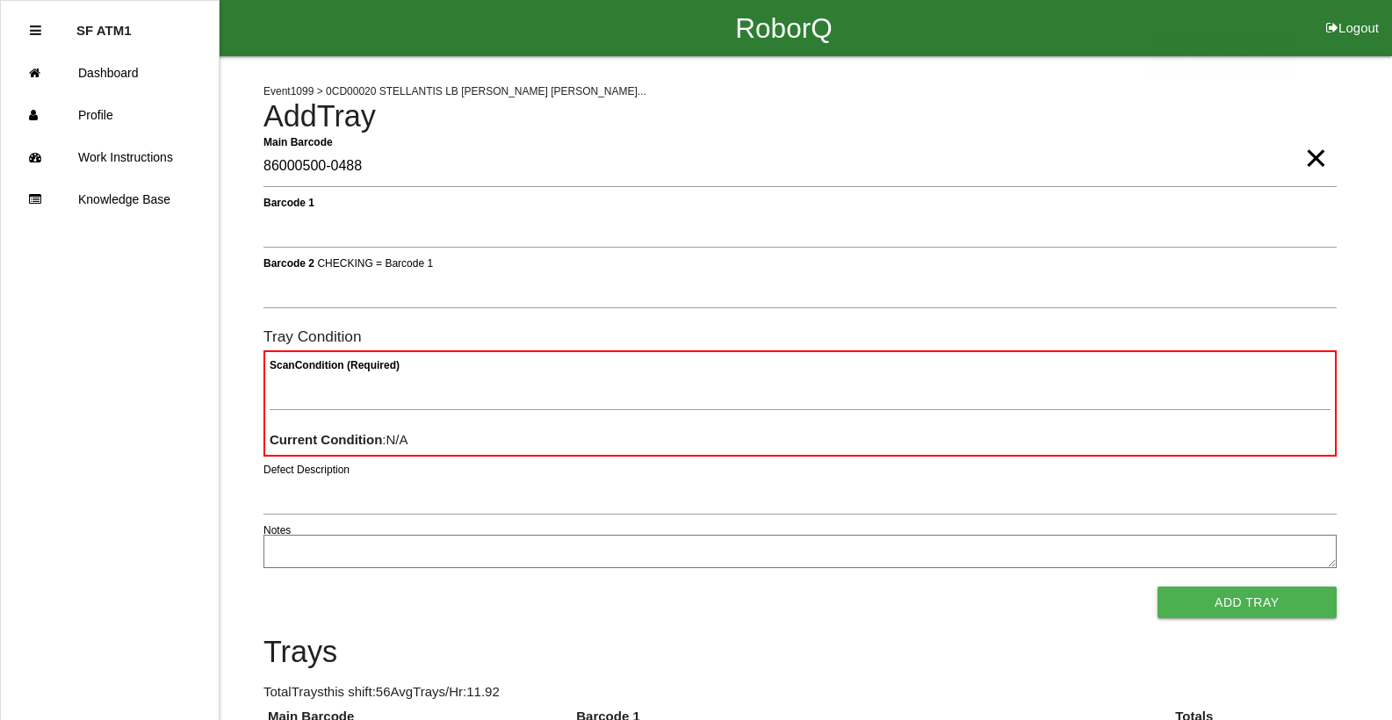
type Barcode "86000500-0488"
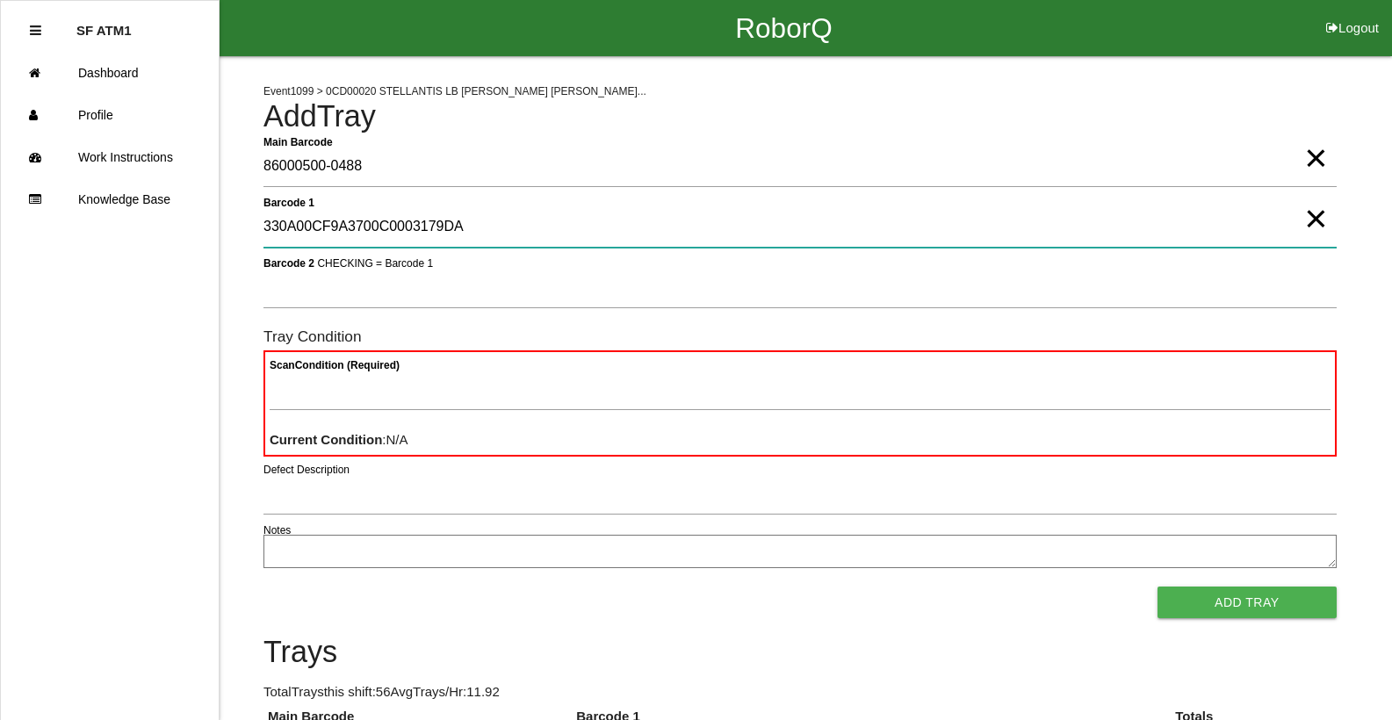
type 1 "330A00CF9A3700C0003179DA"
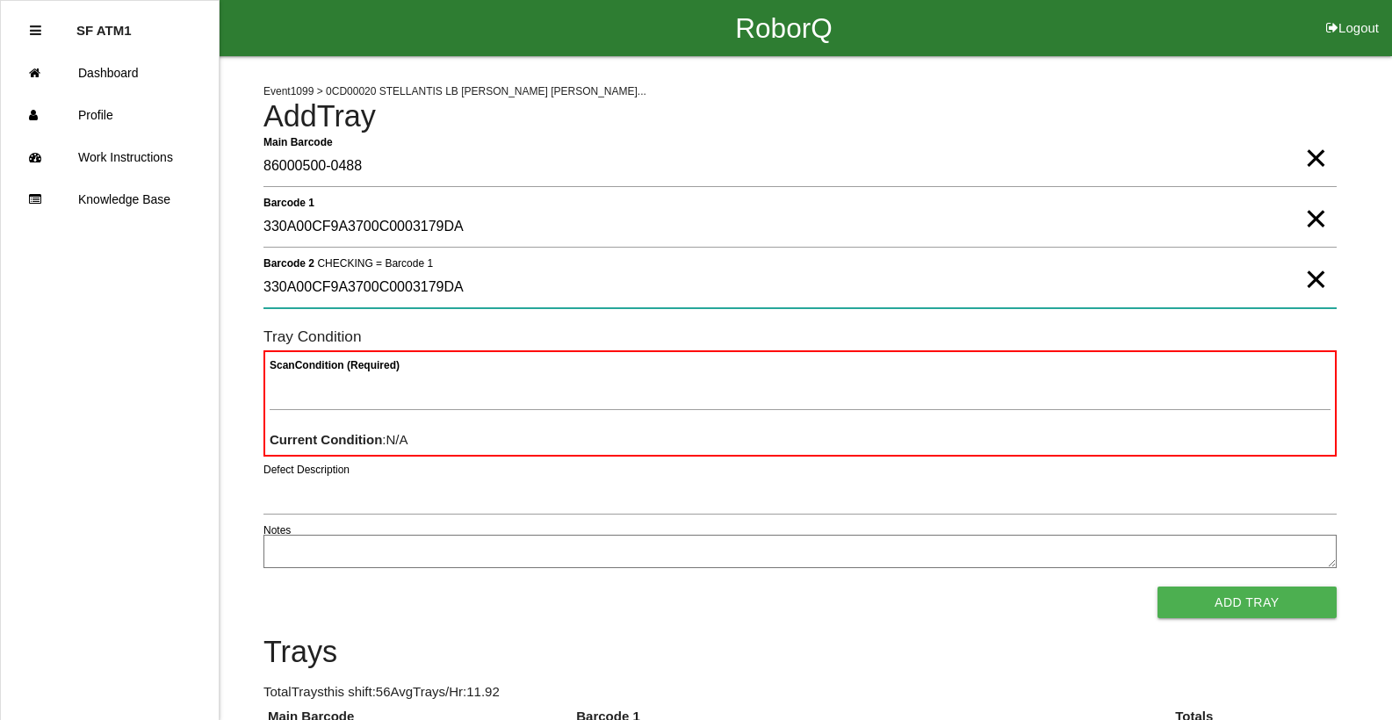
type 2 "330A00CF9A3700C0003179DA"
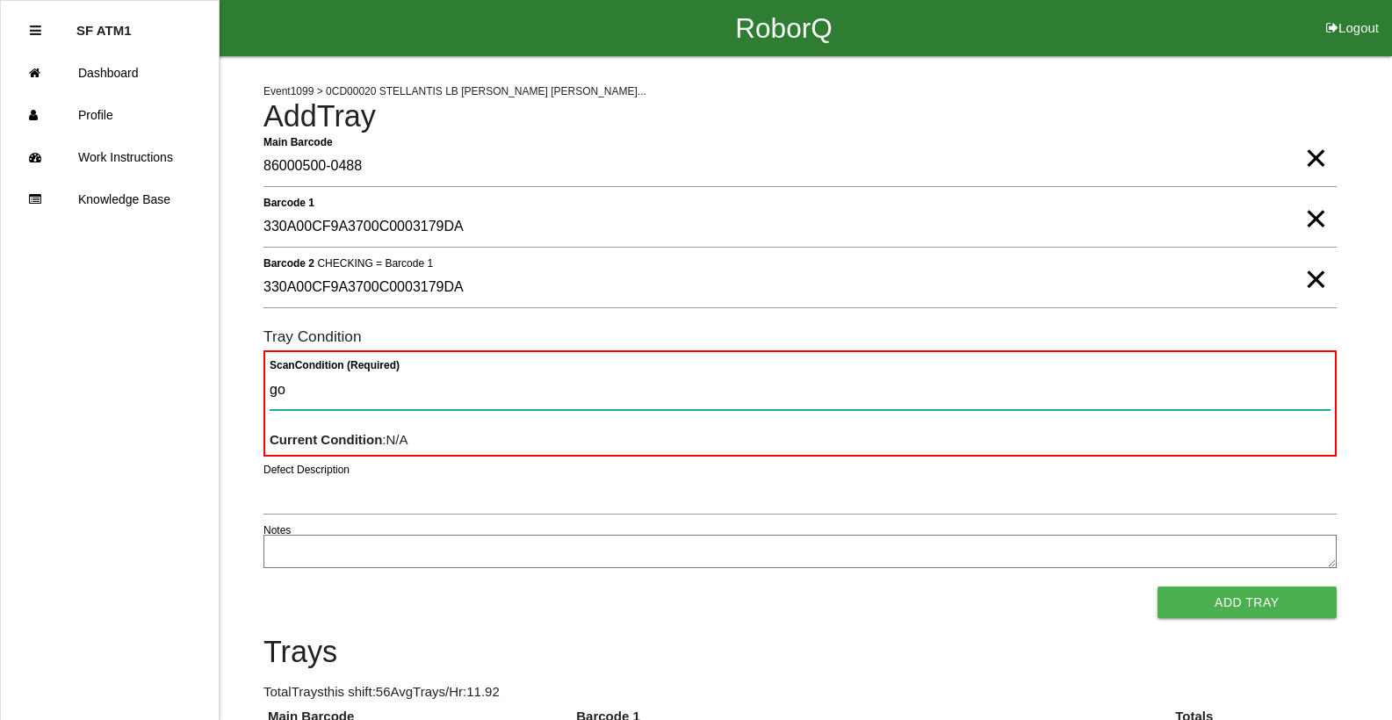
type Condition "goo"
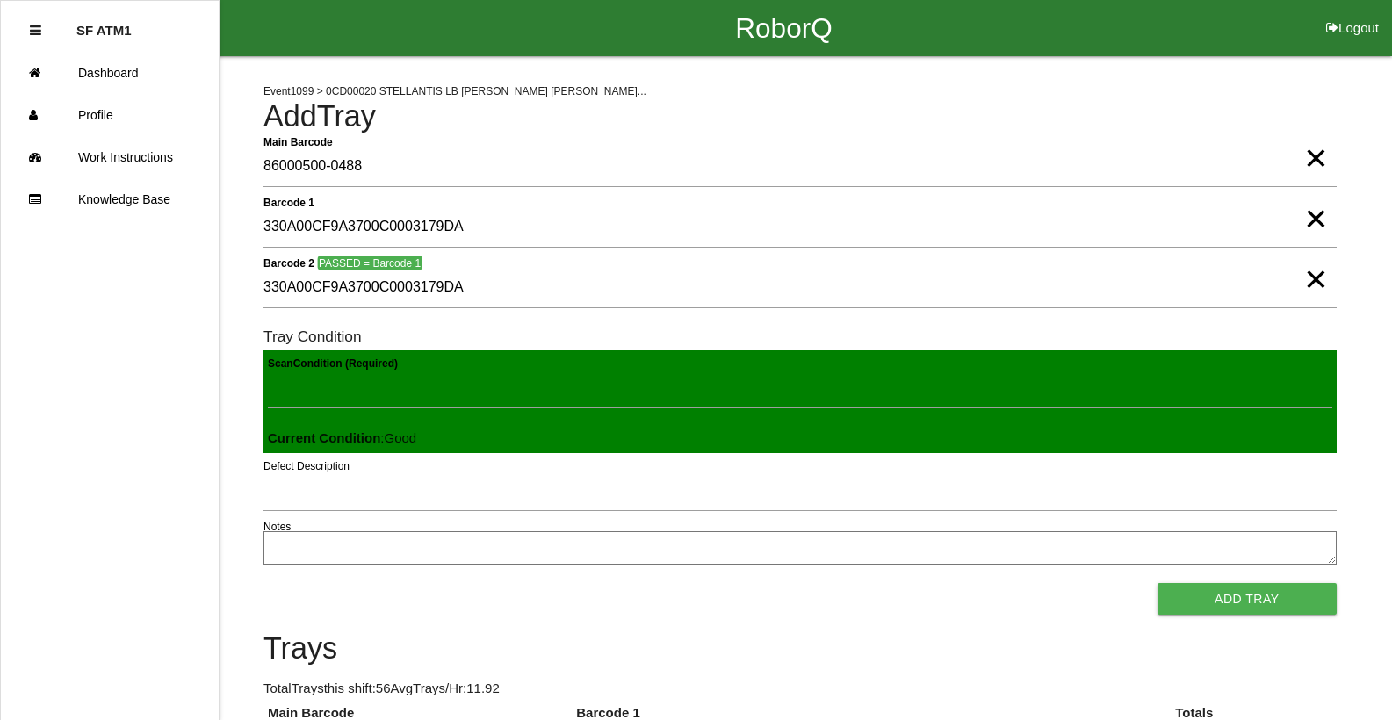
click at [1158, 583] on button "Add Tray" at bounding box center [1247, 599] width 179 height 32
